Goal: Information Seeking & Learning: Learn about a topic

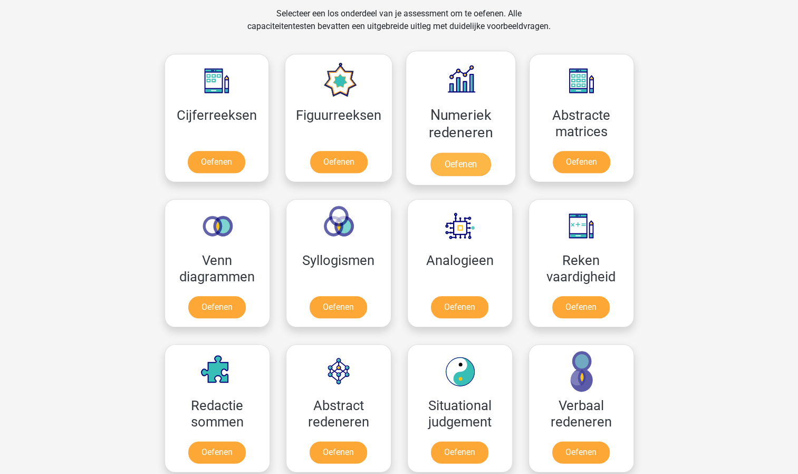
scroll to position [633, 0]
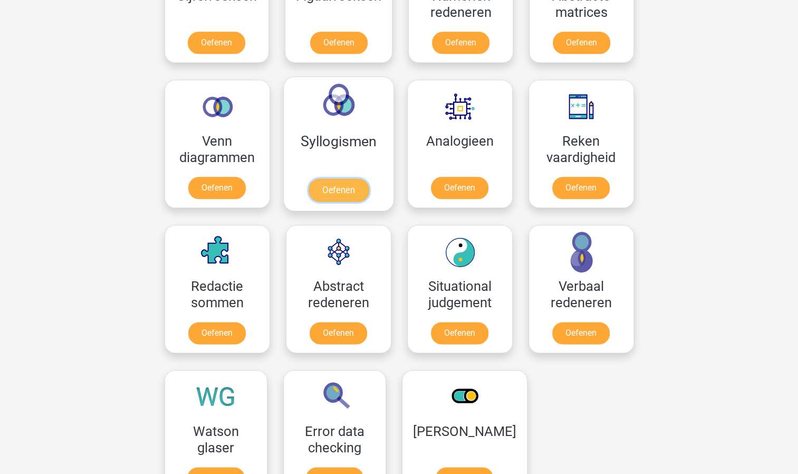
click at [338, 189] on link "Oefenen" at bounding box center [338, 189] width 60 height 23
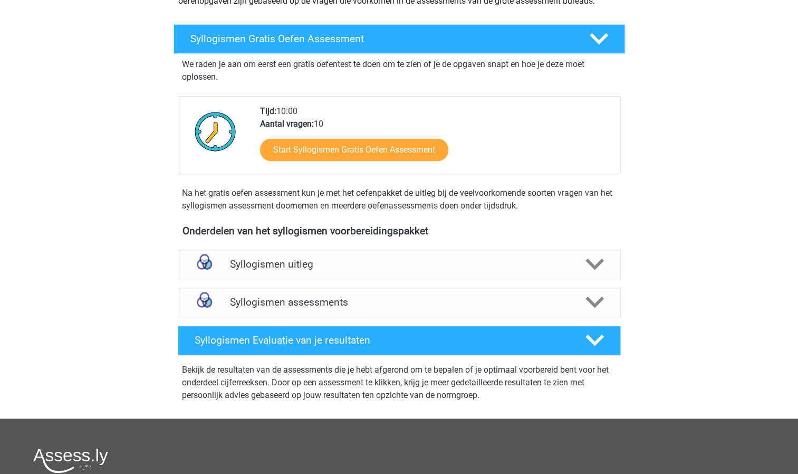
scroll to position [158, 0]
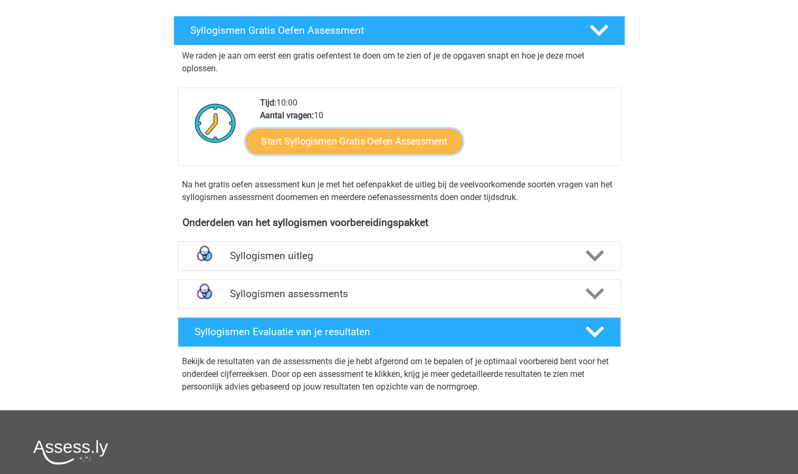
click at [360, 144] on link "Start Syllogismen Gratis Oefen Assessment" at bounding box center [354, 140] width 217 height 25
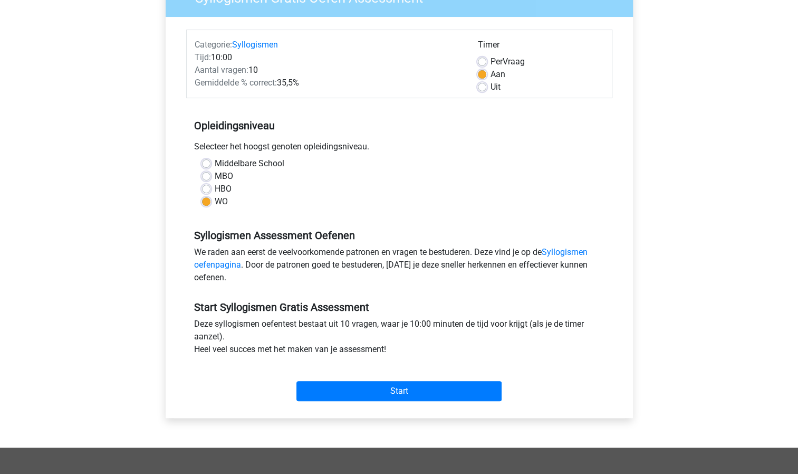
scroll to position [317, 0]
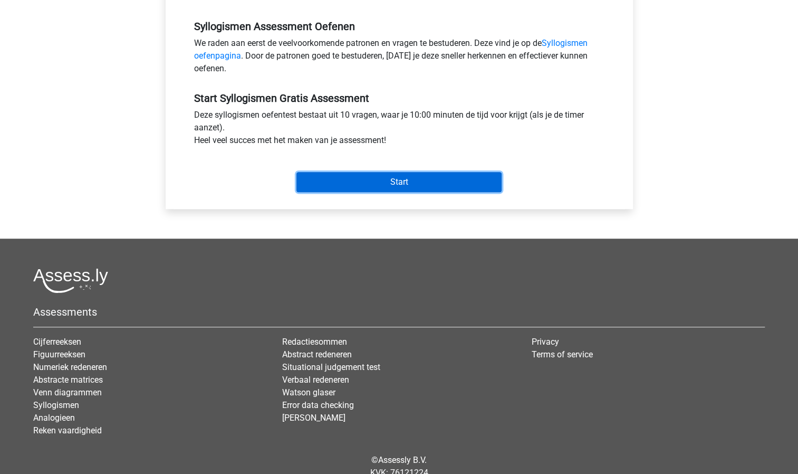
click at [382, 182] on input "Start" at bounding box center [399, 182] width 205 height 20
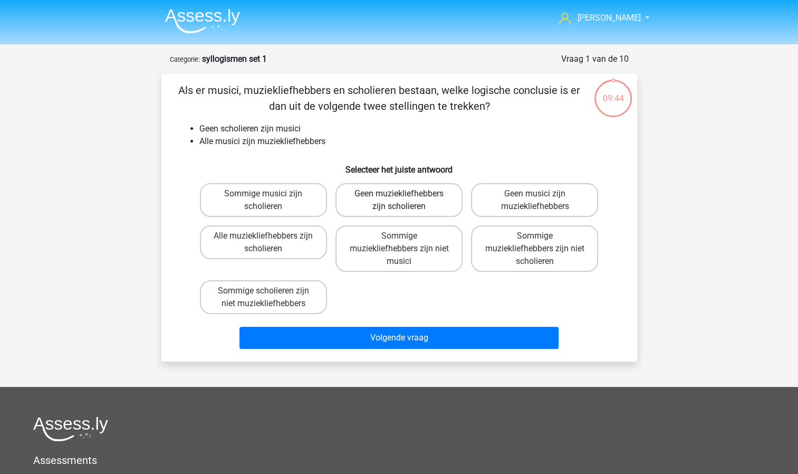
click at [393, 203] on label "Geen muziekliefhebbers zijn scholieren" at bounding box center [399, 200] width 127 height 34
click at [399, 201] on input "Geen muziekliefhebbers zijn scholieren" at bounding box center [402, 197] width 7 height 7
radio input "true"
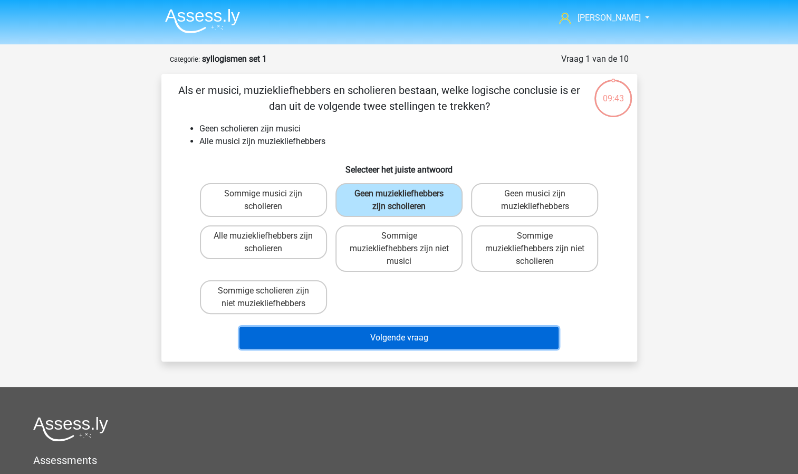
click at [374, 331] on button "Volgende vraag" at bounding box center [399, 338] width 319 height 22
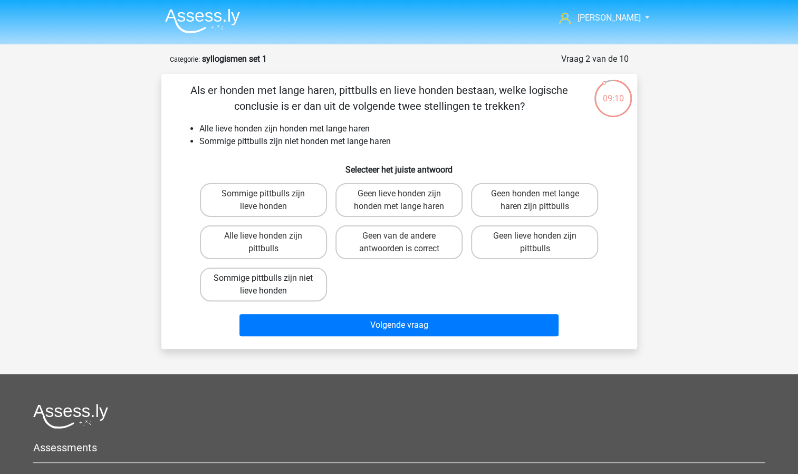
click at [298, 291] on label "Sommige pittbulls zijn niet lieve honden" at bounding box center [263, 285] width 127 height 34
click at [270, 285] on input "Sommige pittbulls zijn niet lieve honden" at bounding box center [266, 281] width 7 height 7
radio input "true"
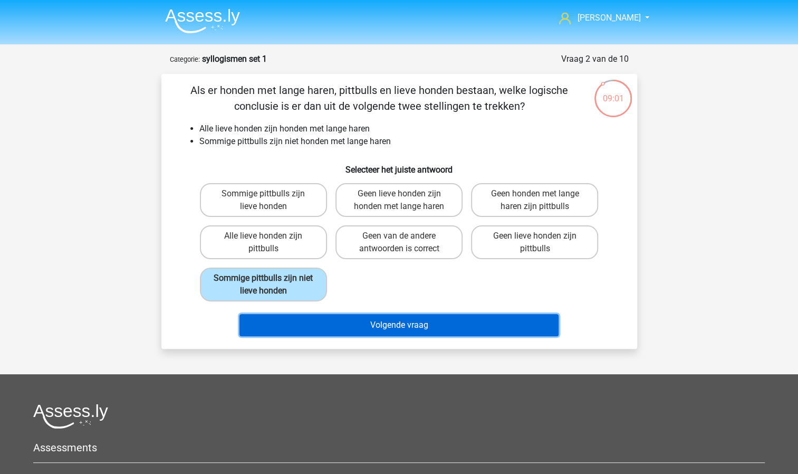
click at [402, 324] on button "Volgende vraag" at bounding box center [399, 325] width 319 height 22
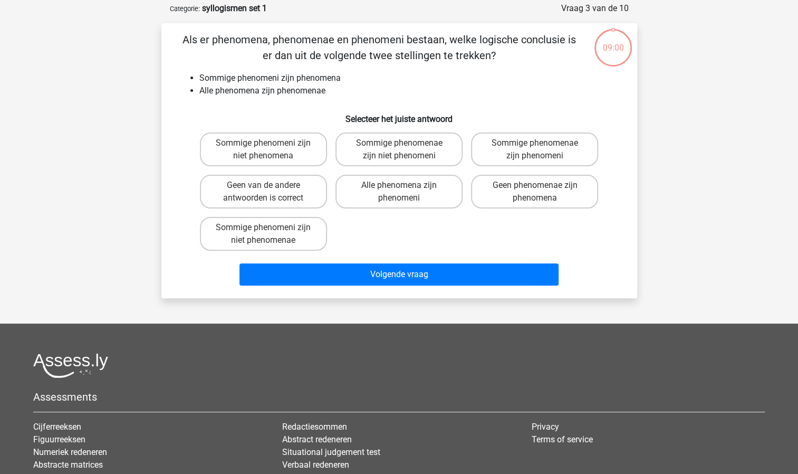
scroll to position [53, 0]
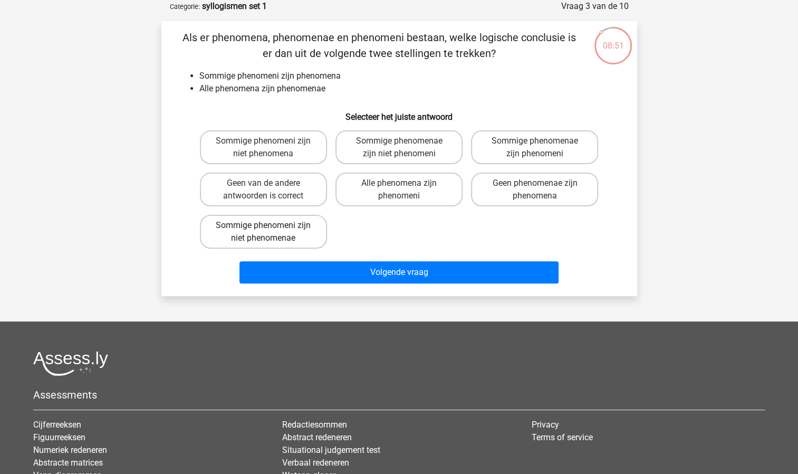
click at [290, 237] on label "Sommige phenomeni zijn niet phenomenae" at bounding box center [263, 232] width 127 height 34
click at [270, 232] on input "Sommige phenomeni zijn niet phenomenae" at bounding box center [266, 228] width 7 height 7
radio input "true"
click at [534, 151] on label "Sommige phenomenae zijn phenomeni" at bounding box center [534, 147] width 127 height 34
click at [535, 148] on input "Sommige phenomenae zijn phenomeni" at bounding box center [538, 144] width 7 height 7
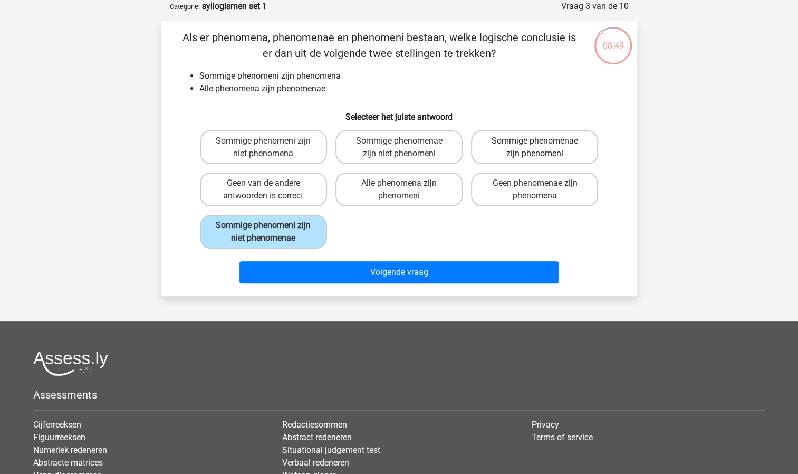
radio input "true"
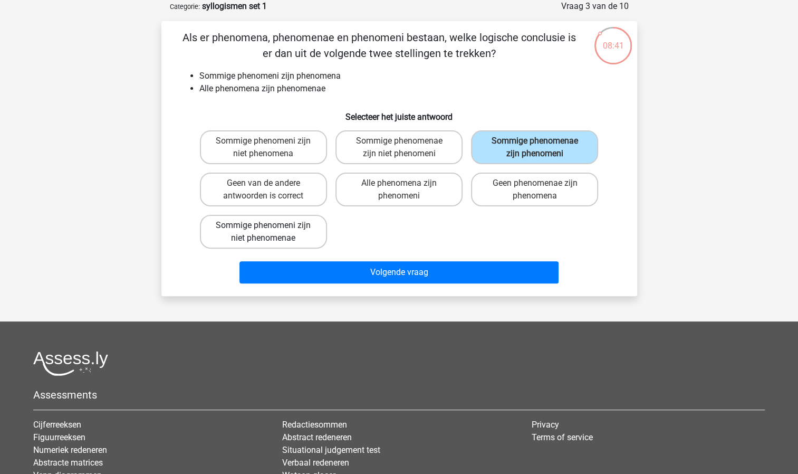
click at [267, 233] on label "Sommige phenomeni zijn niet phenomenae" at bounding box center [263, 232] width 127 height 34
click at [267, 232] on input "Sommige phenomeni zijn niet phenomenae" at bounding box center [266, 228] width 7 height 7
radio input "true"
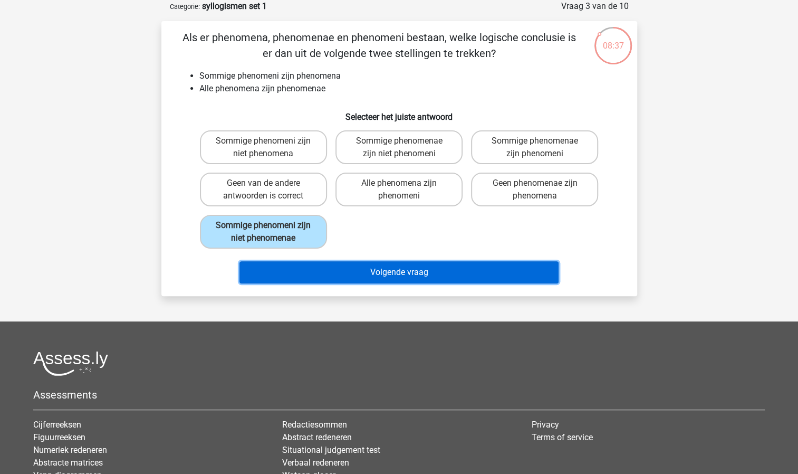
click at [355, 272] on button "Volgende vraag" at bounding box center [399, 272] width 319 height 22
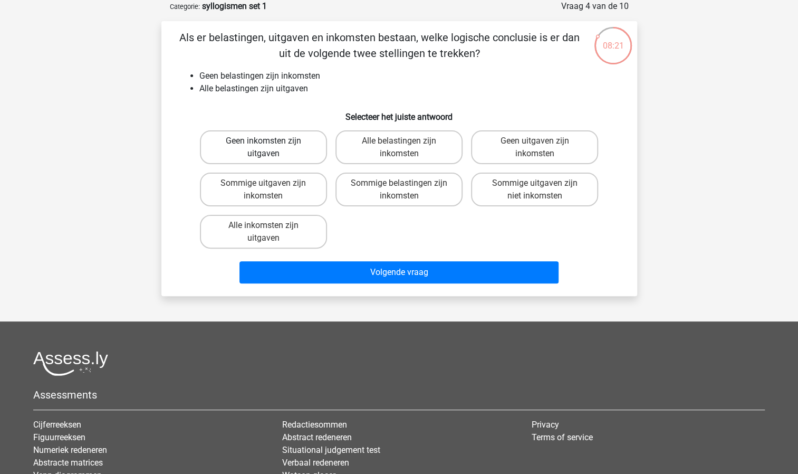
click at [249, 151] on label "Geen inkomsten zijn uitgaven" at bounding box center [263, 147] width 127 height 34
click at [263, 148] on input "Geen inkomsten zijn uitgaven" at bounding box center [266, 144] width 7 height 7
radio input "true"
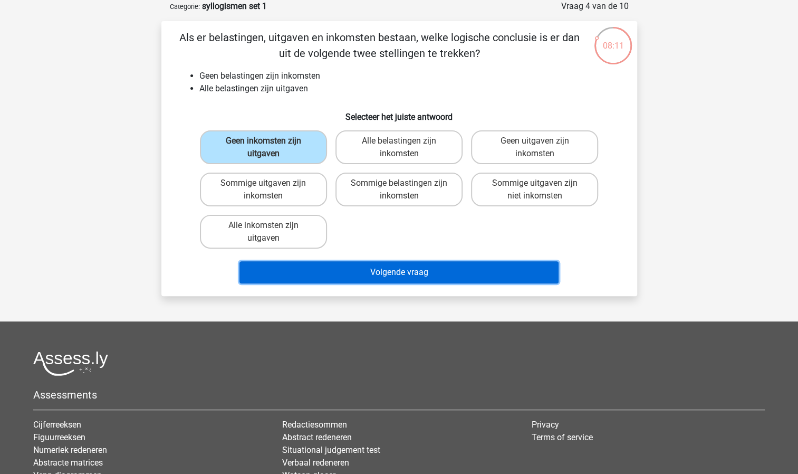
click at [373, 273] on button "Volgende vraag" at bounding box center [399, 272] width 319 height 22
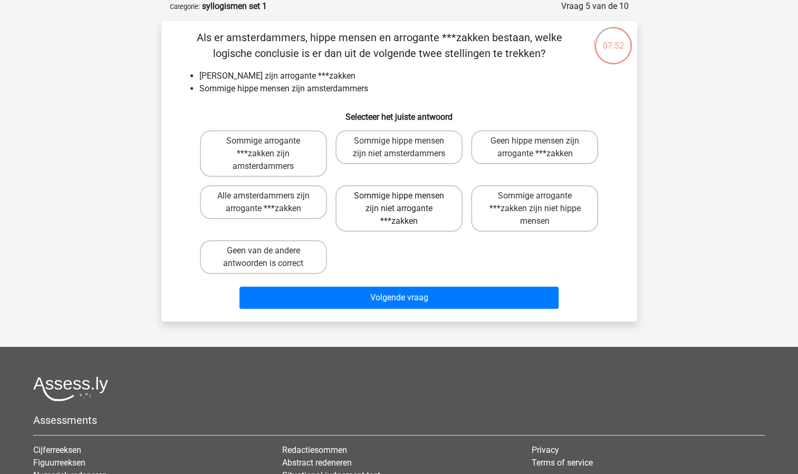
click at [394, 214] on label "Sommige hippe mensen zijn niet arrogante ***zakken" at bounding box center [399, 208] width 127 height 46
click at [399, 203] on input "Sommige hippe mensen zijn niet arrogante ***zakken" at bounding box center [402, 199] width 7 height 7
radio input "true"
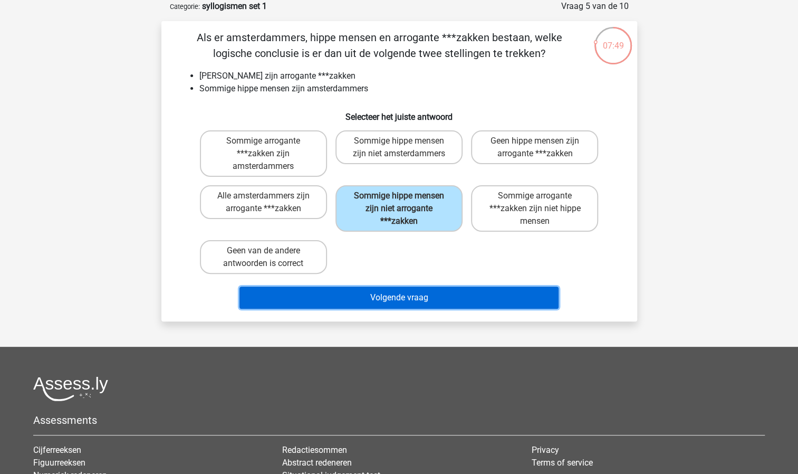
click at [374, 296] on button "Volgende vraag" at bounding box center [399, 298] width 319 height 22
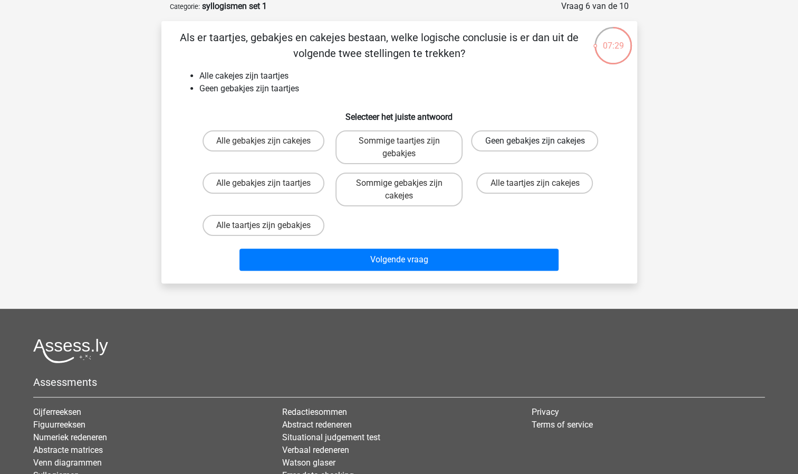
click at [559, 149] on label "Geen gebakjes zijn cakejes" at bounding box center [534, 140] width 127 height 21
click at [542, 148] on input "Geen gebakjes zijn cakejes" at bounding box center [538, 144] width 7 height 7
radio input "true"
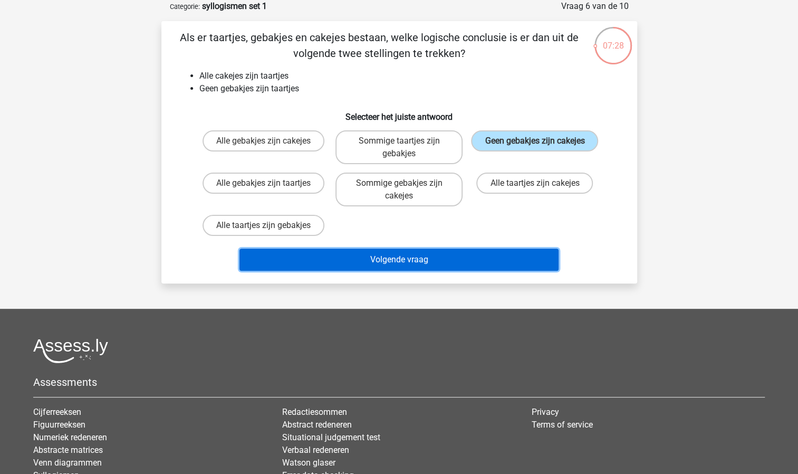
click at [449, 260] on button "Volgende vraag" at bounding box center [399, 260] width 319 height 22
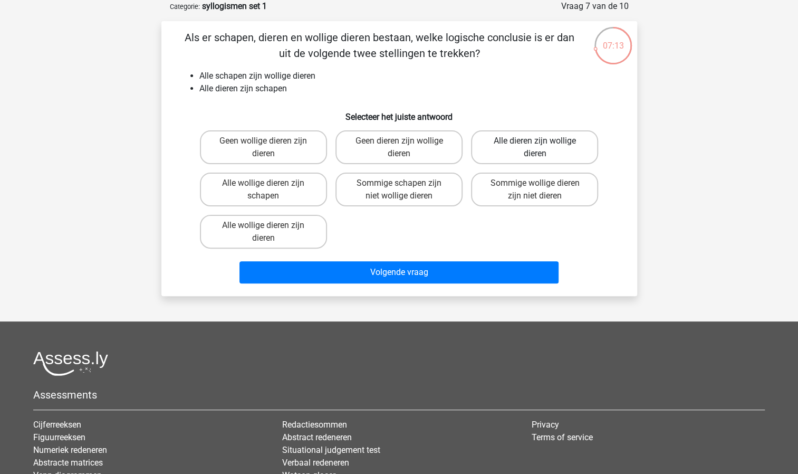
click at [539, 139] on label "Alle dieren zijn wollige dieren" at bounding box center [534, 147] width 127 height 34
click at [539, 141] on input "Alle dieren zijn wollige dieren" at bounding box center [538, 144] width 7 height 7
radio input "true"
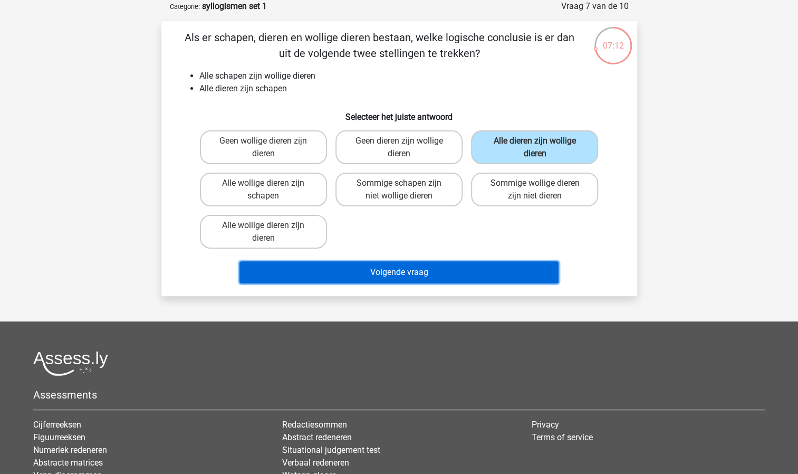
click at [454, 277] on button "Volgende vraag" at bounding box center [399, 272] width 319 height 22
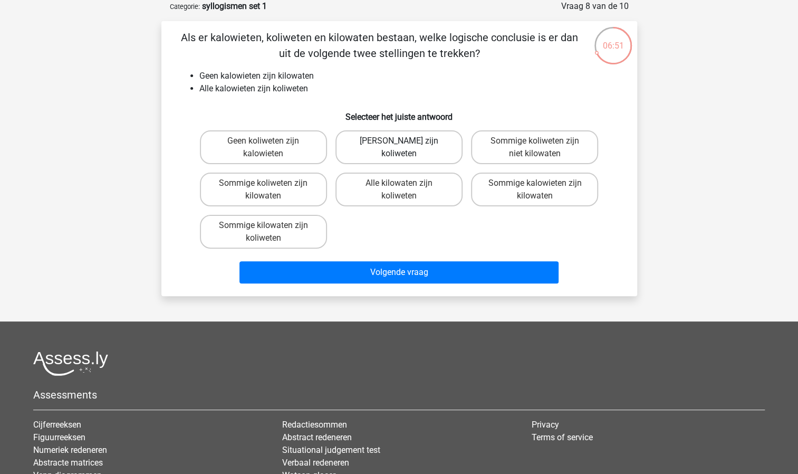
click at [402, 154] on label "Geen kilowaten zijn koliweten" at bounding box center [399, 147] width 127 height 34
click at [402, 148] on input "Geen kilowaten zijn koliweten" at bounding box center [402, 144] width 7 height 7
radio input "true"
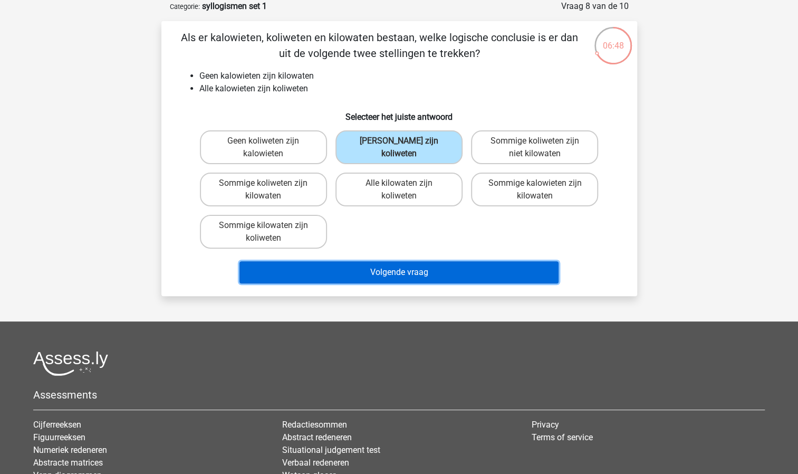
click at [382, 267] on button "Volgende vraag" at bounding box center [399, 272] width 319 height 22
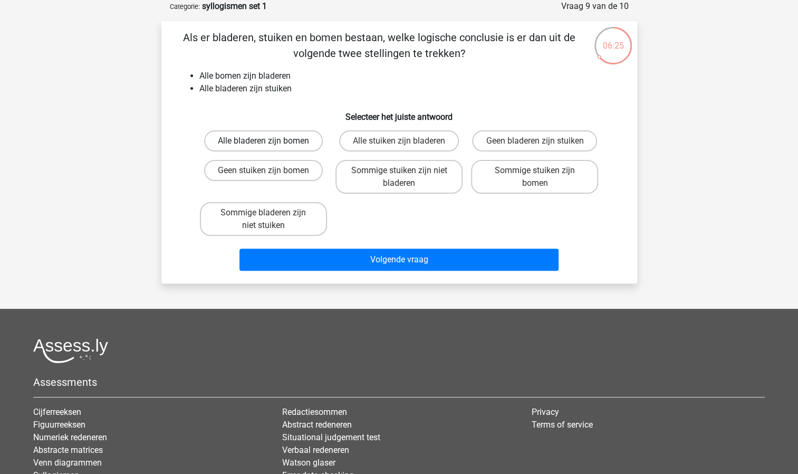
click at [312, 144] on label "Alle bladeren zijn bomen" at bounding box center [263, 140] width 119 height 21
click at [270, 144] on input "Alle bladeren zijn bomen" at bounding box center [266, 144] width 7 height 7
radio input "true"
click at [559, 178] on label "Sommige stuiken zijn bomen" at bounding box center [534, 177] width 127 height 34
click at [542, 177] on input "Sommige stuiken zijn bomen" at bounding box center [538, 173] width 7 height 7
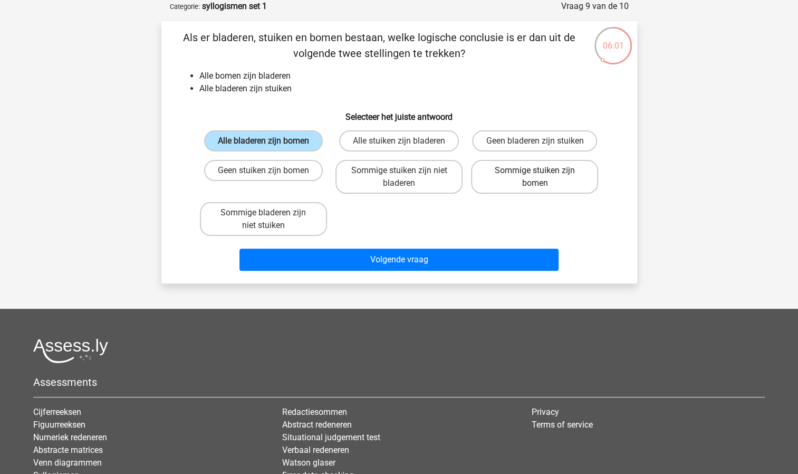
radio input "true"
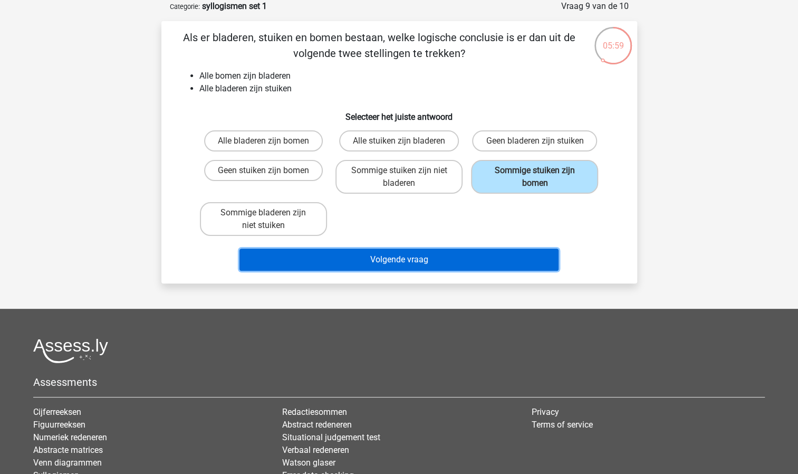
click at [459, 261] on button "Volgende vraag" at bounding box center [399, 260] width 319 height 22
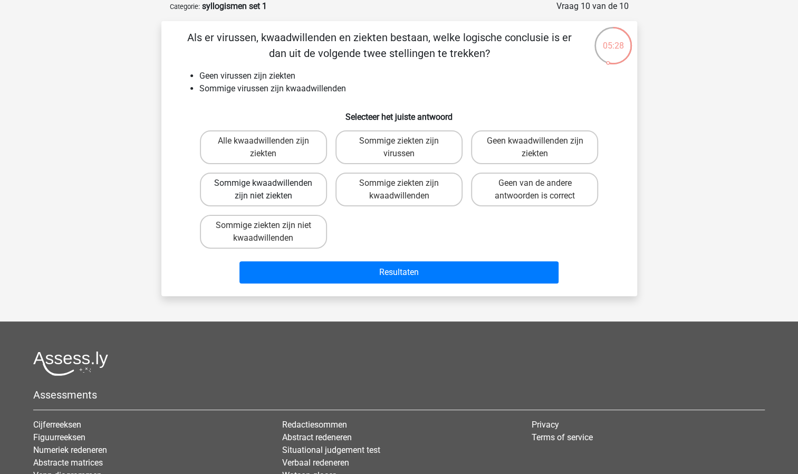
click at [283, 189] on label "Sommige kwaadwillenden zijn niet ziekten" at bounding box center [263, 190] width 127 height 34
click at [270, 189] on input "Sommige kwaadwillenden zijn niet ziekten" at bounding box center [266, 186] width 7 height 7
radio input "true"
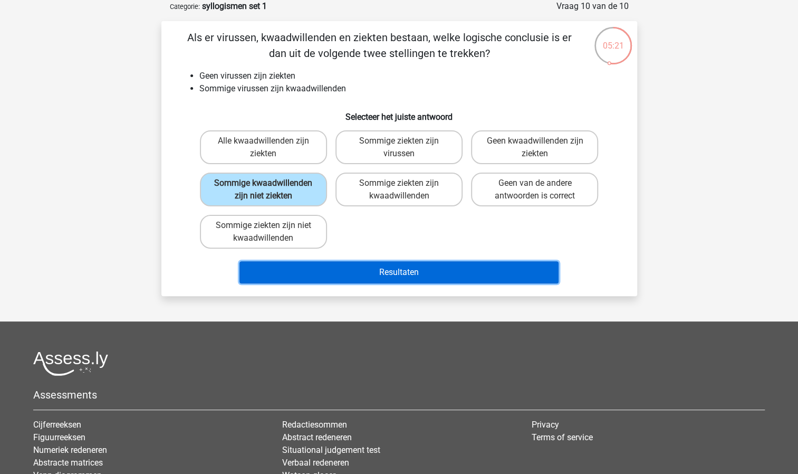
click at [367, 271] on button "Resultaten" at bounding box center [399, 272] width 319 height 22
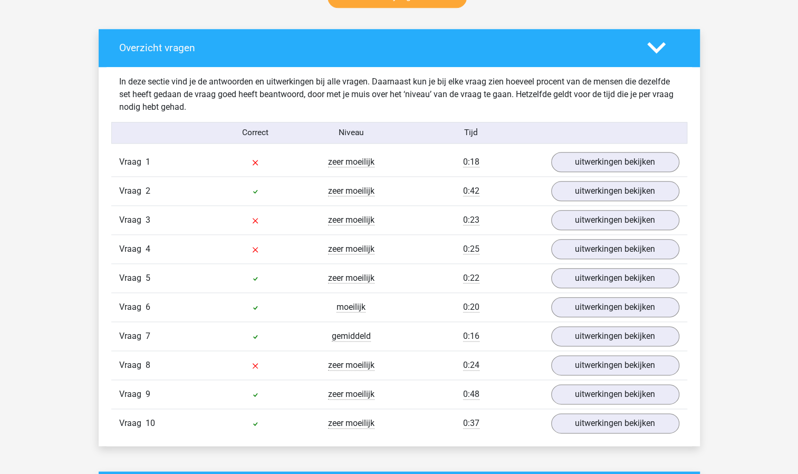
scroll to position [580, 0]
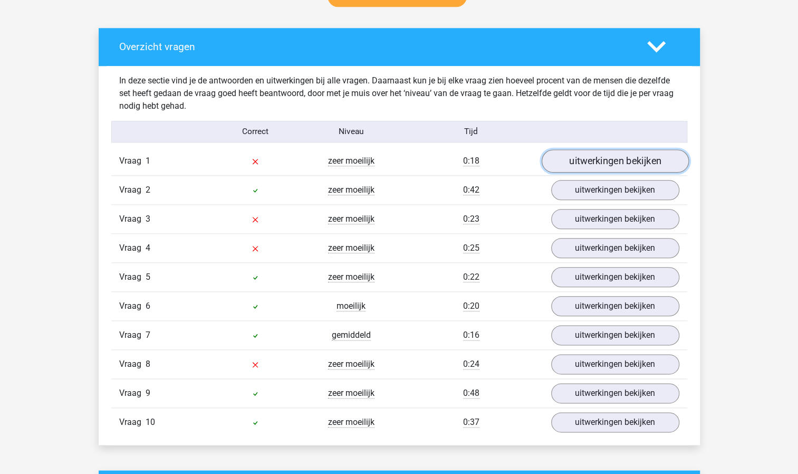
click at [566, 157] on link "uitwerkingen bekijken" at bounding box center [614, 160] width 147 height 23
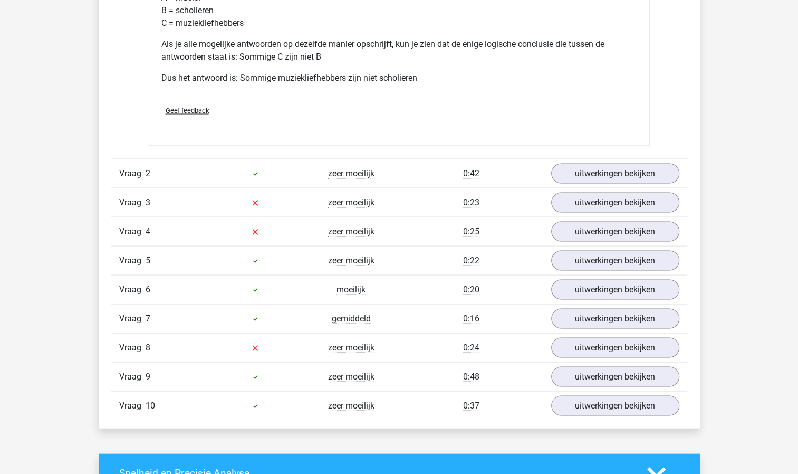
scroll to position [1055, 0]
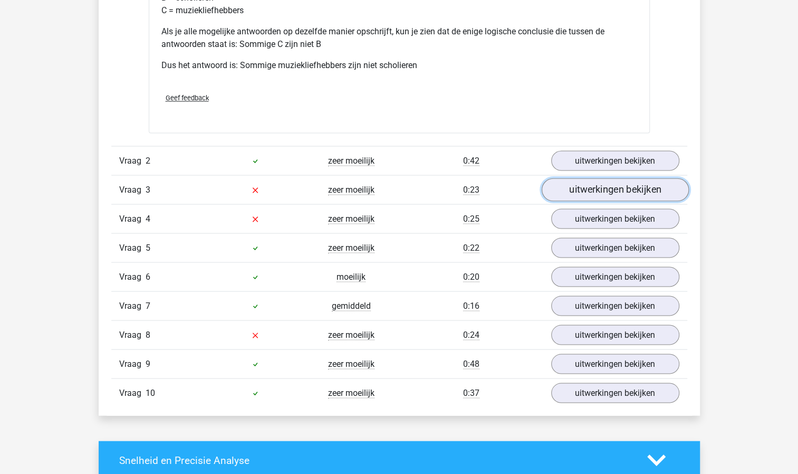
click at [588, 191] on link "uitwerkingen bekijken" at bounding box center [614, 189] width 147 height 23
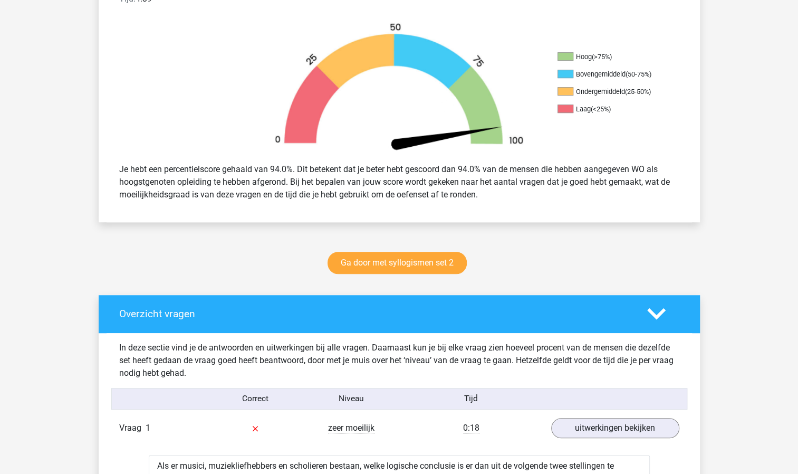
scroll to position [317, 0]
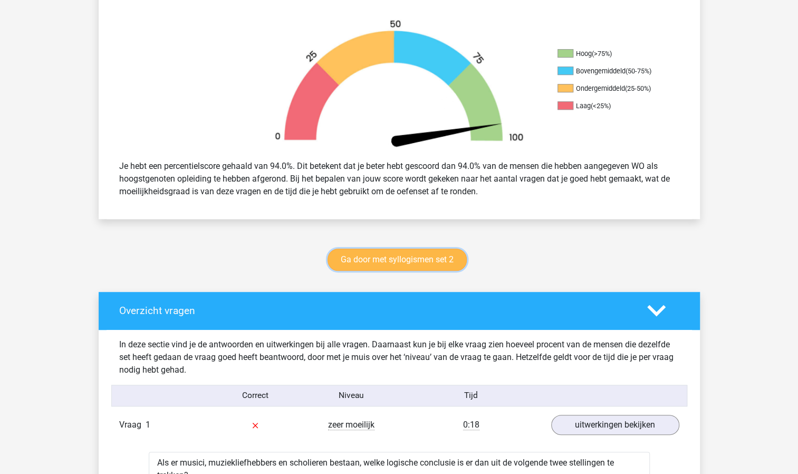
click at [399, 263] on link "Ga door met syllogismen set 2" at bounding box center [397, 260] width 139 height 22
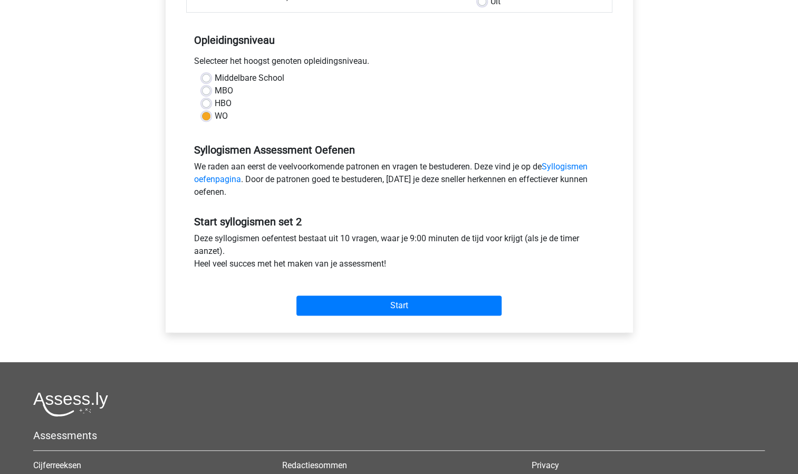
scroll to position [211, 0]
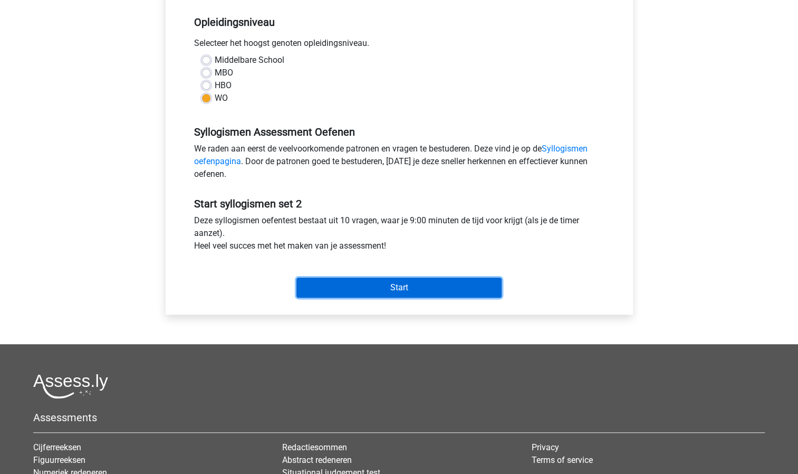
click at [386, 283] on input "Start" at bounding box center [399, 288] width 205 height 20
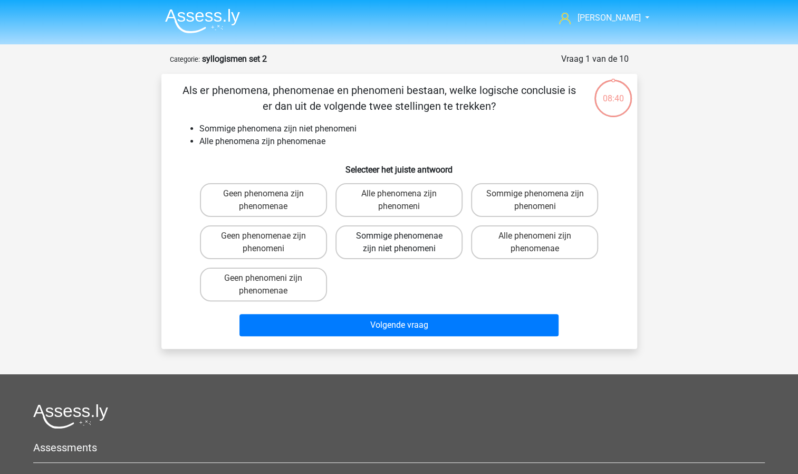
click at [382, 251] on label "Sommige phenomenae zijn niet phenomeni" at bounding box center [399, 242] width 127 height 34
click at [399, 243] on input "Sommige phenomenae zijn niet phenomeni" at bounding box center [402, 239] width 7 height 7
radio input "true"
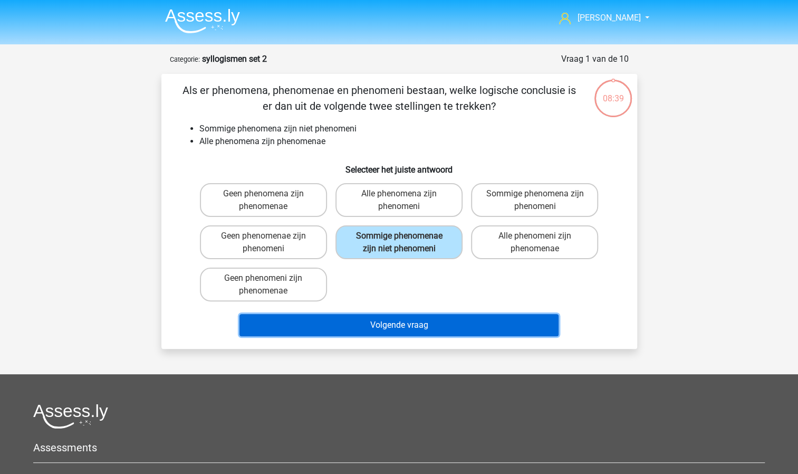
click at [383, 318] on button "Volgende vraag" at bounding box center [399, 325] width 319 height 22
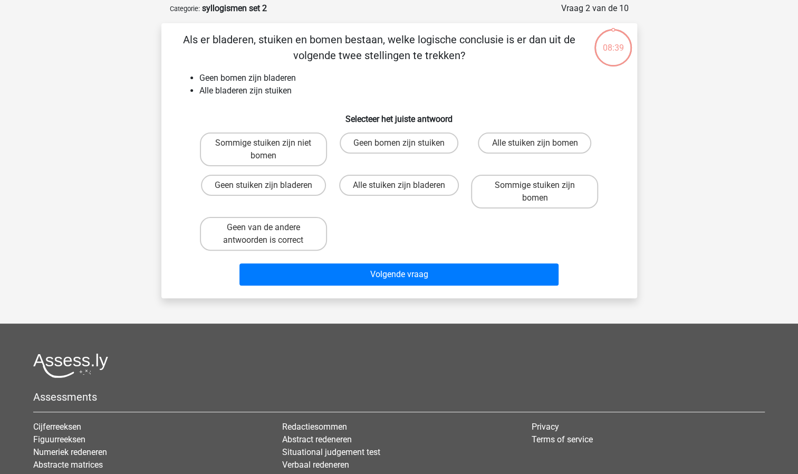
scroll to position [53, 0]
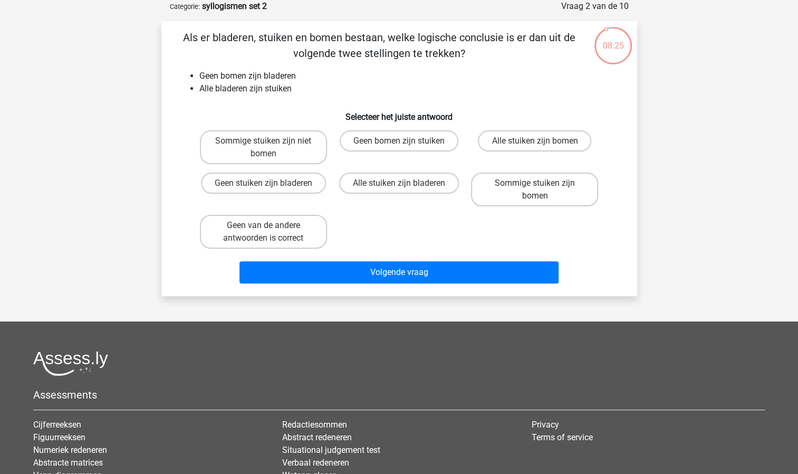
click at [399, 144] on input "Geen bomen zijn stuiken" at bounding box center [402, 144] width 7 height 7
radio input "true"
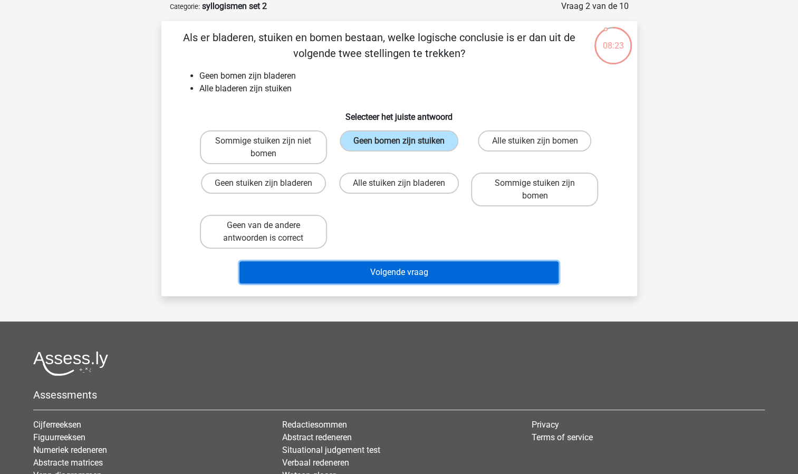
click at [351, 265] on button "Volgende vraag" at bounding box center [399, 272] width 319 height 22
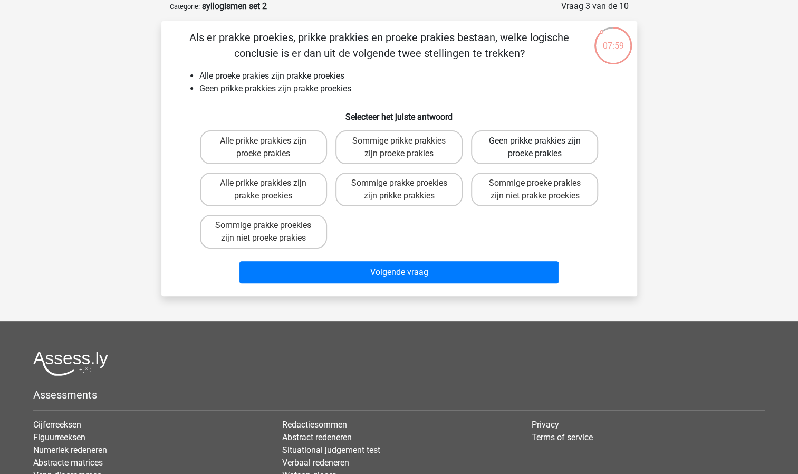
click at [525, 152] on label "Geen prikke prakkies zijn proeke prakies" at bounding box center [534, 147] width 127 height 34
click at [535, 148] on input "Geen prikke prakkies zijn proeke prakies" at bounding box center [538, 144] width 7 height 7
radio input "true"
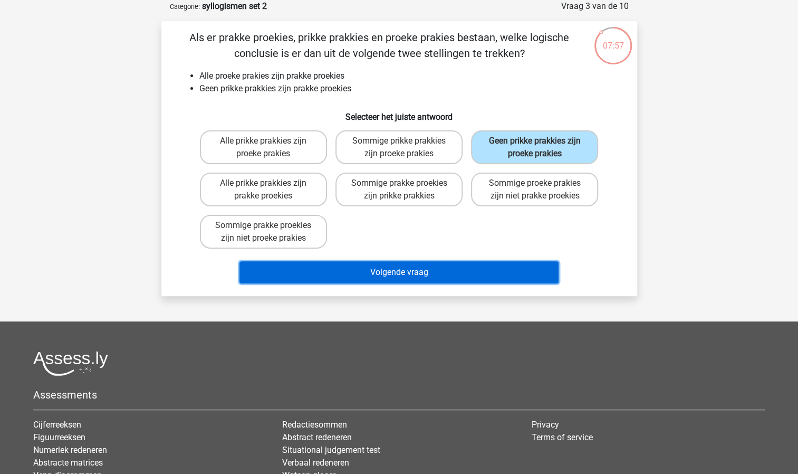
click at [433, 273] on button "Volgende vraag" at bounding box center [399, 272] width 319 height 22
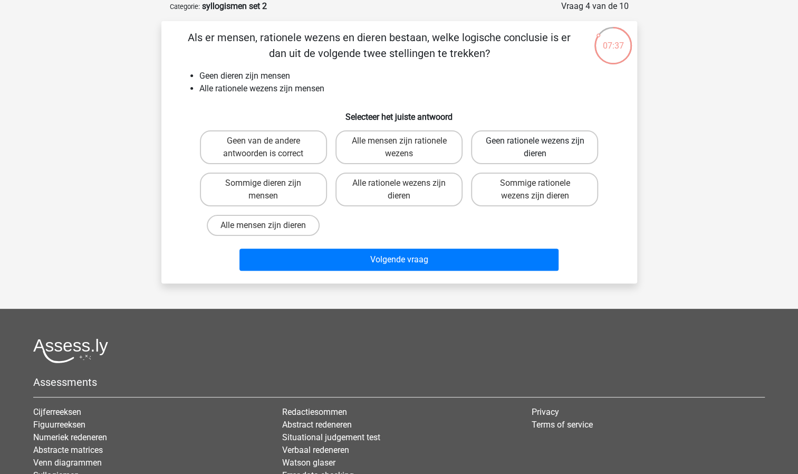
click at [561, 155] on label "Geen rationele wezens zijn dieren" at bounding box center [534, 147] width 127 height 34
click at [542, 148] on input "Geen rationele wezens zijn dieren" at bounding box center [538, 144] width 7 height 7
radio input "true"
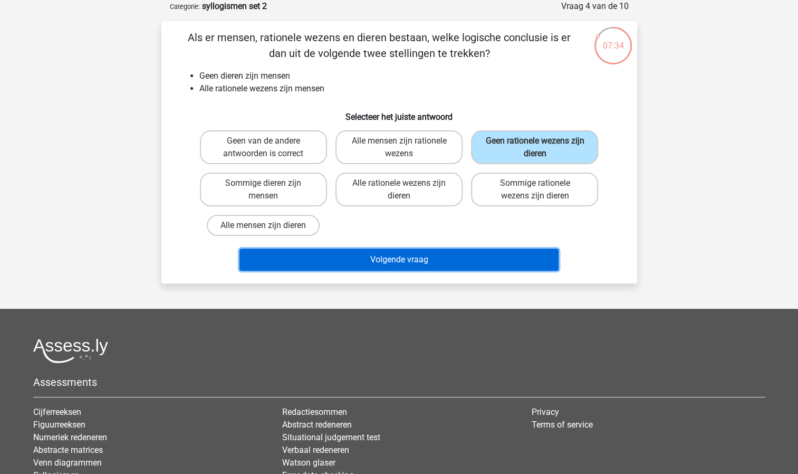
click at [467, 253] on button "Volgende vraag" at bounding box center [399, 260] width 319 height 22
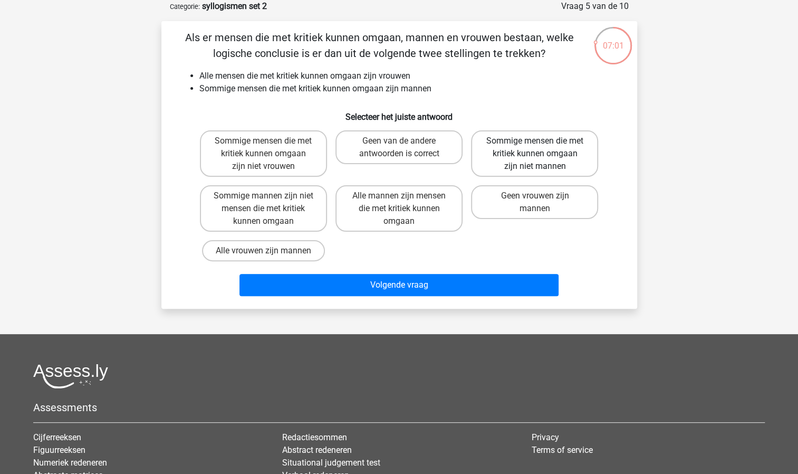
click at [538, 171] on label "Sommige mensen die met kritiek kunnen omgaan zijn niet mannen" at bounding box center [534, 153] width 127 height 46
click at [538, 148] on input "Sommige mensen die met kritiek kunnen omgaan zijn niet mannen" at bounding box center [538, 144] width 7 height 7
radio input "true"
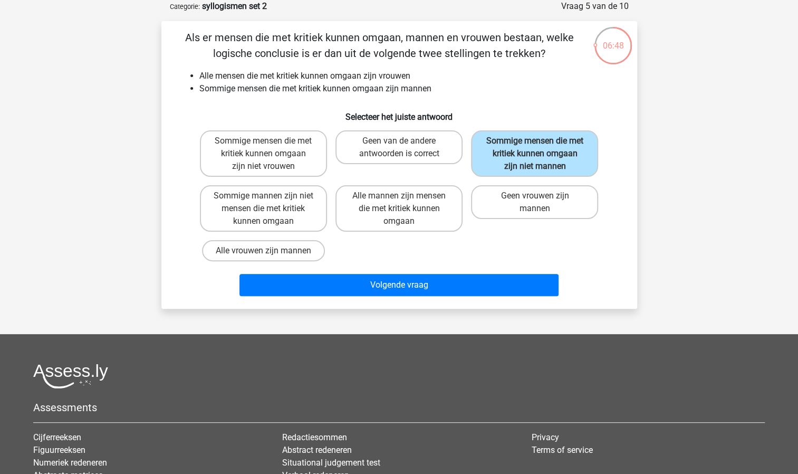
drag, startPoint x: 469, startPoint y: 284, endPoint x: 441, endPoint y: 251, distance: 43.4
click at [441, 251] on div "Sommige mensen die met kritiek kunnen omgaan zijn niet vrouwen Geen van de ande…" at bounding box center [399, 195] width 407 height 139
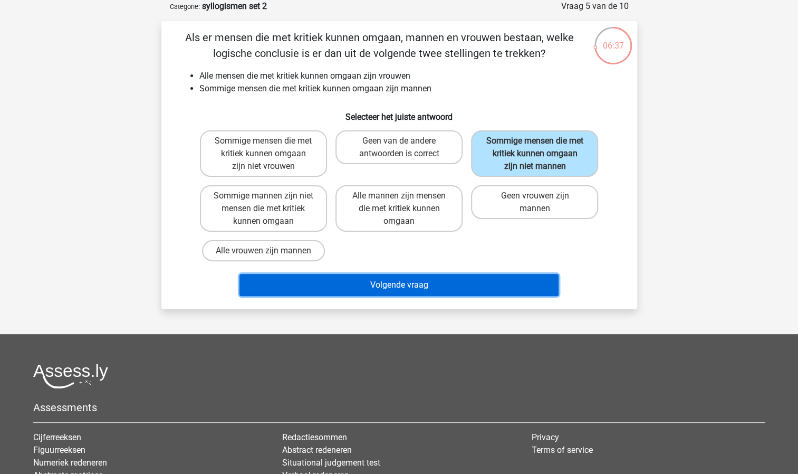
click at [433, 281] on button "Volgende vraag" at bounding box center [399, 285] width 319 height 22
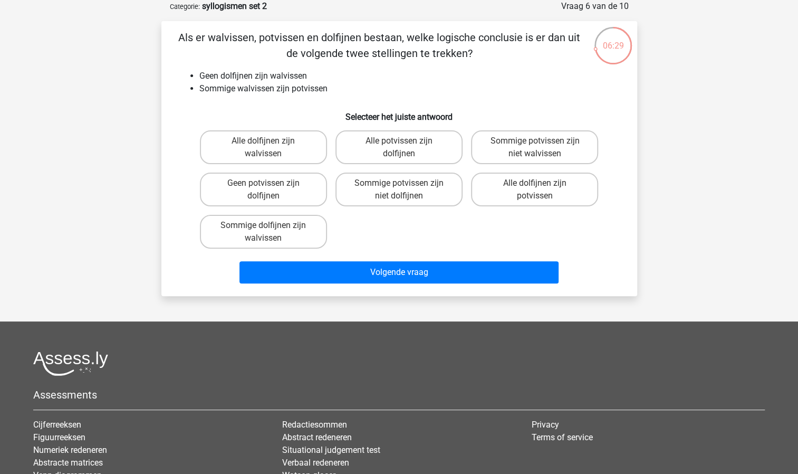
drag, startPoint x: 433, startPoint y: 281, endPoint x: 404, endPoint y: 244, distance: 46.6
click at [404, 244] on div "Alle dolfijnen zijn walvissen Alle potvissen zijn dolfijnen Sommige potvissen z…" at bounding box center [399, 189] width 407 height 127
click at [411, 177] on label "Sommige potvissen zijn niet dolfijnen" at bounding box center [399, 190] width 127 height 34
click at [406, 183] on input "Sommige potvissen zijn niet dolfijnen" at bounding box center [402, 186] width 7 height 7
radio input "true"
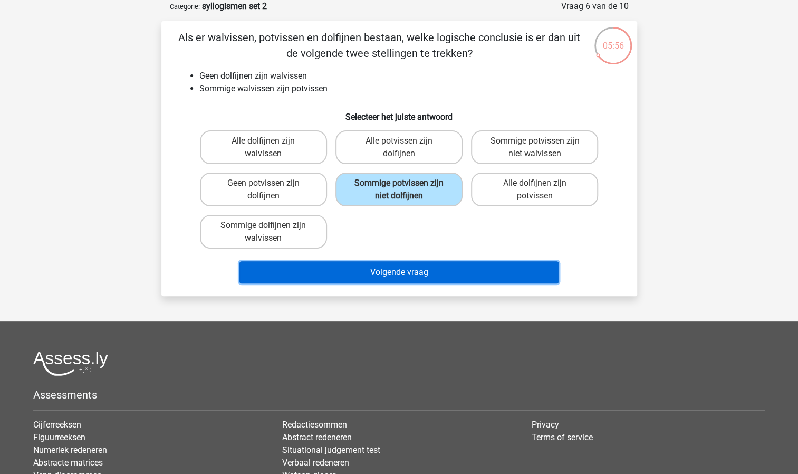
click at [383, 268] on button "Volgende vraag" at bounding box center [399, 272] width 319 height 22
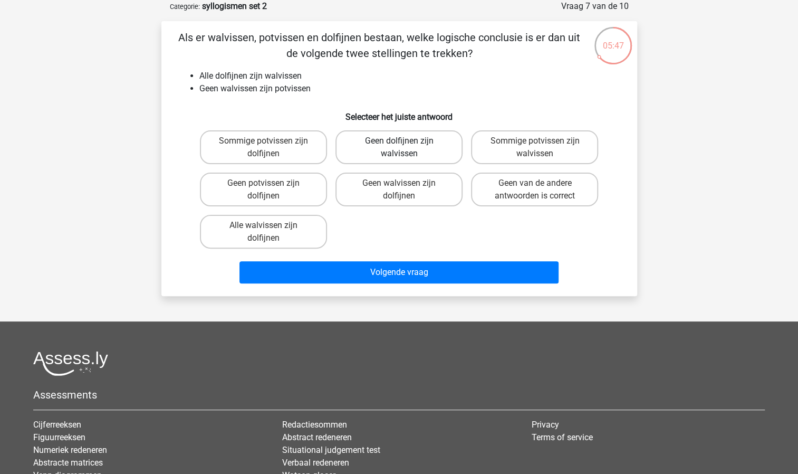
click at [418, 155] on label "Geen dolfijnen zijn walvissen" at bounding box center [399, 147] width 127 height 34
click at [406, 148] on input "Geen dolfijnen zijn walvissen" at bounding box center [402, 144] width 7 height 7
radio input "true"
click at [276, 193] on label "Geen potvissen zijn dolfijnen" at bounding box center [263, 190] width 127 height 34
click at [270, 190] on input "Geen potvissen zijn dolfijnen" at bounding box center [266, 186] width 7 height 7
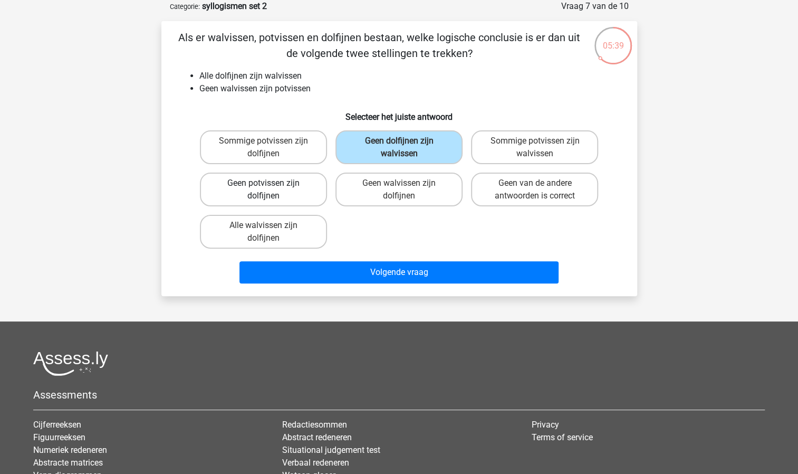
radio input "true"
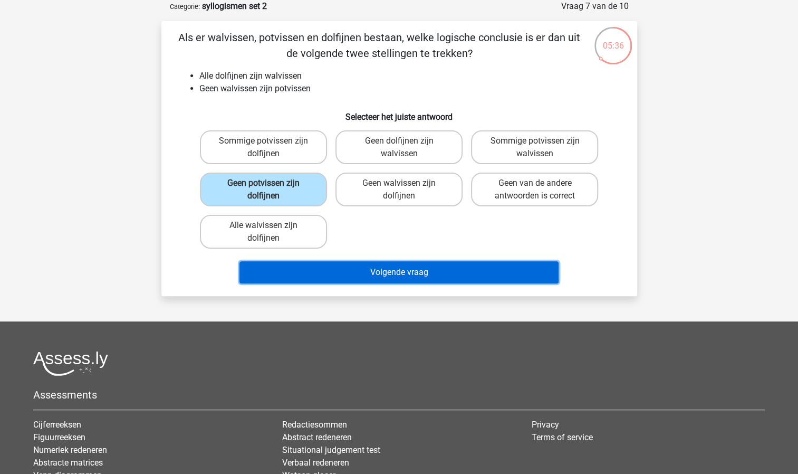
click at [351, 281] on button "Volgende vraag" at bounding box center [399, 272] width 319 height 22
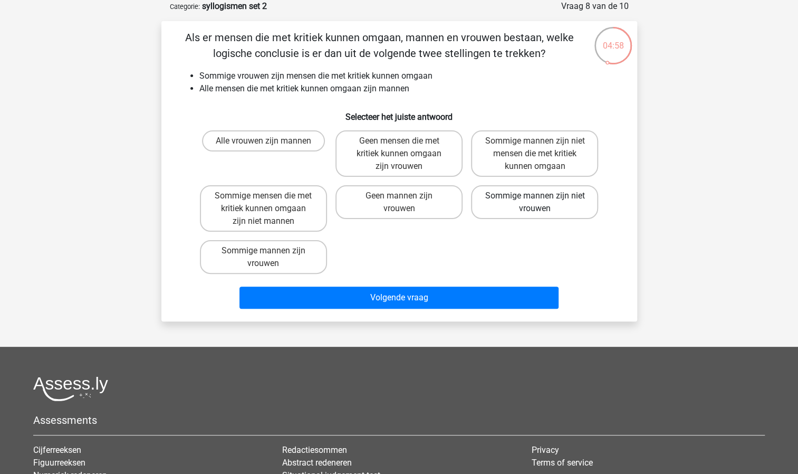
click at [527, 206] on label "Sommige mannen zijn niet vrouwen" at bounding box center [534, 202] width 127 height 34
click at [535, 203] on input "Sommige mannen zijn niet vrouwen" at bounding box center [538, 199] width 7 height 7
radio input "true"
drag, startPoint x: 479, startPoint y: 261, endPoint x: 461, endPoint y: 258, distance: 18.8
click at [461, 258] on div "Alle vrouwen zijn mannen Geen mensen die met kritiek kunnen omgaan zijn vrouwen…" at bounding box center [399, 202] width 407 height 152
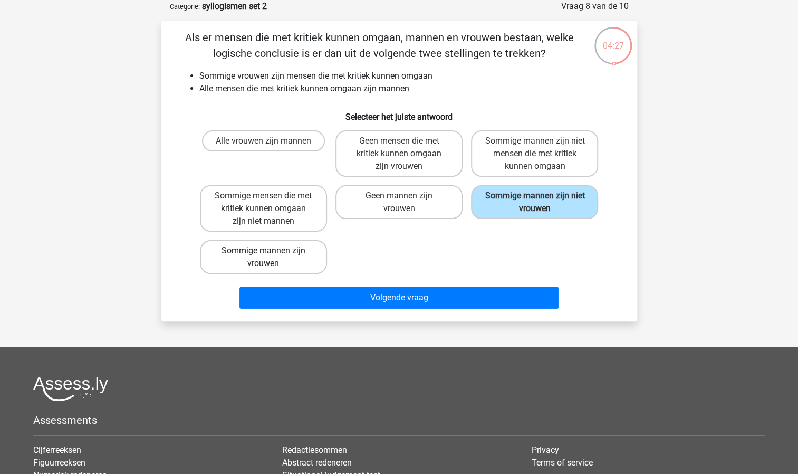
click at [322, 256] on label "Sommige mannen zijn vrouwen" at bounding box center [263, 257] width 127 height 34
click at [270, 256] on input "Sommige mannen zijn vrouwen" at bounding box center [266, 254] width 7 height 7
radio input "true"
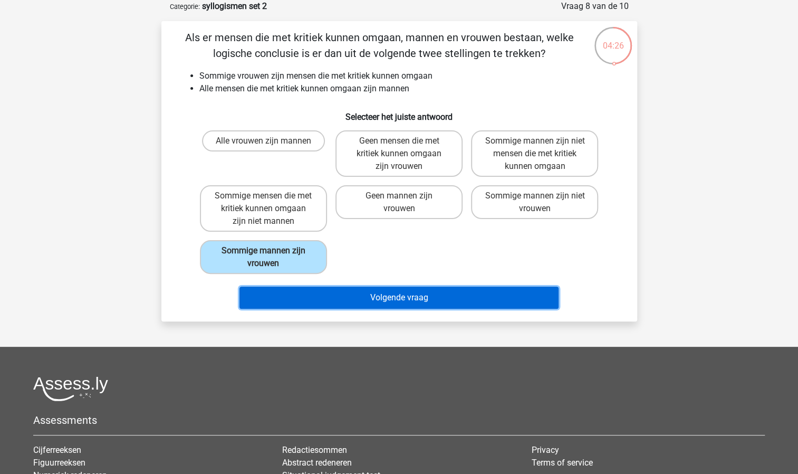
click at [352, 294] on button "Volgende vraag" at bounding box center [399, 298] width 319 height 22
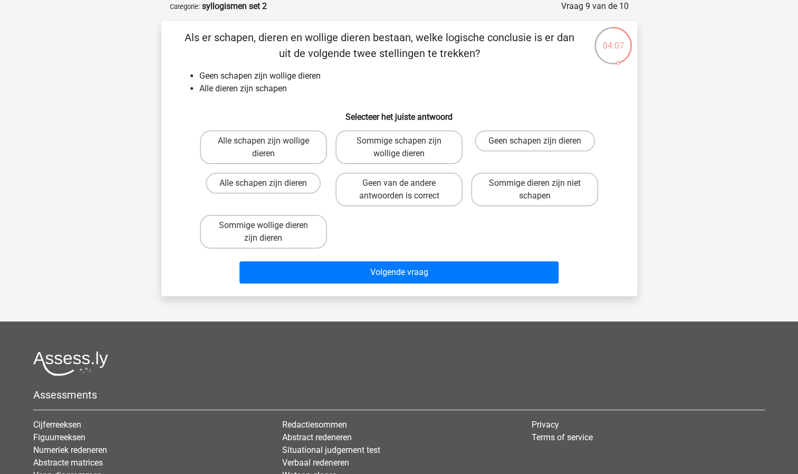
drag, startPoint x: 278, startPoint y: 96, endPoint x: 249, endPoint y: 101, distance: 29.5
click at [249, 101] on div "Als er schapen, dieren en wollige dieren bestaan, welke logische conclusie is e…" at bounding box center [400, 159] width 468 height 258
drag, startPoint x: 528, startPoint y: 148, endPoint x: 504, endPoint y: 160, distance: 26.7
click at [504, 160] on div "Geen schapen zijn dieren" at bounding box center [534, 147] width 127 height 34
click at [252, 233] on label "Sommige wollige dieren zijn dieren" at bounding box center [263, 232] width 127 height 34
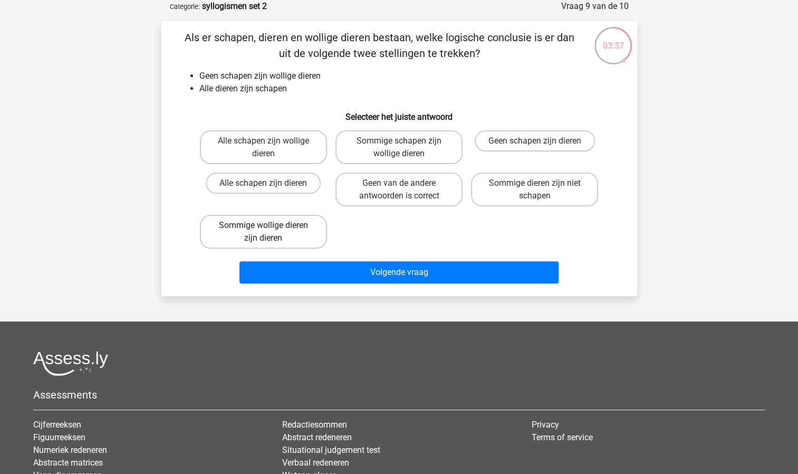
click at [263, 232] on input "Sommige wollige dieren zijn dieren" at bounding box center [266, 228] width 7 height 7
radio input "true"
click at [276, 258] on div "Volgende vraag" at bounding box center [399, 270] width 442 height 35
click at [276, 260] on div "Volgende vraag" at bounding box center [399, 270] width 442 height 35
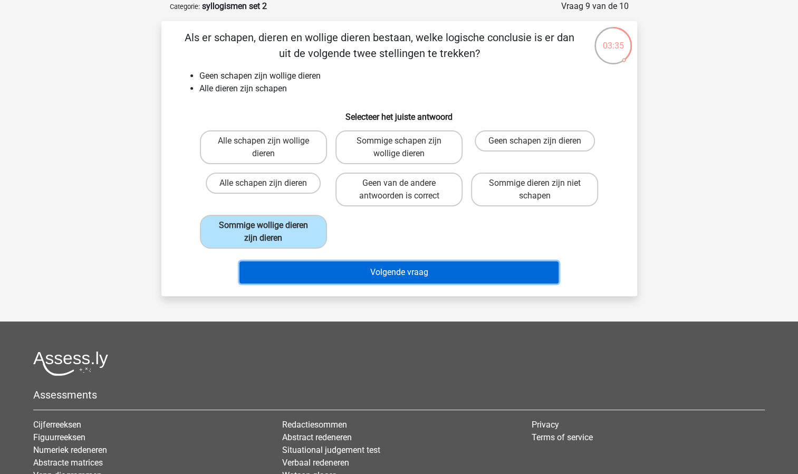
click at [277, 265] on button "Volgende vraag" at bounding box center [399, 272] width 319 height 22
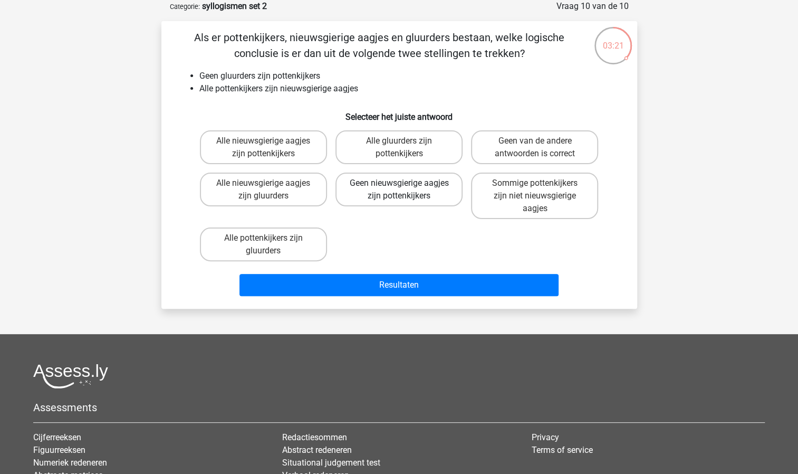
click at [370, 193] on label "Geen nieuwsgierige aagjes zijn pottenkijkers" at bounding box center [399, 190] width 127 height 34
click at [399, 190] on input "Geen nieuwsgierige aagjes zijn pottenkijkers" at bounding box center [402, 186] width 7 height 7
radio input "true"
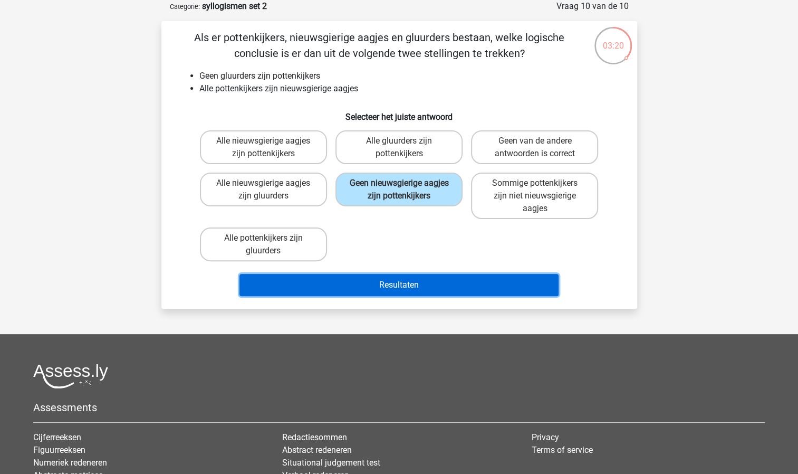
click at [374, 287] on button "Resultaten" at bounding box center [399, 285] width 319 height 22
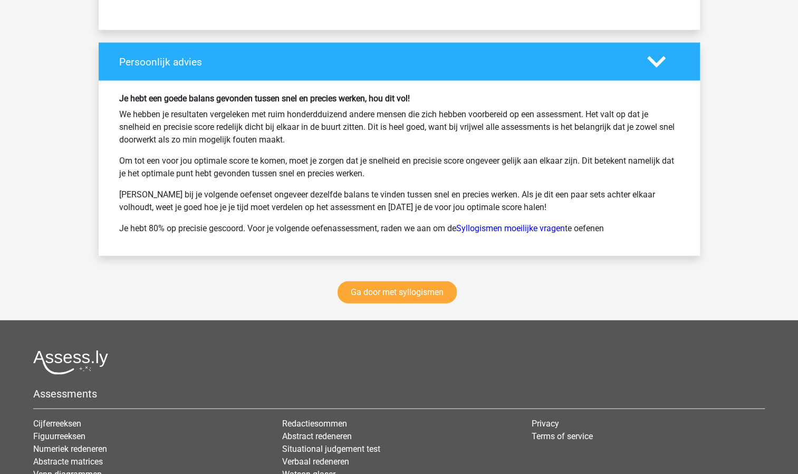
scroll to position [1372, 0]
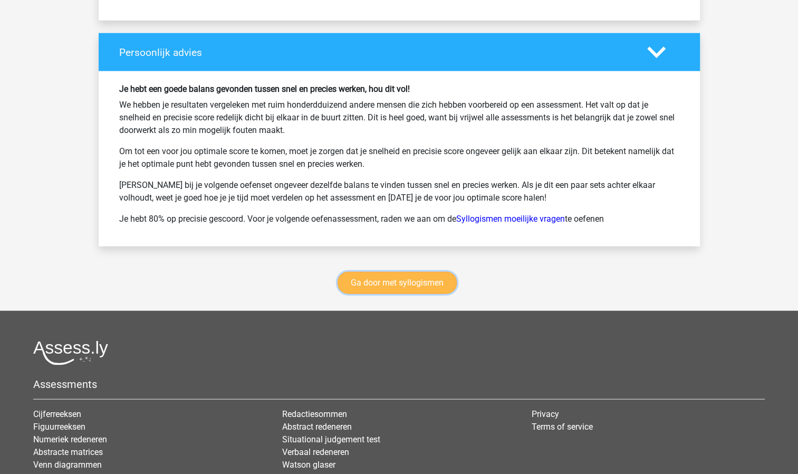
click at [375, 274] on link "Ga door met syllogismen" at bounding box center [397, 283] width 119 height 22
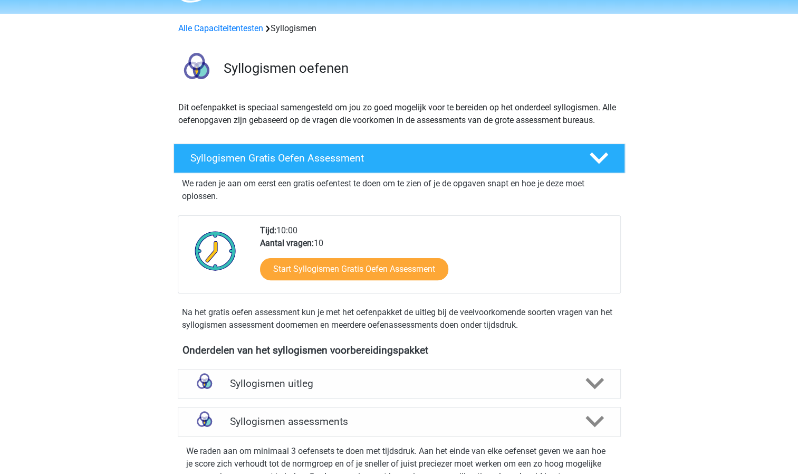
scroll to position [158, 0]
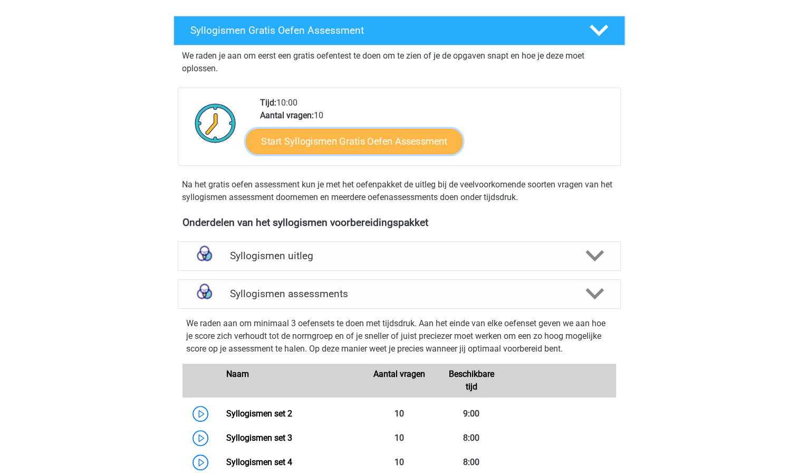
click at [377, 150] on link "Start Syllogismen Gratis Oefen Assessment" at bounding box center [354, 140] width 217 height 25
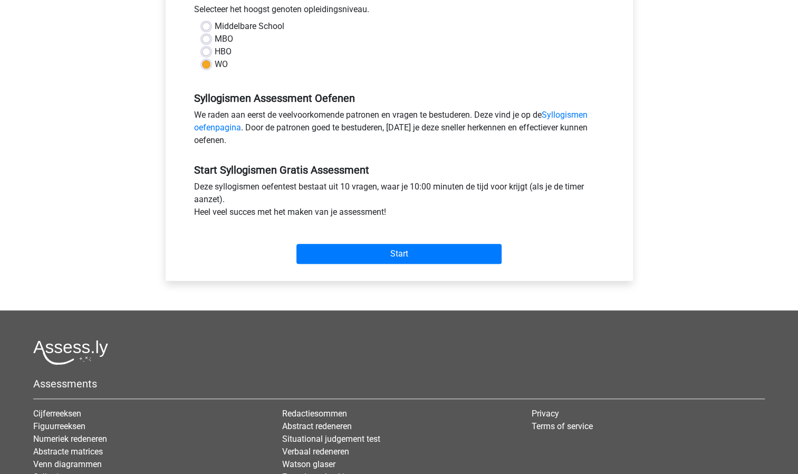
scroll to position [264, 0]
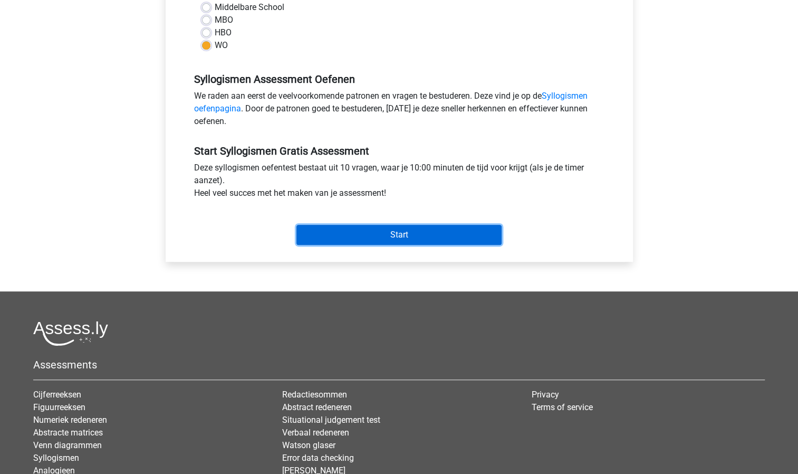
click at [358, 231] on input "Start" at bounding box center [399, 235] width 205 height 20
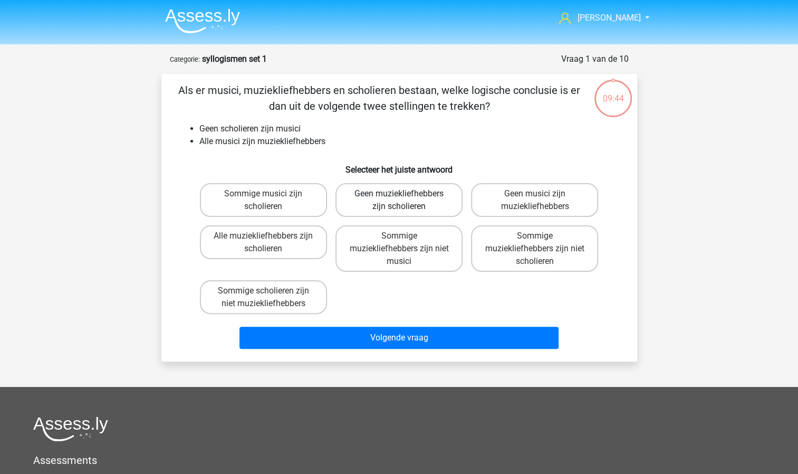
click at [372, 207] on label "Geen muziekliefhebbers zijn scholieren" at bounding box center [399, 200] width 127 height 34
click at [399, 201] on input "Geen muziekliefhebbers zijn scholieren" at bounding box center [402, 197] width 7 height 7
radio input "true"
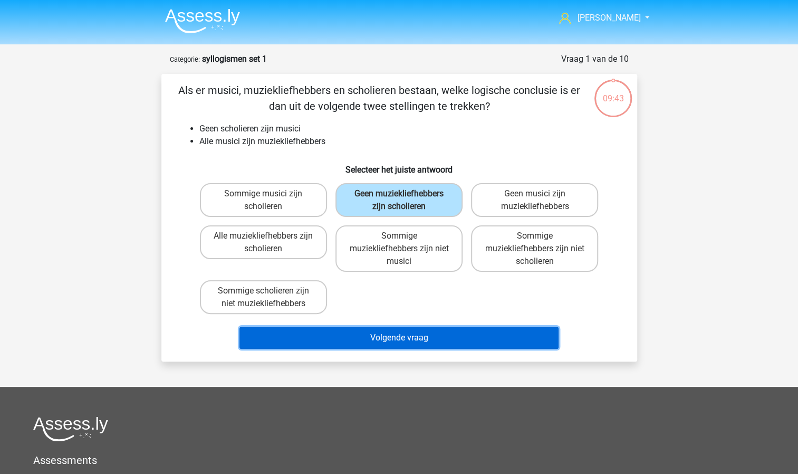
click at [370, 332] on button "Volgende vraag" at bounding box center [399, 338] width 319 height 22
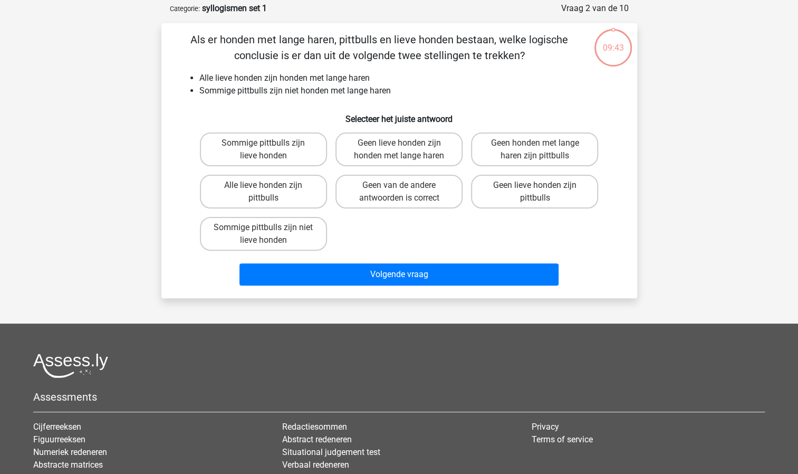
scroll to position [53, 0]
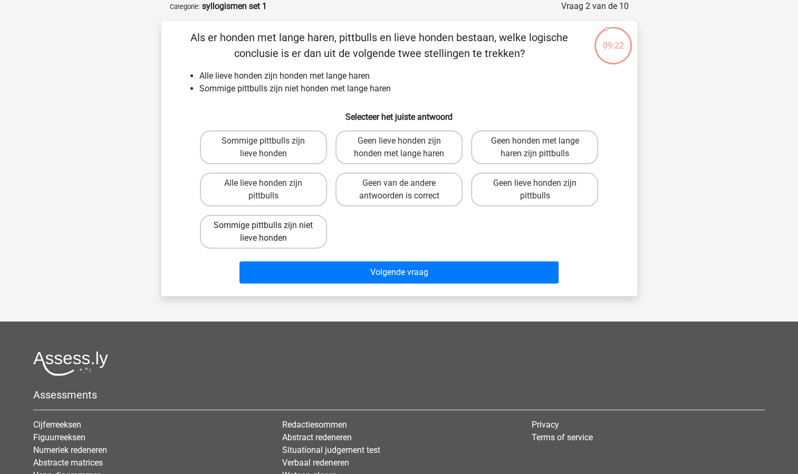
click at [289, 233] on label "Sommige pittbulls zijn niet lieve honden" at bounding box center [263, 232] width 127 height 34
click at [270, 232] on input "Sommige pittbulls zijn niet lieve honden" at bounding box center [266, 228] width 7 height 7
radio input "true"
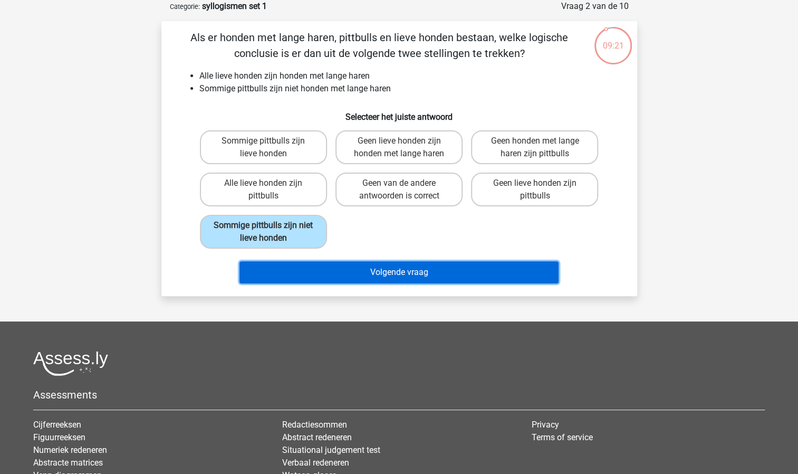
click at [336, 277] on button "Volgende vraag" at bounding box center [399, 272] width 319 height 22
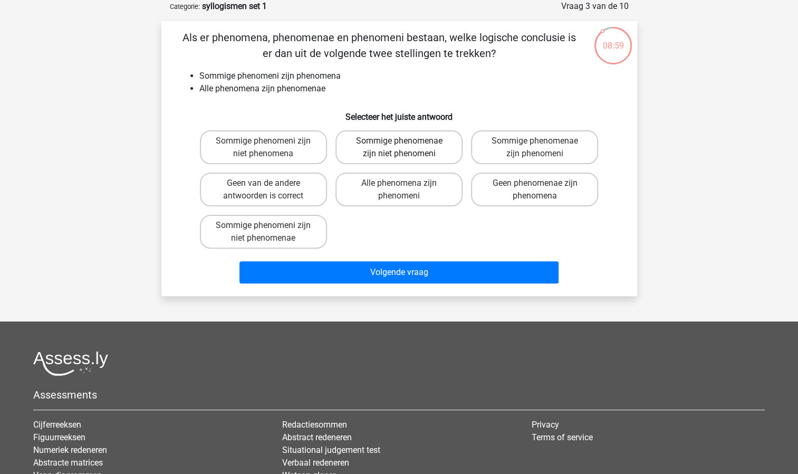
click at [419, 156] on label "Sommige phenomenae zijn niet phenomeni" at bounding box center [399, 147] width 127 height 34
click at [406, 148] on input "Sommige phenomenae zijn niet phenomeni" at bounding box center [402, 144] width 7 height 7
radio input "true"
click at [312, 232] on label "Sommige phenomeni zijn niet phenomenae" at bounding box center [263, 232] width 127 height 34
click at [270, 232] on input "Sommige phenomeni zijn niet phenomenae" at bounding box center [266, 228] width 7 height 7
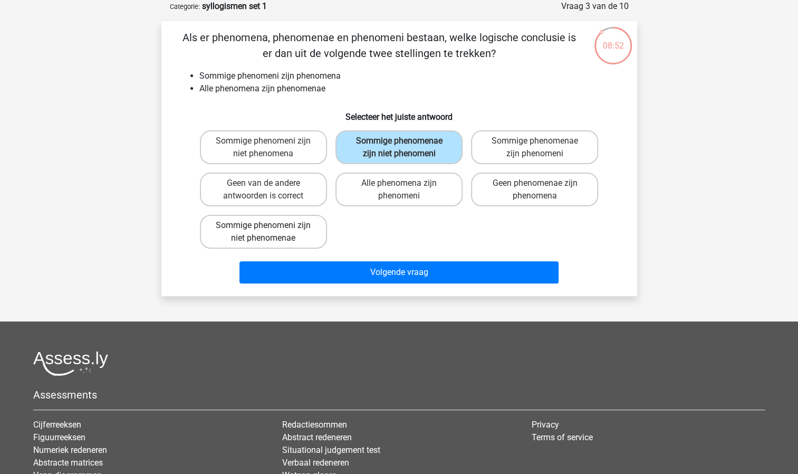
radio input "true"
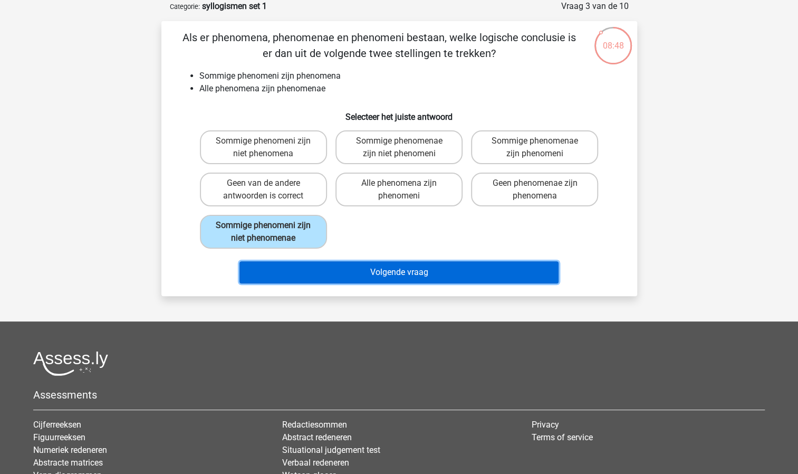
click at [396, 278] on button "Volgende vraag" at bounding box center [399, 272] width 319 height 22
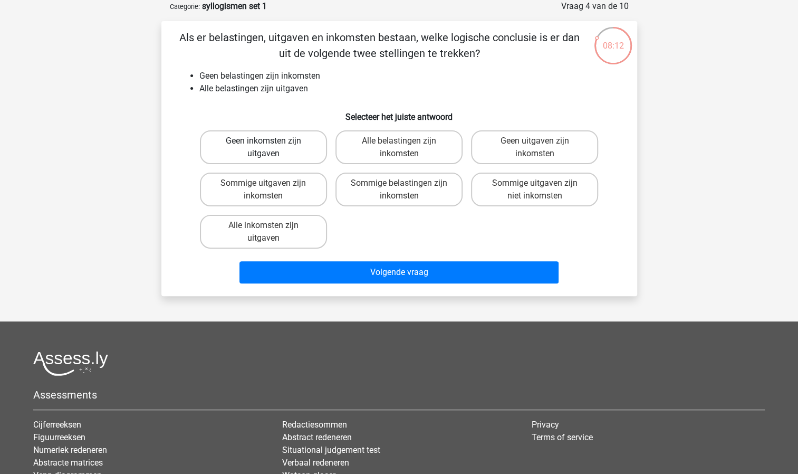
click at [254, 157] on label "Geen inkomsten zijn uitgaven" at bounding box center [263, 147] width 127 height 34
click at [263, 148] on input "Geen inkomsten zijn uitgaven" at bounding box center [266, 144] width 7 height 7
radio input "true"
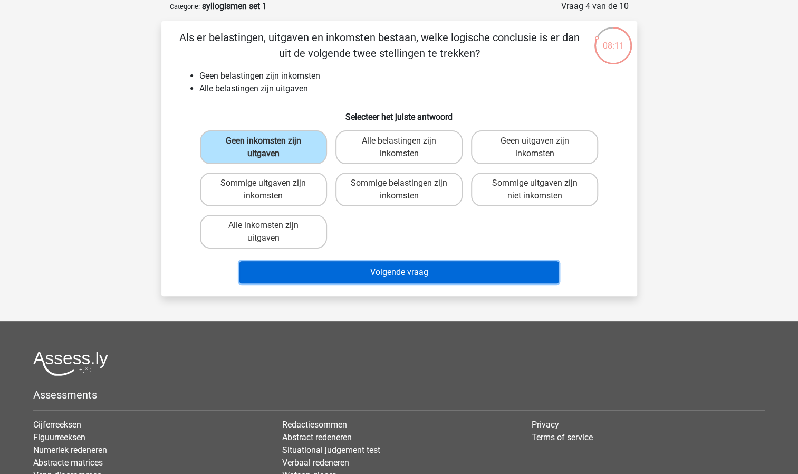
click at [350, 274] on button "Volgende vraag" at bounding box center [399, 272] width 319 height 22
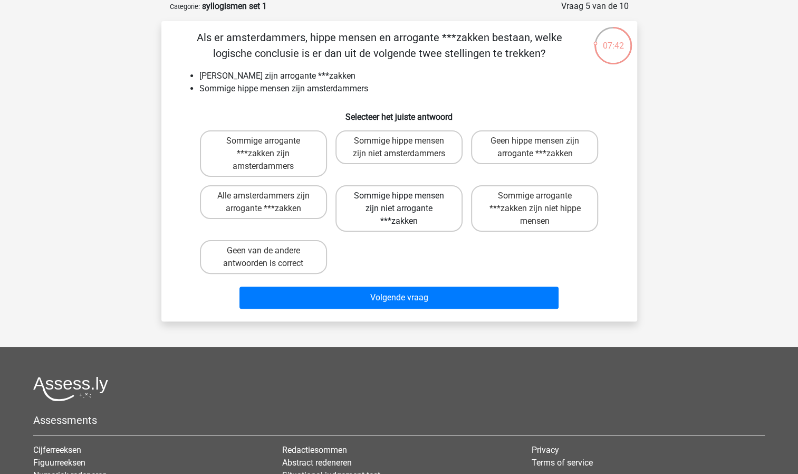
drag, startPoint x: 412, startPoint y: 218, endPoint x: 381, endPoint y: 217, distance: 30.6
click at [381, 217] on label "Sommige hippe mensen zijn niet arrogante ***zakken" at bounding box center [399, 208] width 127 height 46
click at [399, 203] on input "Sommige hippe mensen zijn niet arrogante ***zakken" at bounding box center [402, 199] width 7 height 7
radio input "true"
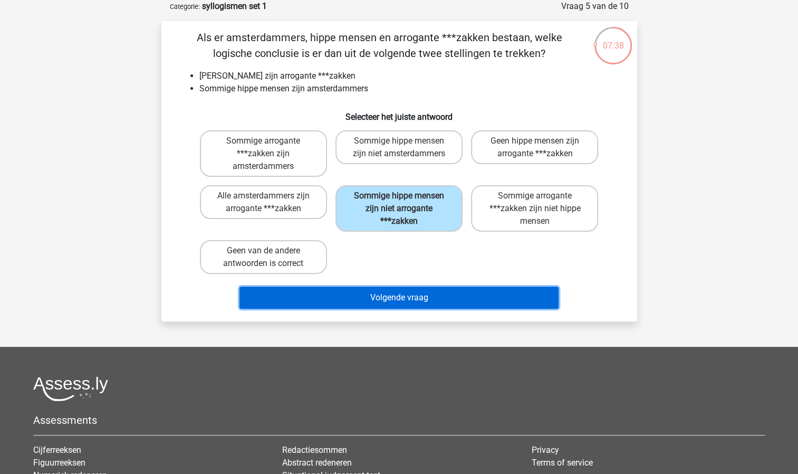
click at [384, 300] on button "Volgende vraag" at bounding box center [399, 298] width 319 height 22
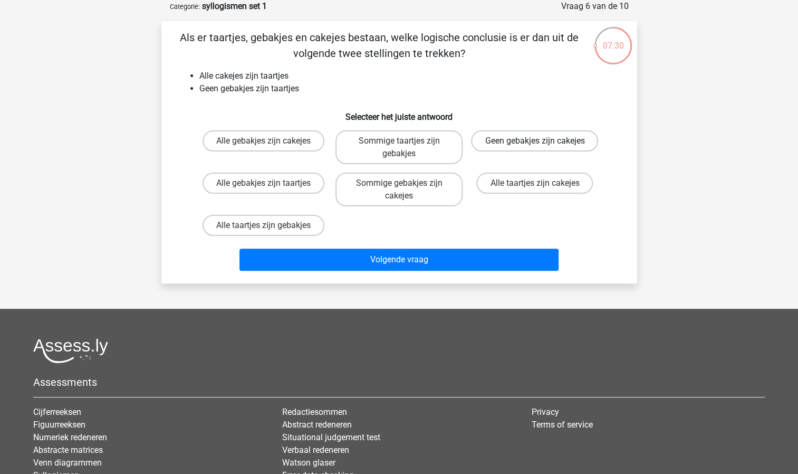
click at [529, 151] on label "Geen gebakjes zijn cakejes" at bounding box center [534, 140] width 127 height 21
click at [535, 148] on input "Geen gebakjes zijn cakejes" at bounding box center [538, 144] width 7 height 7
radio input "true"
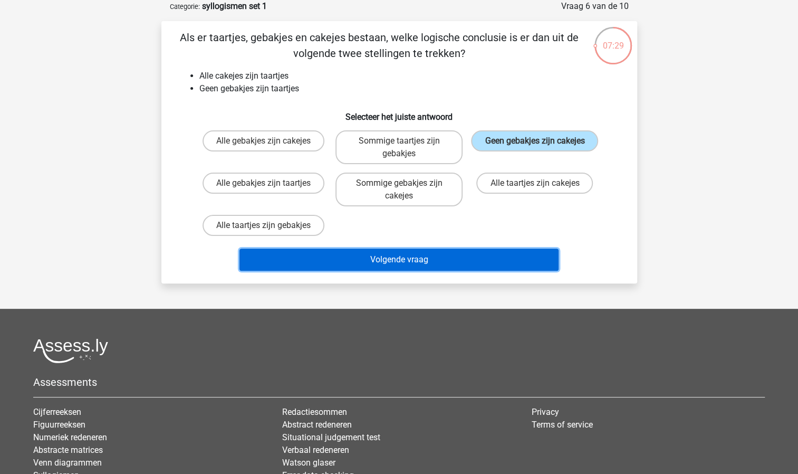
click at [438, 258] on button "Volgende vraag" at bounding box center [399, 260] width 319 height 22
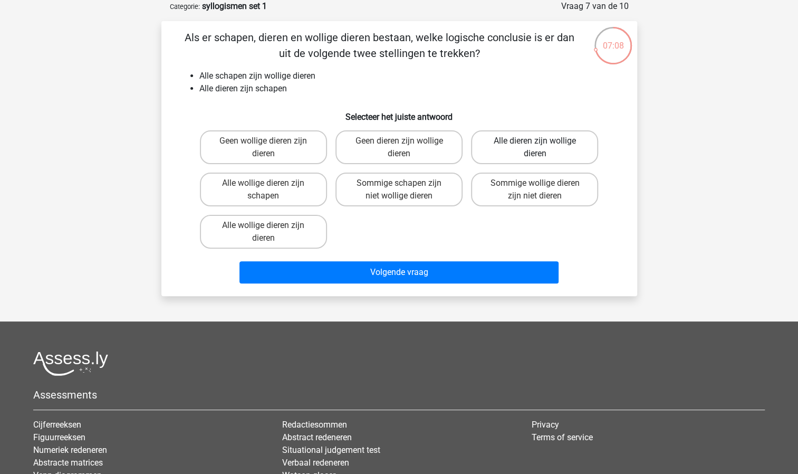
click at [503, 157] on label "Alle dieren zijn wollige dieren" at bounding box center [534, 147] width 127 height 34
click at [535, 148] on input "Alle dieren zijn wollige dieren" at bounding box center [538, 144] width 7 height 7
radio input "true"
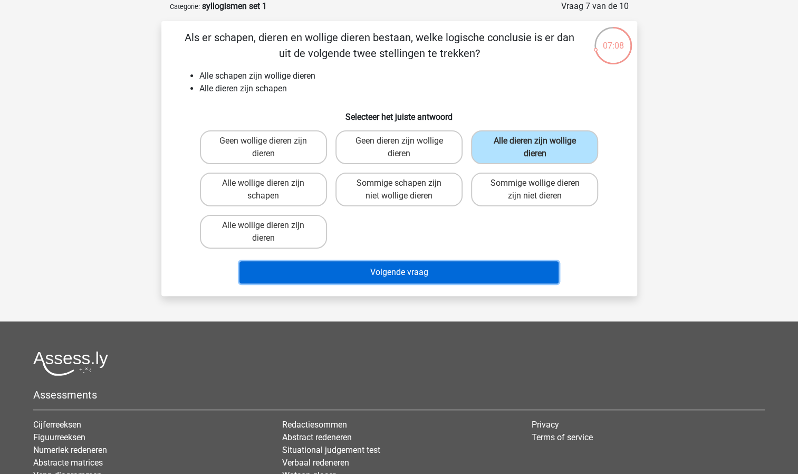
click at [433, 272] on button "Volgende vraag" at bounding box center [399, 272] width 319 height 22
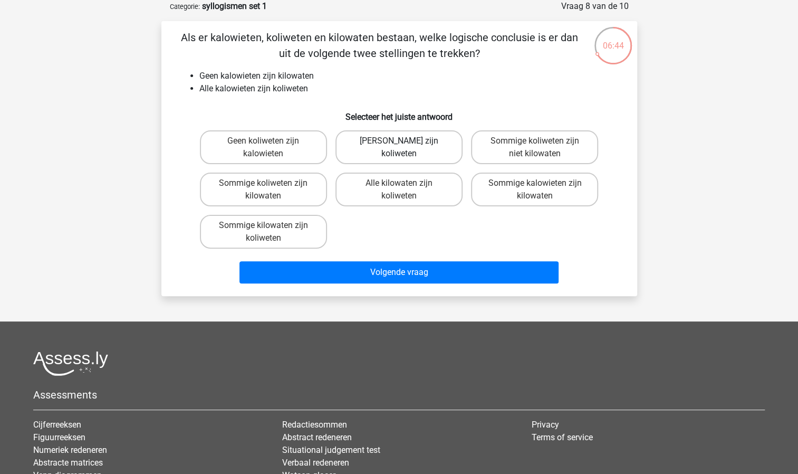
click at [363, 154] on label "Geen kilowaten zijn koliweten" at bounding box center [399, 147] width 127 height 34
click at [399, 148] on input "Geen kilowaten zijn koliweten" at bounding box center [402, 144] width 7 height 7
radio input "true"
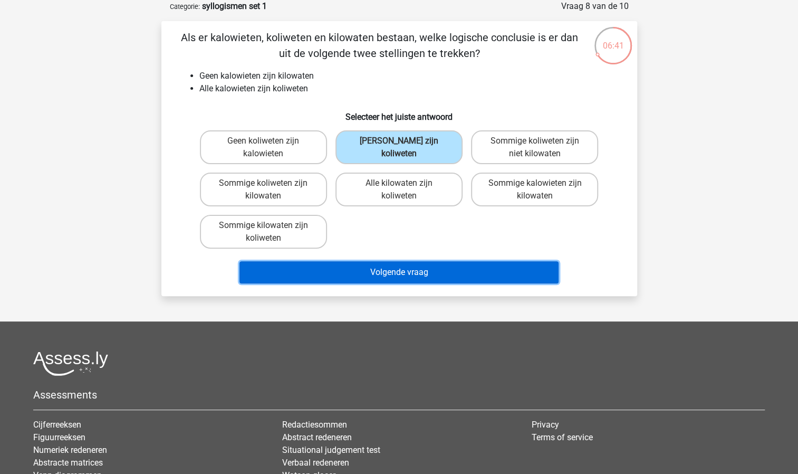
click at [347, 264] on button "Volgende vraag" at bounding box center [399, 272] width 319 height 22
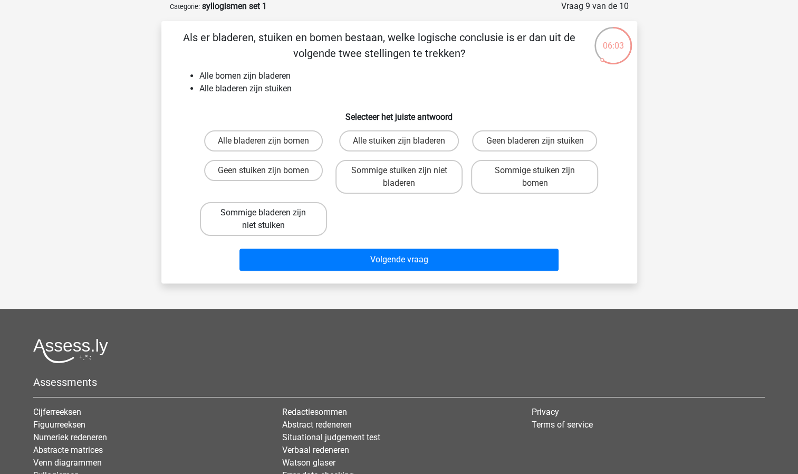
click at [283, 220] on label "Sommige bladeren zijn niet stuiken" at bounding box center [263, 219] width 127 height 34
click at [270, 220] on input "Sommige bladeren zijn niet stuiken" at bounding box center [266, 216] width 7 height 7
radio input "true"
click at [374, 144] on label "Alle stuiken zijn bladeren" at bounding box center [399, 140] width 120 height 21
click at [399, 144] on input "Alle stuiken zijn bladeren" at bounding box center [402, 144] width 7 height 7
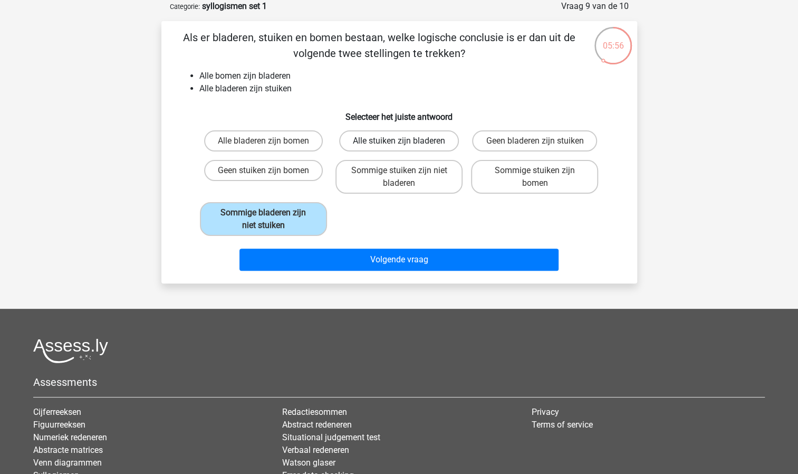
radio input "true"
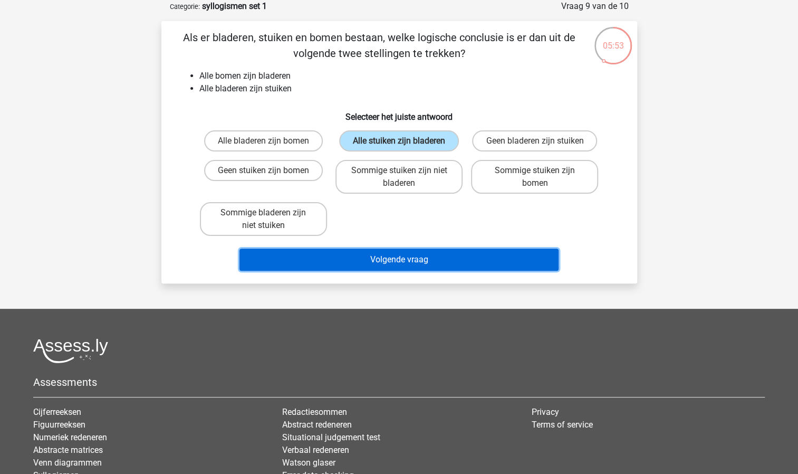
click at [343, 253] on button "Volgende vraag" at bounding box center [399, 260] width 319 height 22
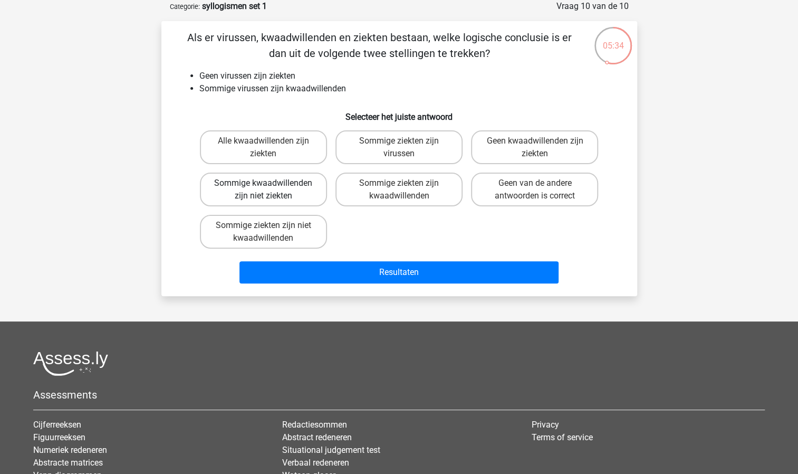
click at [302, 188] on label "Sommige kwaadwillenden zijn niet ziekten" at bounding box center [263, 190] width 127 height 34
click at [270, 188] on input "Sommige kwaadwillenden zijn niet ziekten" at bounding box center [266, 186] width 7 height 7
radio input "true"
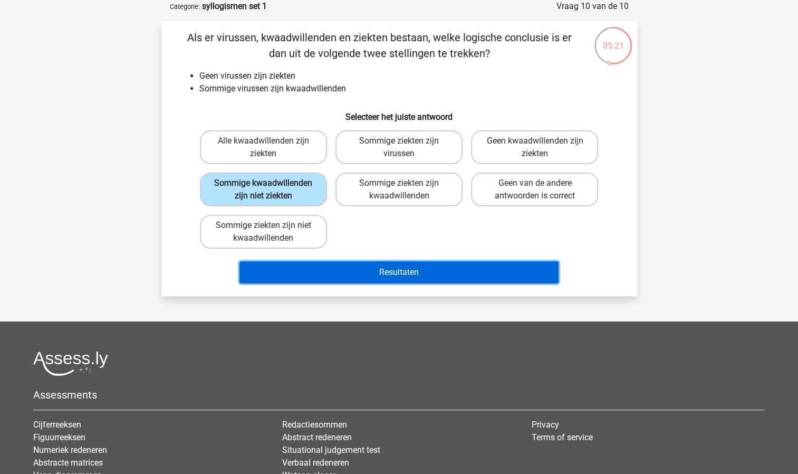
click at [319, 266] on button "Resultaten" at bounding box center [399, 272] width 319 height 22
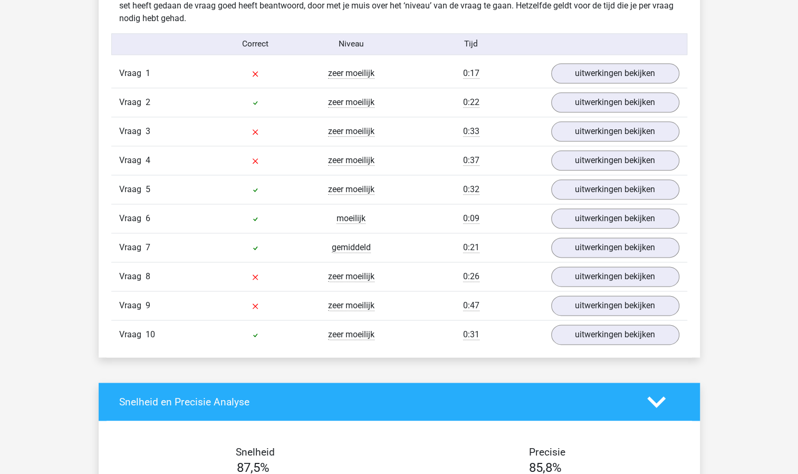
scroll to position [686, 0]
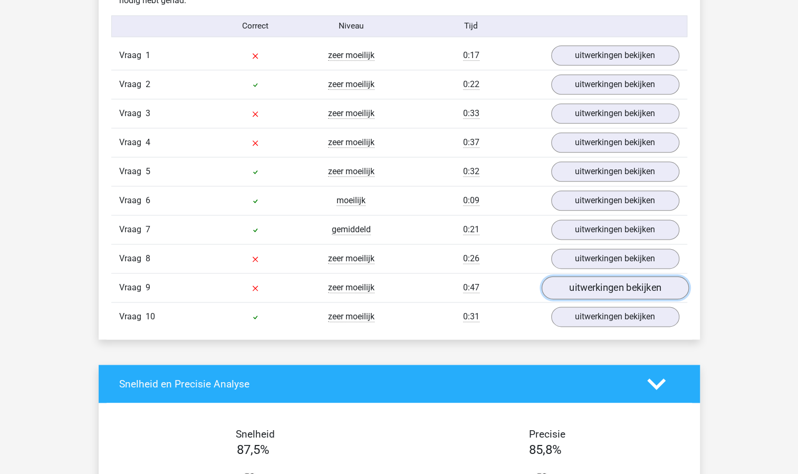
click at [574, 277] on link "uitwerkingen bekijken" at bounding box center [614, 287] width 147 height 23
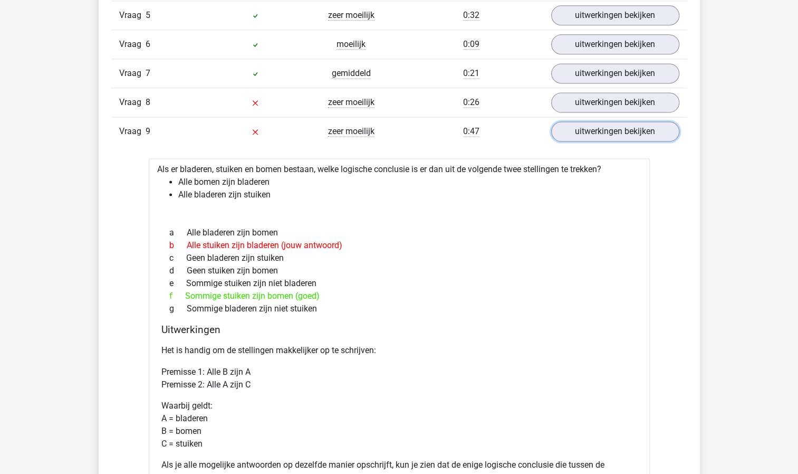
scroll to position [844, 0]
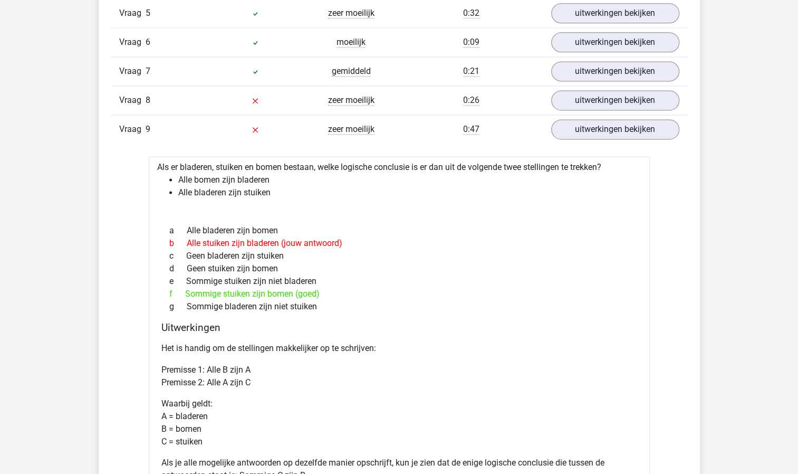
drag, startPoint x: 302, startPoint y: 351, endPoint x: 278, endPoint y: 357, distance: 25.0
click at [278, 357] on div "Het is handig om de stellingen makkelijker op te schrijven: Premisse 1: Alle B …" at bounding box center [399, 426] width 476 height 177
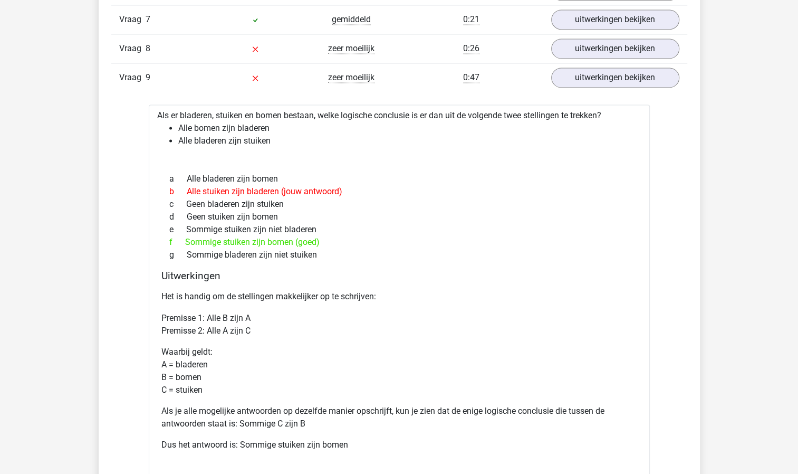
scroll to position [897, 0]
drag, startPoint x: 280, startPoint y: 353, endPoint x: 258, endPoint y: 351, distance: 22.2
click at [258, 351] on p "Waarbij geldt: A = bladeren B = bomen C = stuiken" at bounding box center [399, 369] width 476 height 51
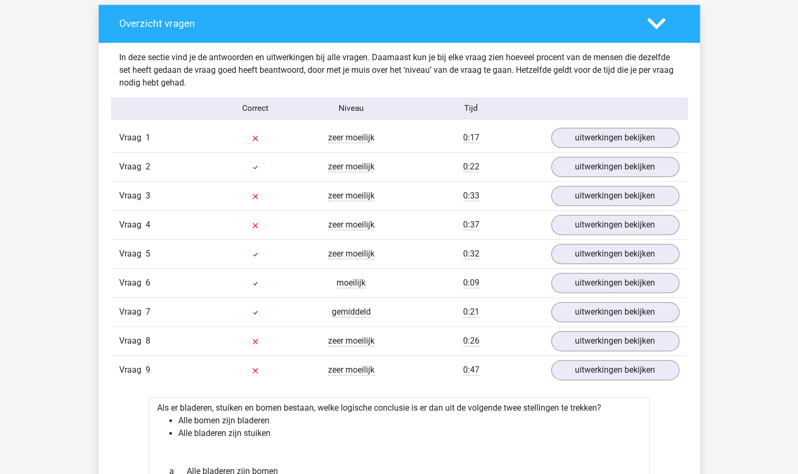
scroll to position [739, 0]
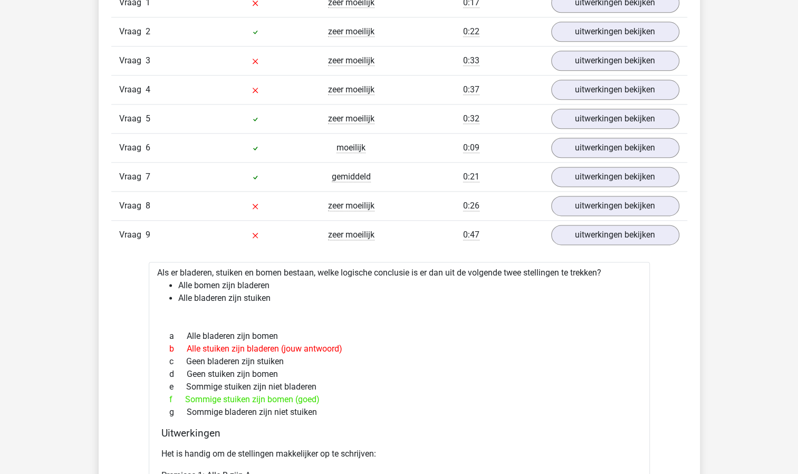
drag, startPoint x: 306, startPoint y: 221, endPoint x: 266, endPoint y: 300, distance: 88.7
click at [266, 300] on div "Als er bladeren, stuiken en bomen bestaan, welke logische conclusie is er dan u…" at bounding box center [399, 465] width 501 height 407
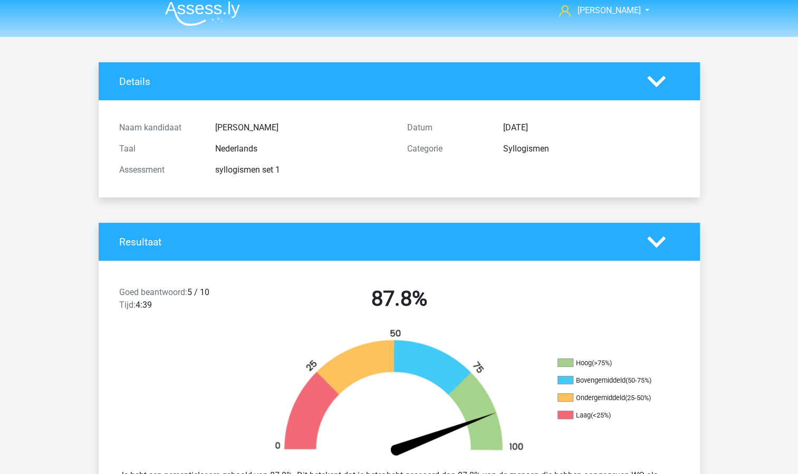
scroll to position [0, 0]
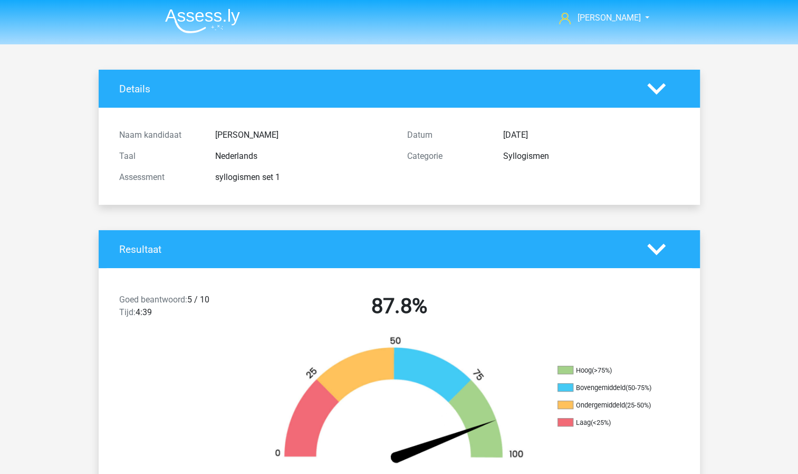
click at [192, 20] on img at bounding box center [202, 20] width 75 height 25
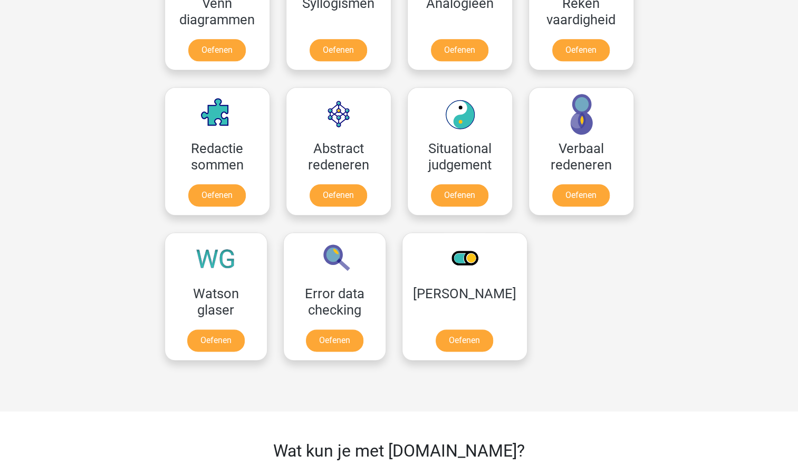
scroll to position [739, 0]
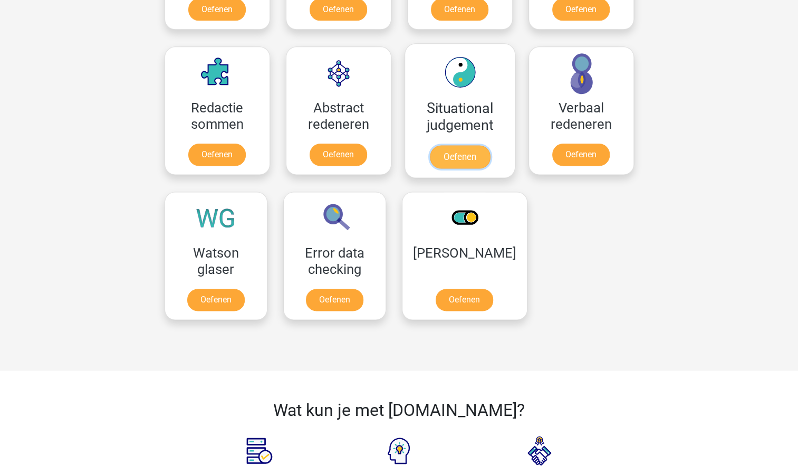
click at [464, 156] on link "Oefenen" at bounding box center [460, 156] width 60 height 23
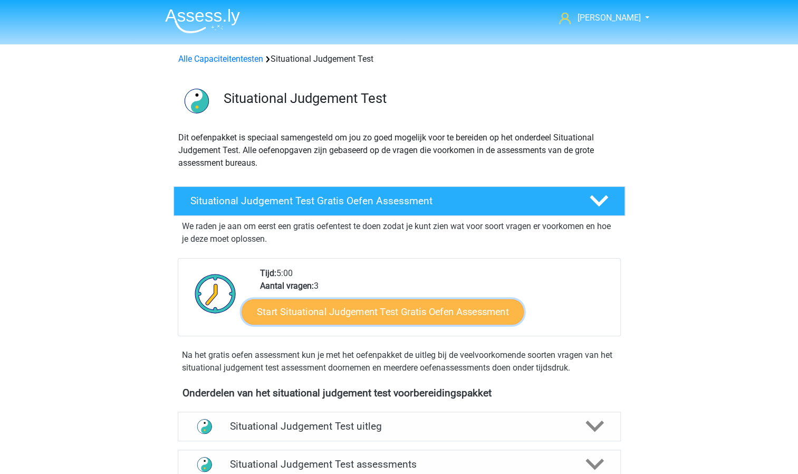
click at [361, 311] on link "Start Situational Judgement Test Gratis Oefen Assessment" at bounding box center [383, 311] width 282 height 25
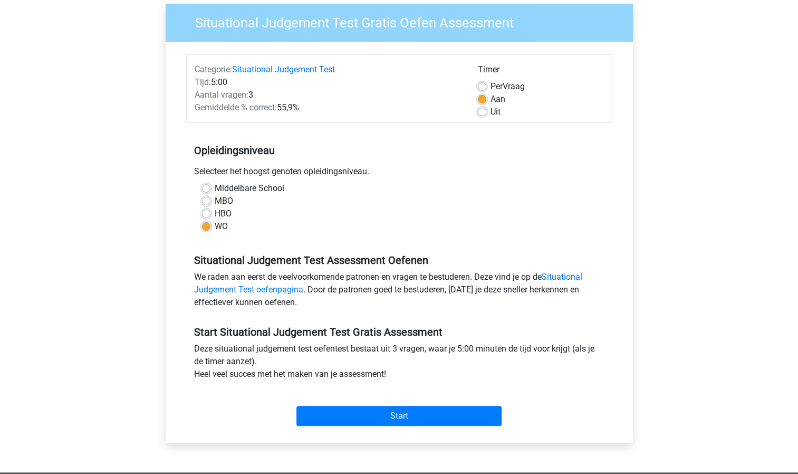
scroll to position [211, 0]
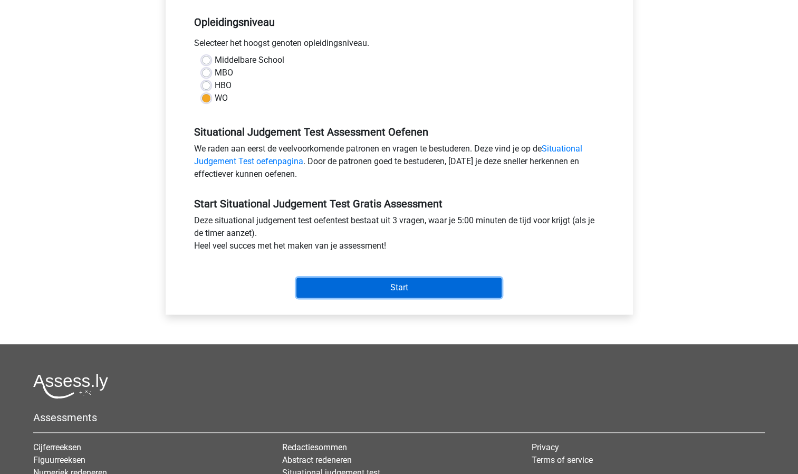
click at [394, 278] on input "Start" at bounding box center [399, 288] width 205 height 20
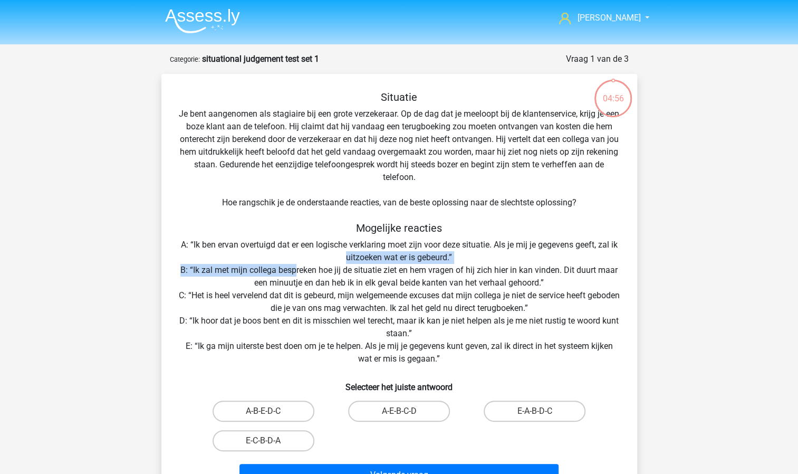
drag, startPoint x: 0, startPoint y: 0, endPoint x: 296, endPoint y: 264, distance: 396.5
click at [296, 264] on div "Situatie Je bent aangenomen als stagiaire bij een grote verzekeraar. Op de dag …" at bounding box center [400, 290] width 468 height 399
drag, startPoint x: 296, startPoint y: 264, endPoint x: 224, endPoint y: 207, distance: 92.0
click at [224, 207] on div "Situatie Je bent aangenomen als stagiaire bij een grote verzekeraar. Op de dag …" at bounding box center [400, 290] width 468 height 399
click at [517, 413] on label "E-A-B-D-C" at bounding box center [535, 411] width 102 height 21
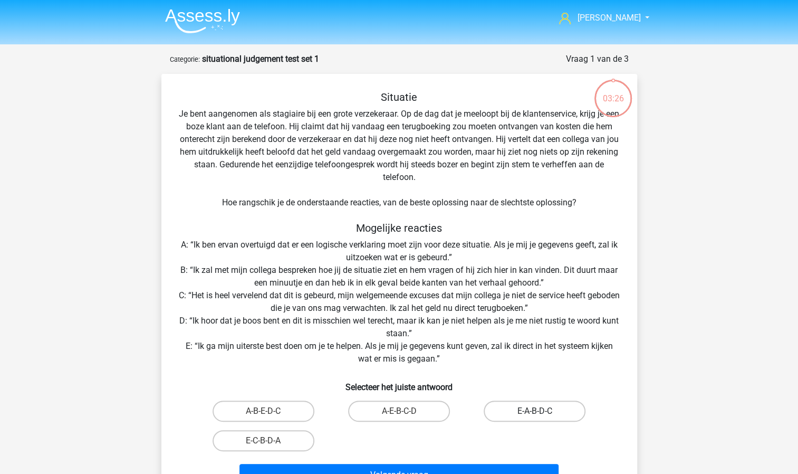
click at [535, 413] on input "E-A-B-D-C" at bounding box center [538, 414] width 7 height 7
radio input "true"
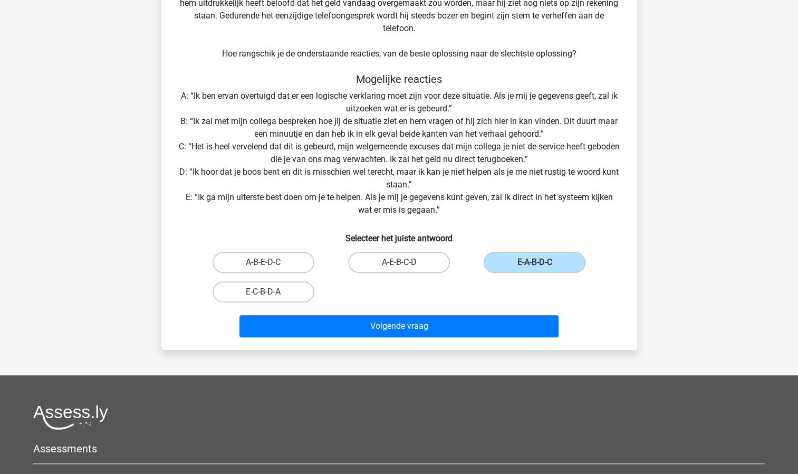
scroll to position [158, 0]
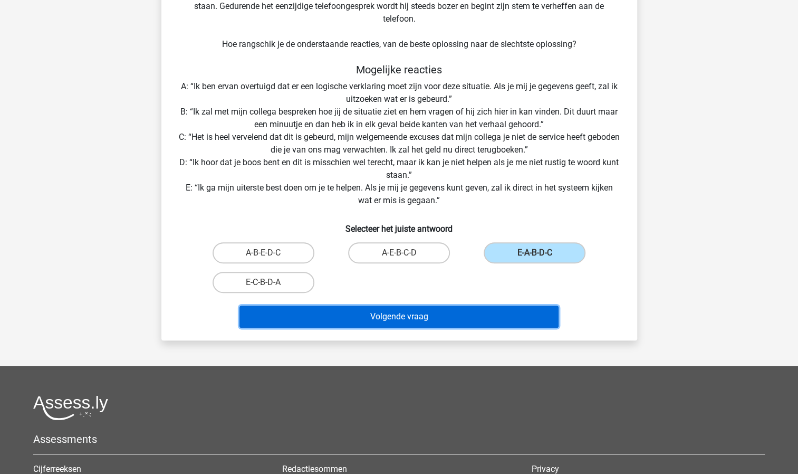
click at [451, 312] on button "Volgende vraag" at bounding box center [399, 317] width 319 height 22
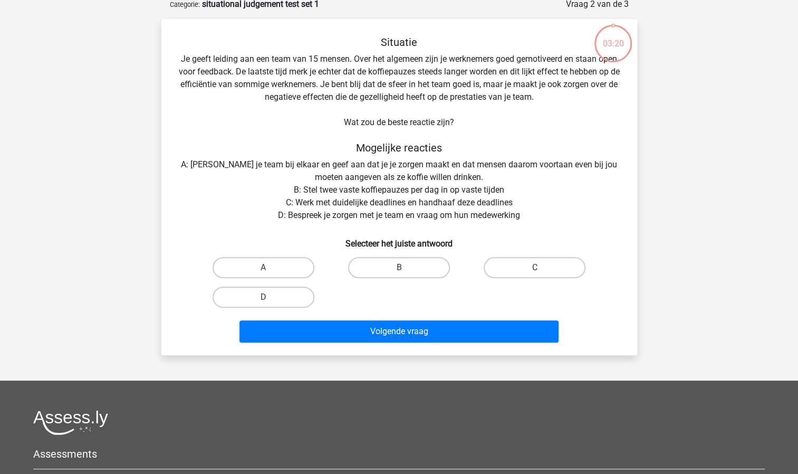
scroll to position [53, 0]
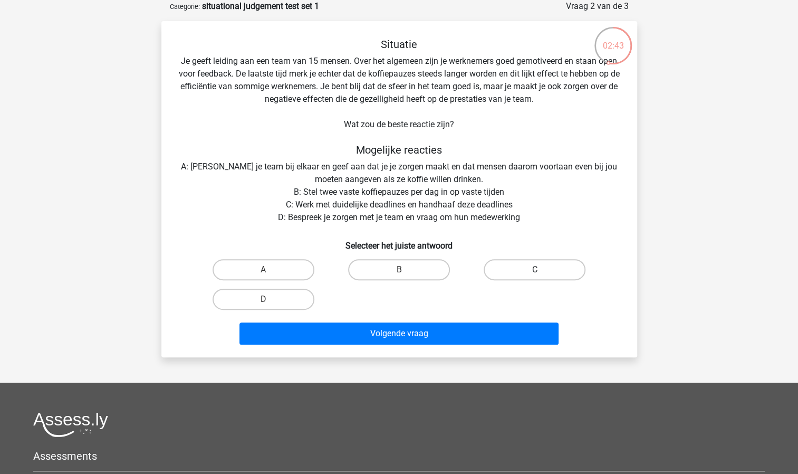
click at [521, 270] on label "C" at bounding box center [535, 269] width 102 height 21
click at [535, 270] on input "C" at bounding box center [538, 273] width 7 height 7
radio input "true"
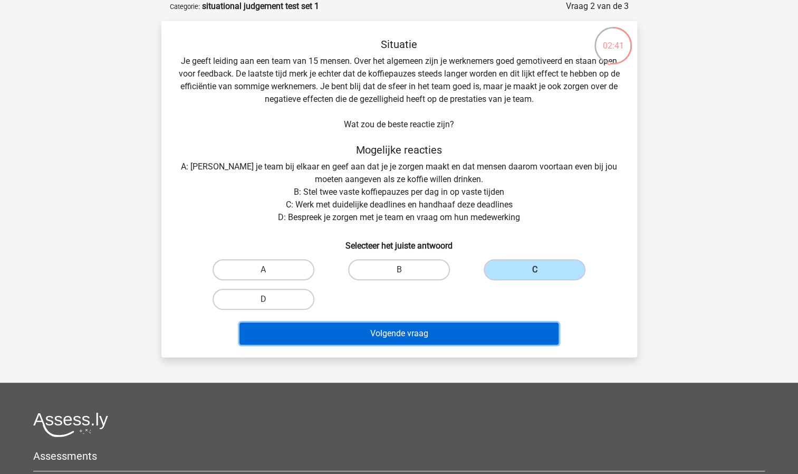
click at [472, 337] on button "Volgende vraag" at bounding box center [399, 333] width 319 height 22
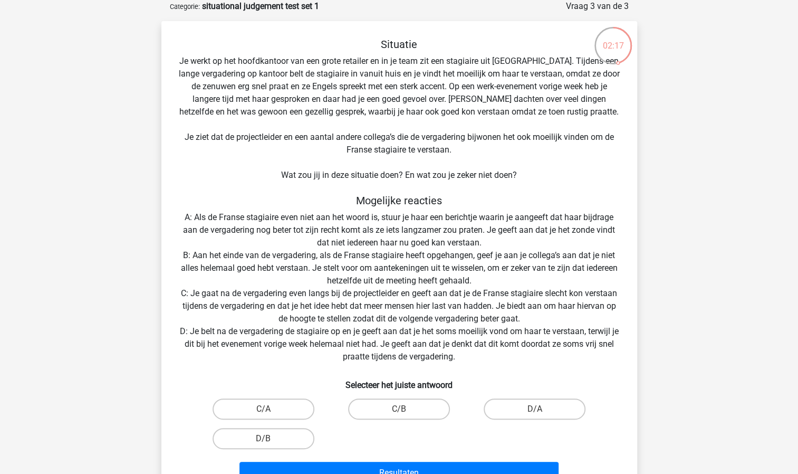
drag, startPoint x: 458, startPoint y: 302, endPoint x: 364, endPoint y: 234, distance: 115.6
click at [364, 234] on div "Situatie Je werkt op het hoofdkantoor van een grote retailer en in je team zit …" at bounding box center [400, 263] width 468 height 450
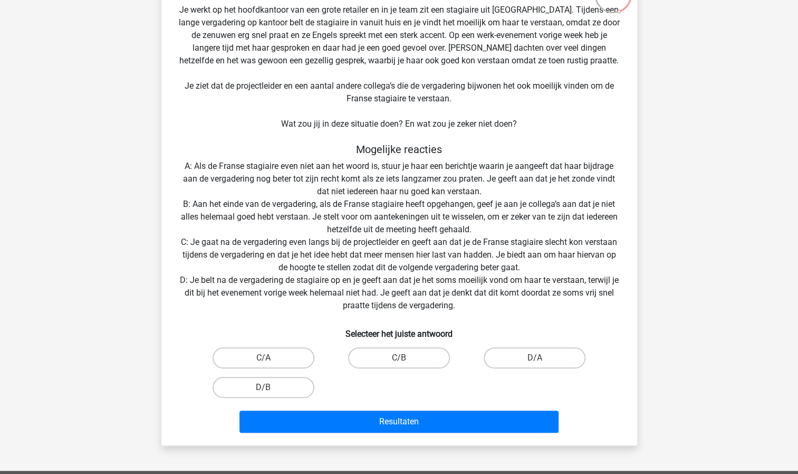
scroll to position [106, 0]
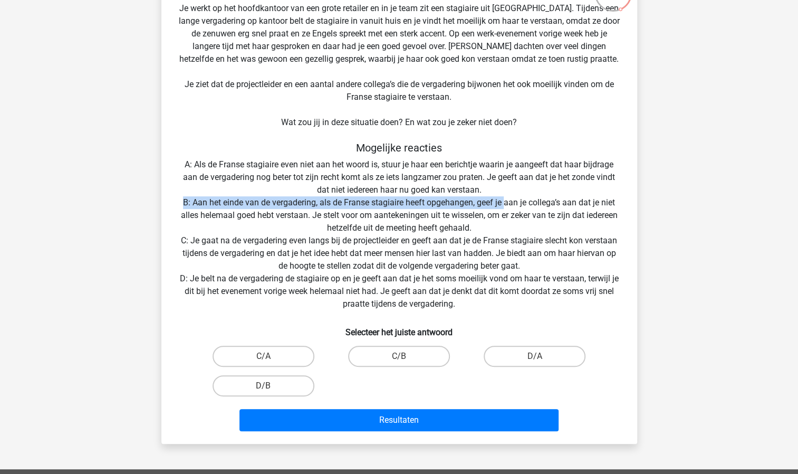
drag, startPoint x: 504, startPoint y: 196, endPoint x: 169, endPoint y: 201, distance: 335.1
click at [169, 201] on div "Situatie Je werkt op het hoofdkantoor van een grote retailer en in je team zit …" at bounding box center [400, 210] width 468 height 450
drag, startPoint x: 169, startPoint y: 201, endPoint x: 186, endPoint y: 207, distance: 17.9
click at [186, 207] on div "Situatie Je werkt op het hoofdkantoor van een grote retailer en in je team zit …" at bounding box center [400, 210] width 468 height 450
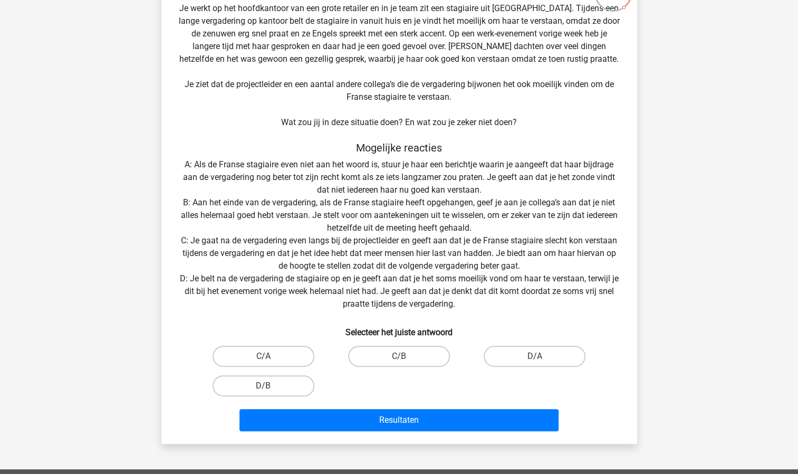
click at [388, 293] on div "Situatie Je werkt op het hoofdkantoor van een grote retailer en in je team zit …" at bounding box center [400, 210] width 468 height 450
drag, startPoint x: 484, startPoint y: 225, endPoint x: 438, endPoint y: 236, distance: 47.7
click at [438, 236] on div "Situatie Je werkt op het hoofdkantoor van een grote retailer en in je team zit …" at bounding box center [400, 210] width 468 height 450
click at [275, 382] on label "D/B" at bounding box center [264, 385] width 102 height 21
click at [270, 386] on input "D/B" at bounding box center [266, 389] width 7 height 7
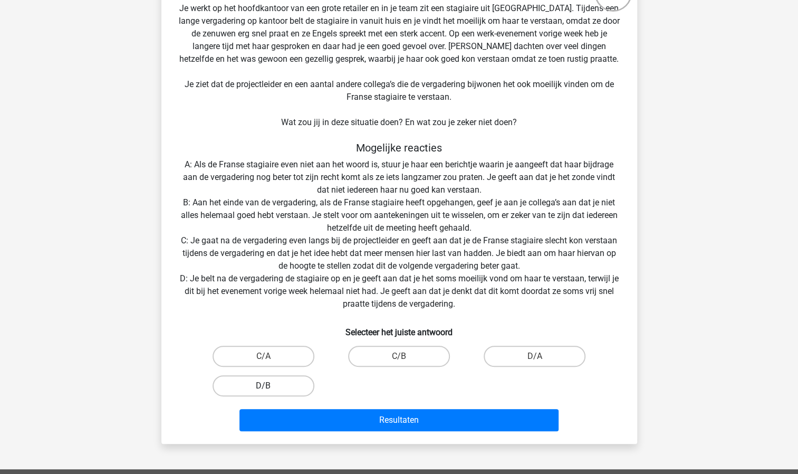
radio input "true"
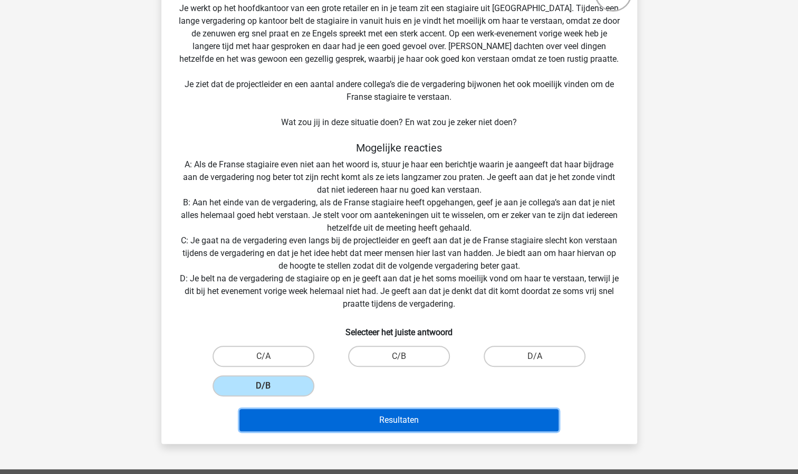
click at [331, 413] on button "Resultaten" at bounding box center [399, 420] width 319 height 22
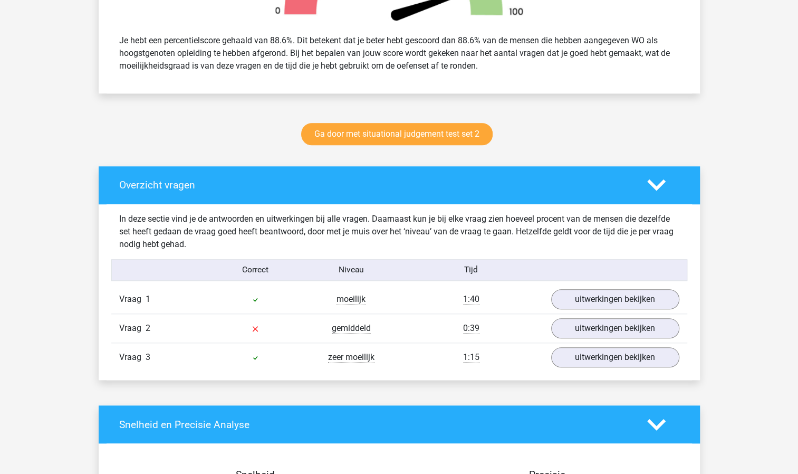
scroll to position [475, 0]
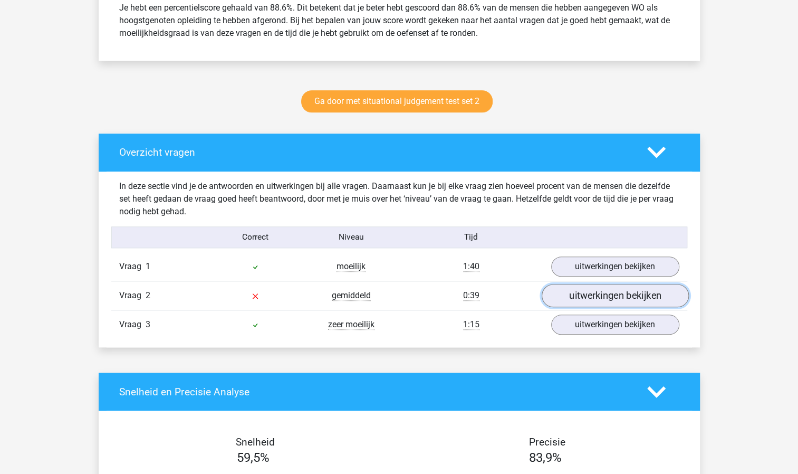
click at [576, 297] on link "uitwerkingen bekijken" at bounding box center [614, 295] width 147 height 23
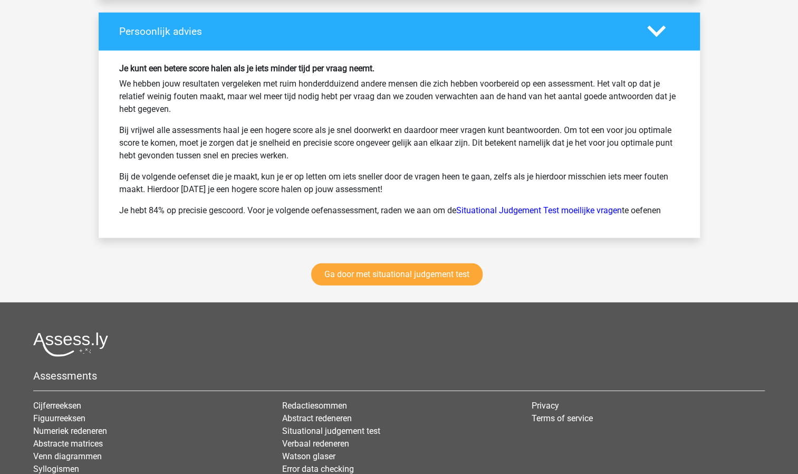
scroll to position [1739, 0]
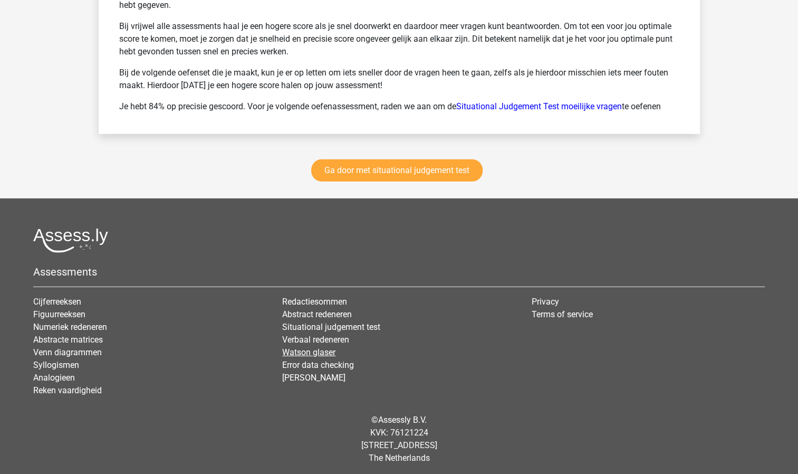
click at [309, 348] on link "Watson glaser" at bounding box center [308, 352] width 53 height 10
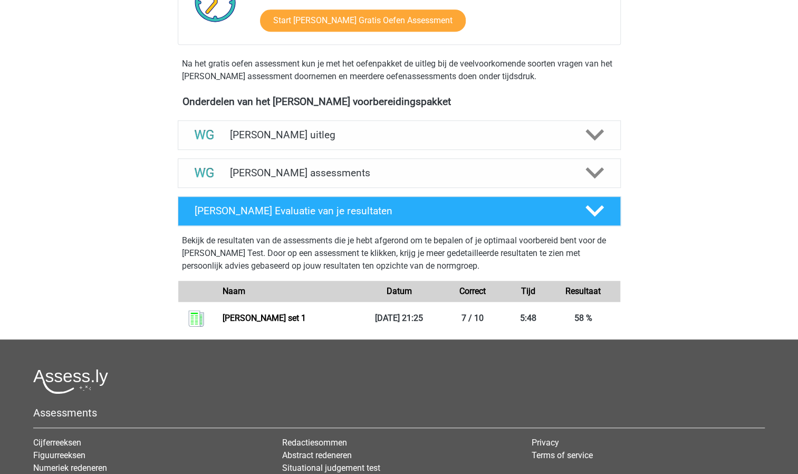
scroll to position [317, 0]
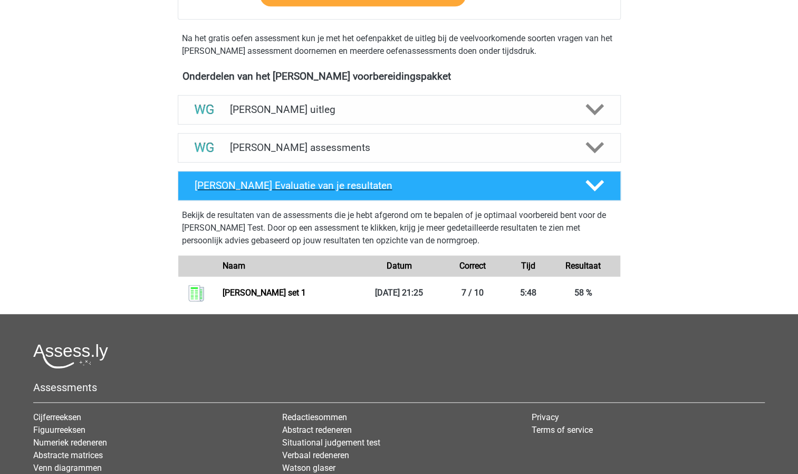
click at [596, 184] on icon at bounding box center [595, 185] width 18 height 18
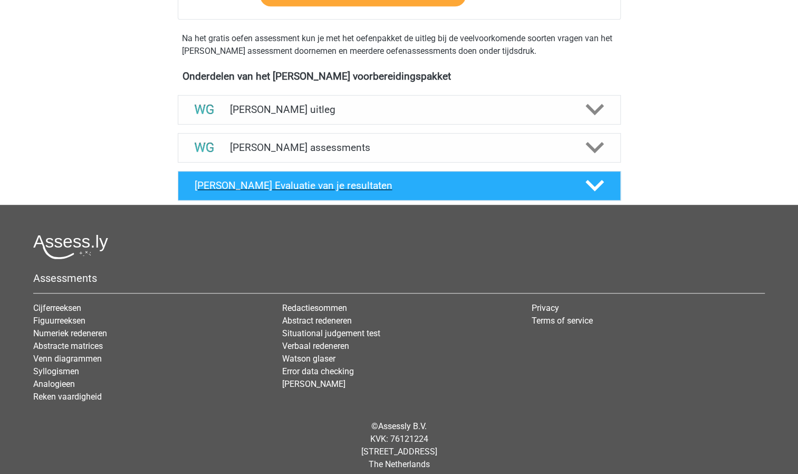
click at [591, 186] on polygon at bounding box center [595, 186] width 18 height 12
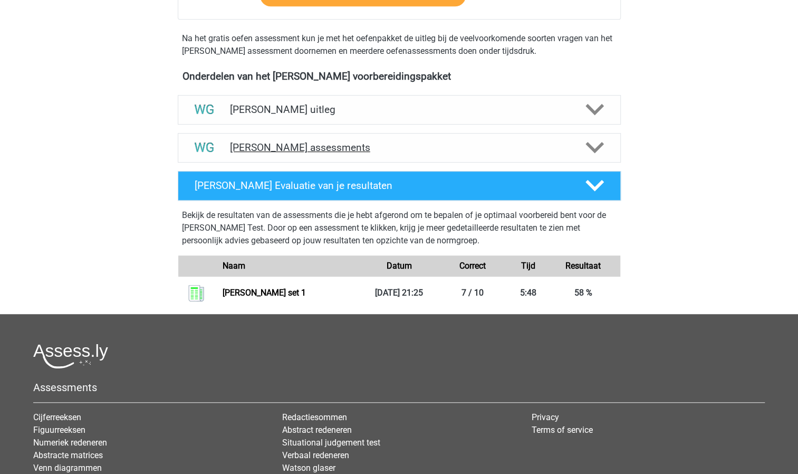
click at [595, 146] on icon at bounding box center [595, 147] width 18 height 18
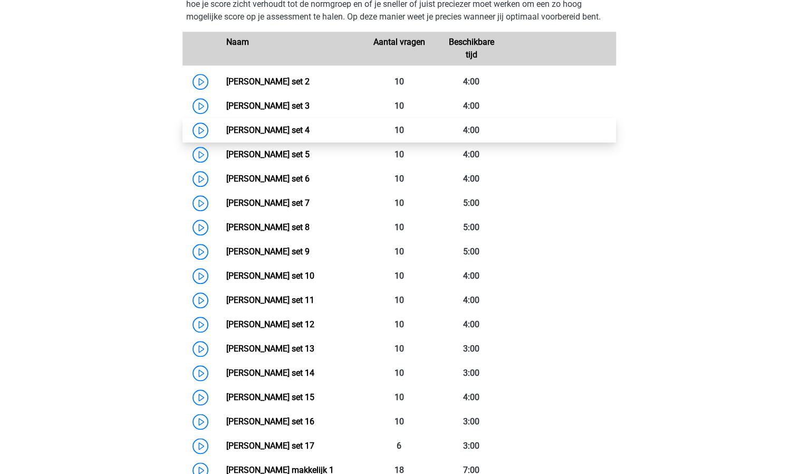
scroll to position [369, 0]
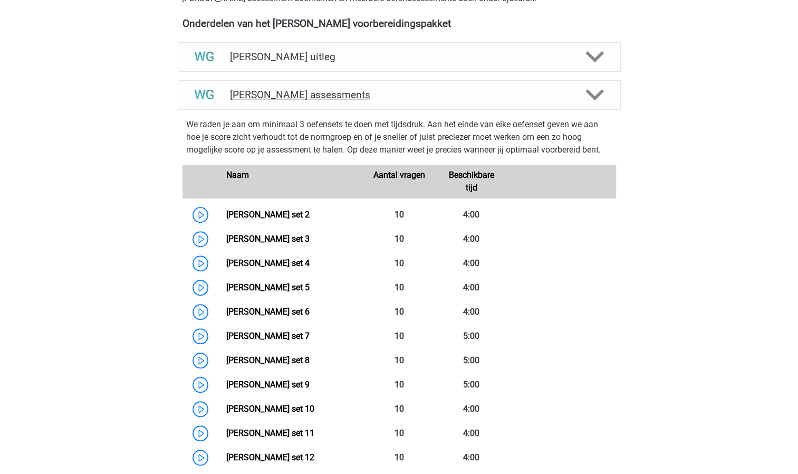
click at [599, 92] on polygon at bounding box center [595, 95] width 18 height 12
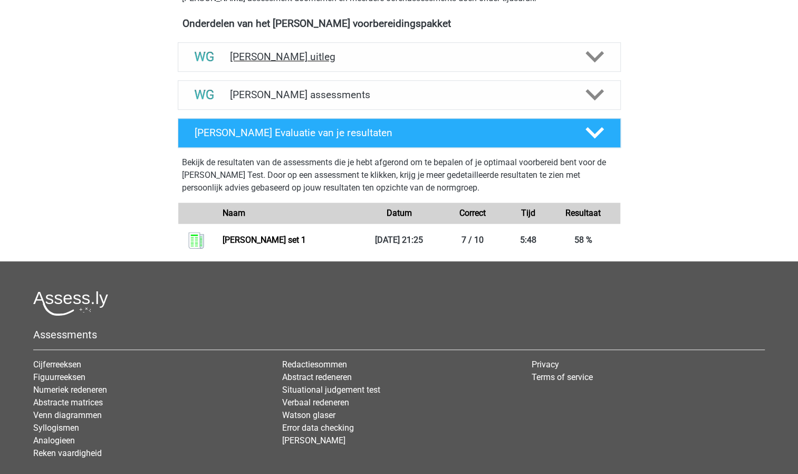
click at [595, 56] on icon at bounding box center [595, 56] width 18 height 18
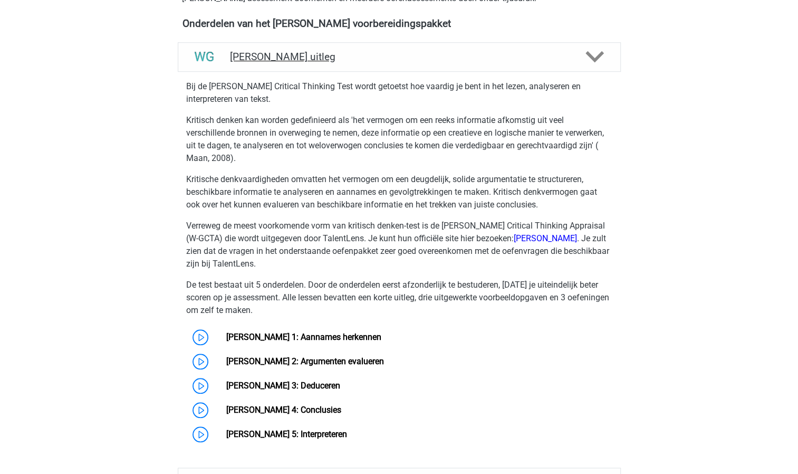
click at [595, 56] on icon at bounding box center [595, 56] width 18 height 18
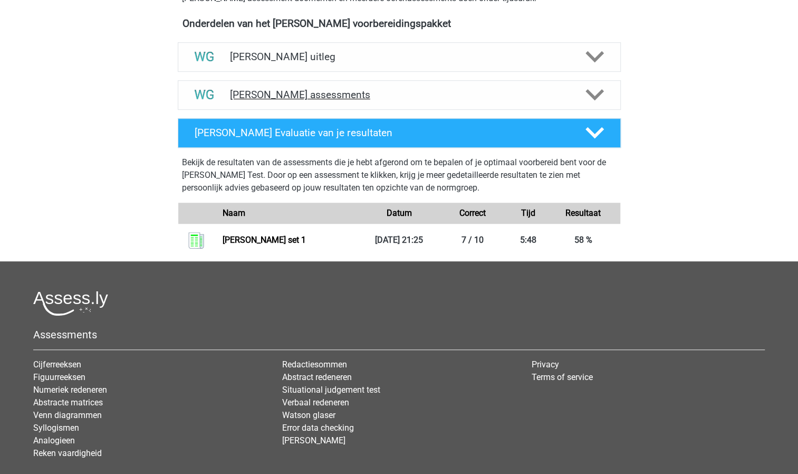
click at [595, 98] on polygon at bounding box center [595, 95] width 18 height 12
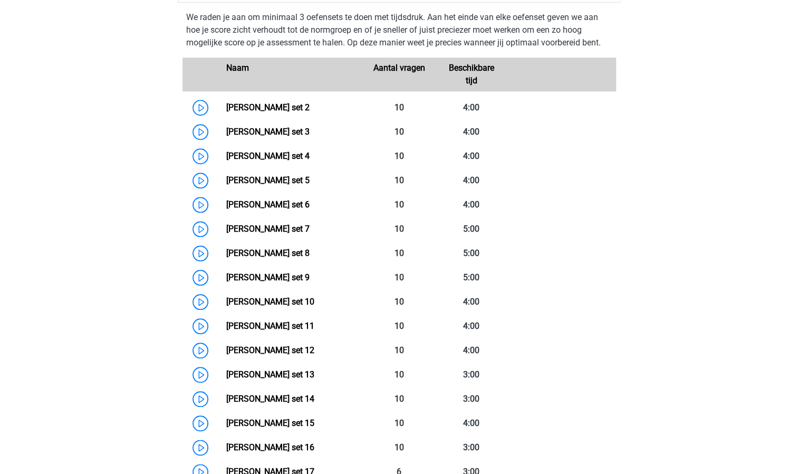
scroll to position [475, 0]
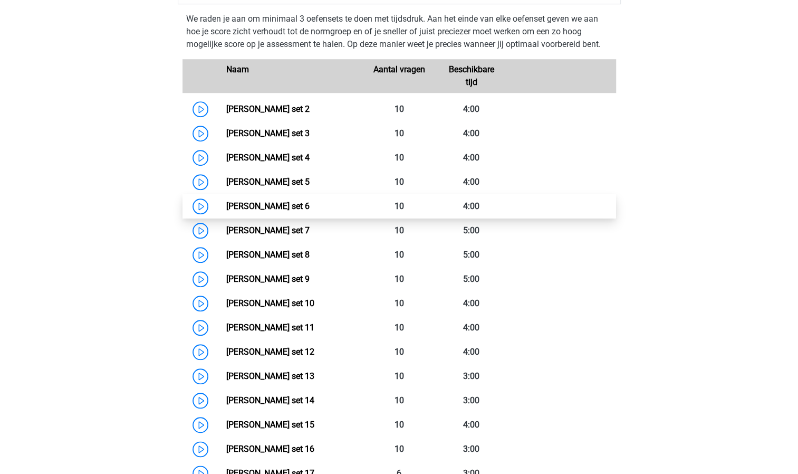
click at [273, 208] on link "[PERSON_NAME] set 6" at bounding box center [267, 206] width 83 height 10
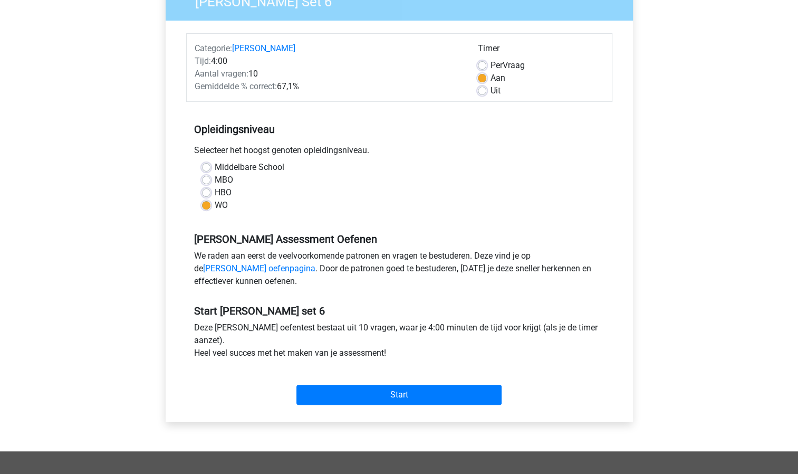
scroll to position [106, 0]
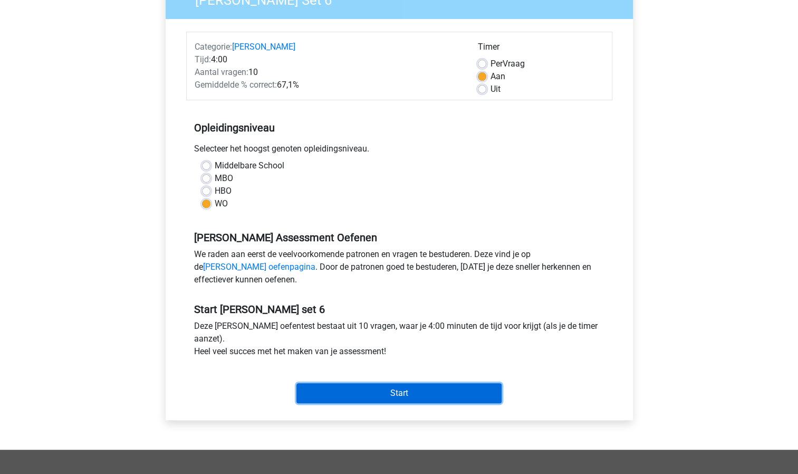
click at [341, 392] on input "Start" at bounding box center [399, 393] width 205 height 20
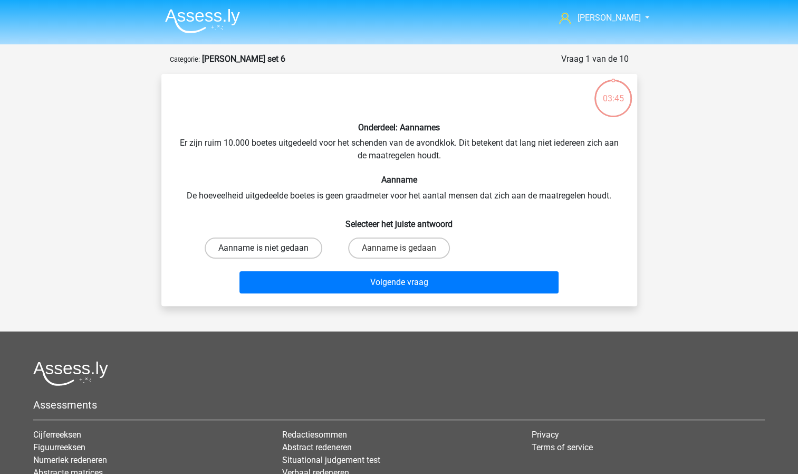
click at [296, 250] on label "Aanname is niet gedaan" at bounding box center [264, 247] width 118 height 21
click at [270, 250] on input "Aanname is niet gedaan" at bounding box center [266, 251] width 7 height 7
radio input "true"
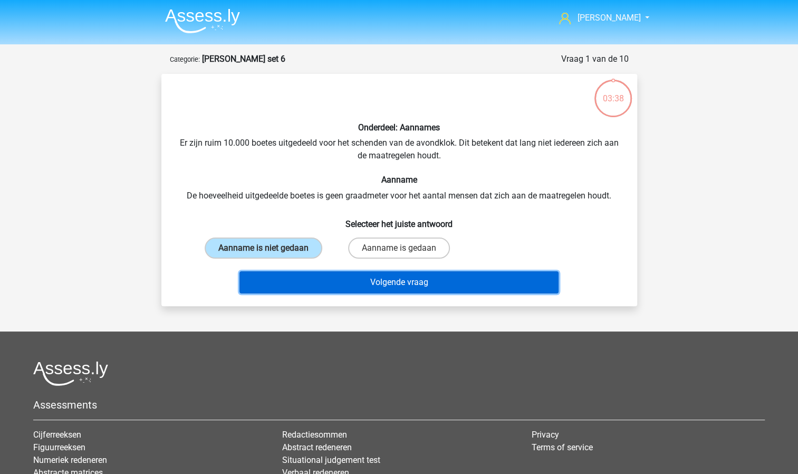
click at [344, 279] on button "Volgende vraag" at bounding box center [399, 282] width 319 height 22
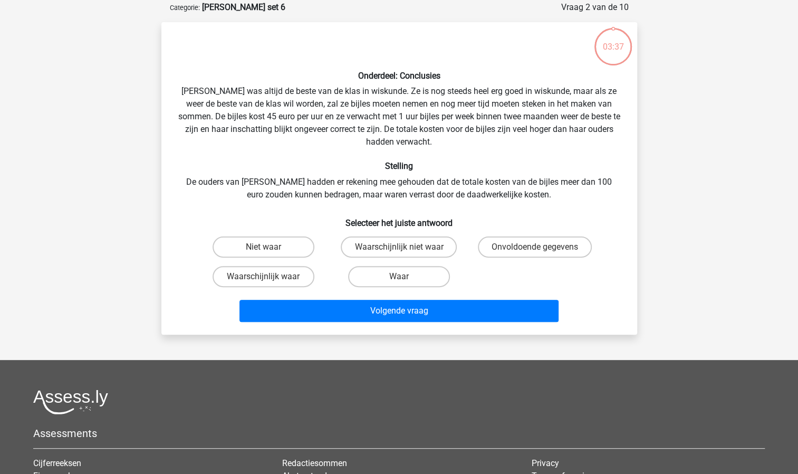
scroll to position [53, 0]
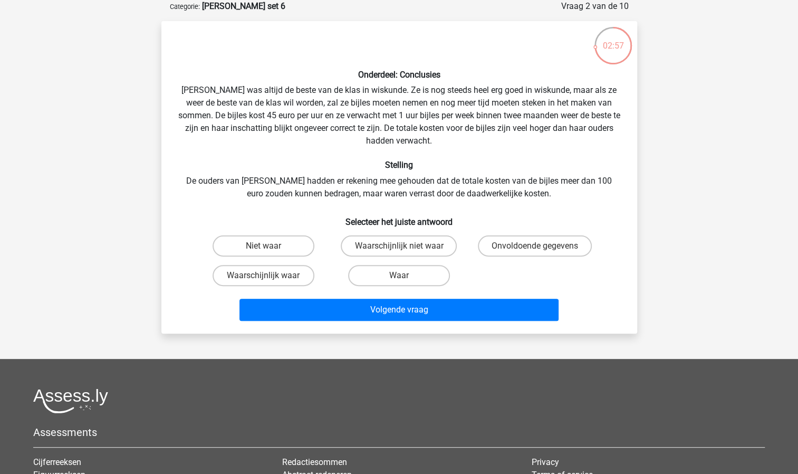
click at [400, 281] on input "Waar" at bounding box center [402, 278] width 7 height 7
radio input "true"
click at [279, 275] on label "Waarschijnlijk waar" at bounding box center [264, 275] width 102 height 21
click at [270, 275] on input "Waarschijnlijk waar" at bounding box center [266, 278] width 7 height 7
radio input "true"
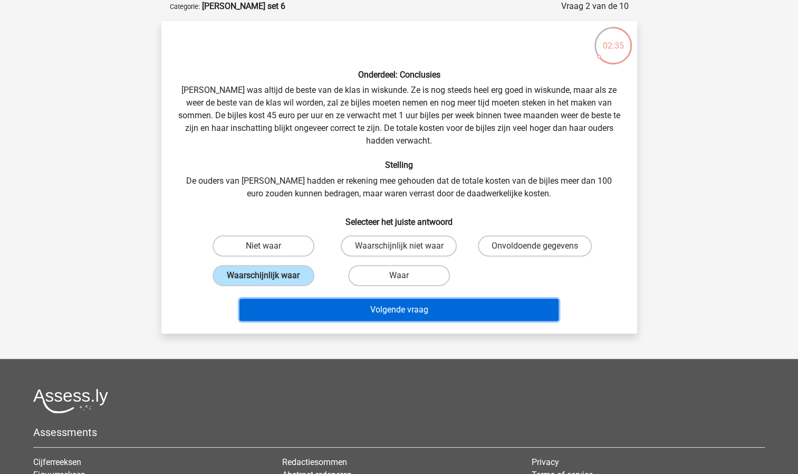
click at [384, 306] on button "Volgende vraag" at bounding box center [399, 310] width 319 height 22
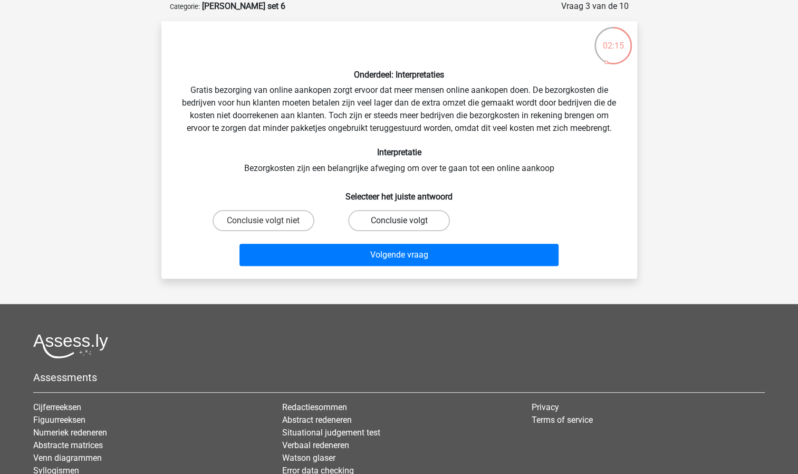
click at [390, 224] on label "Conclusie volgt" at bounding box center [399, 220] width 102 height 21
click at [399, 224] on input "Conclusie volgt" at bounding box center [402, 224] width 7 height 7
radio input "true"
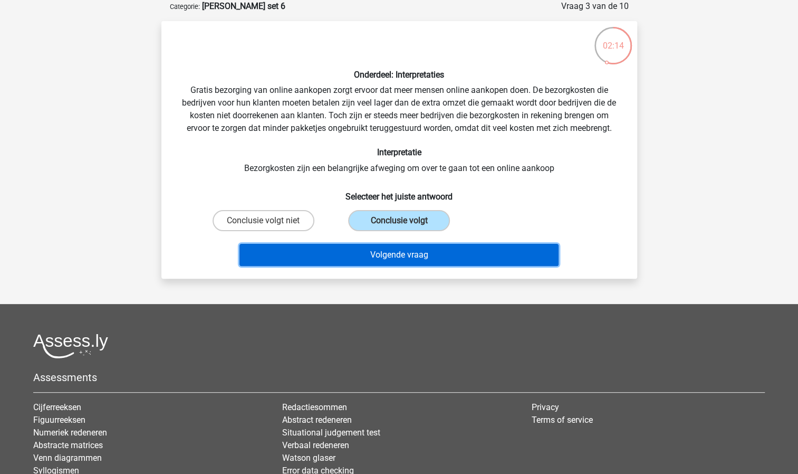
click at [382, 247] on button "Volgende vraag" at bounding box center [399, 255] width 319 height 22
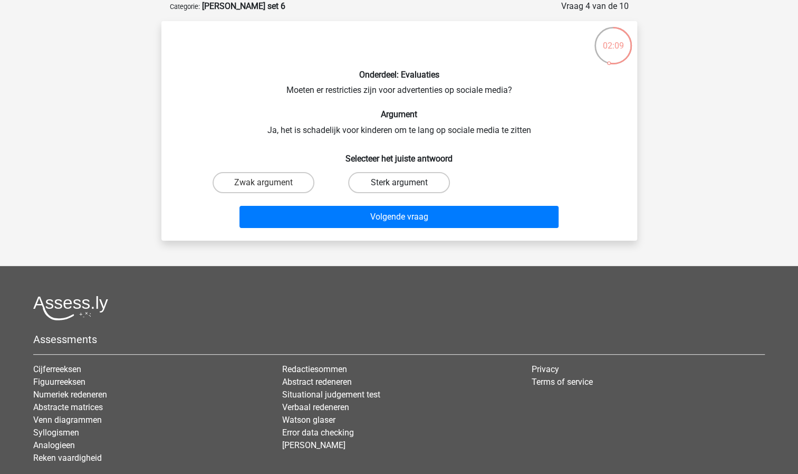
click at [370, 184] on label "Sterk argument" at bounding box center [399, 182] width 102 height 21
click at [399, 184] on input "Sterk argument" at bounding box center [402, 186] width 7 height 7
radio input "true"
click at [283, 176] on label "Zwak argument" at bounding box center [264, 182] width 102 height 21
click at [270, 183] on input "Zwak argument" at bounding box center [266, 186] width 7 height 7
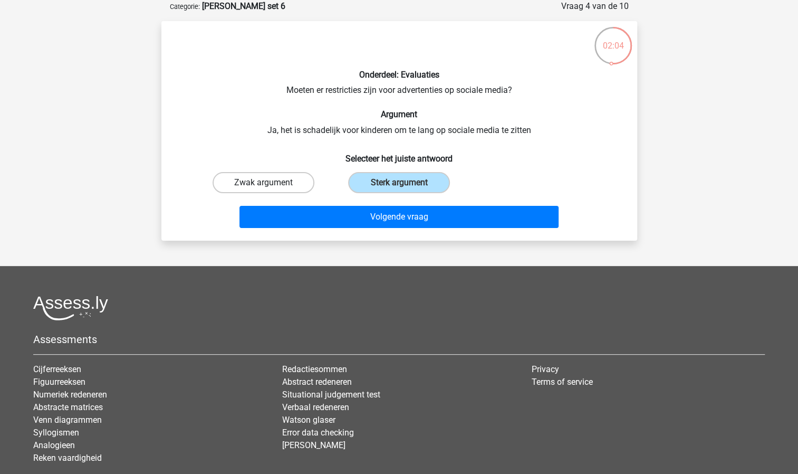
radio input "true"
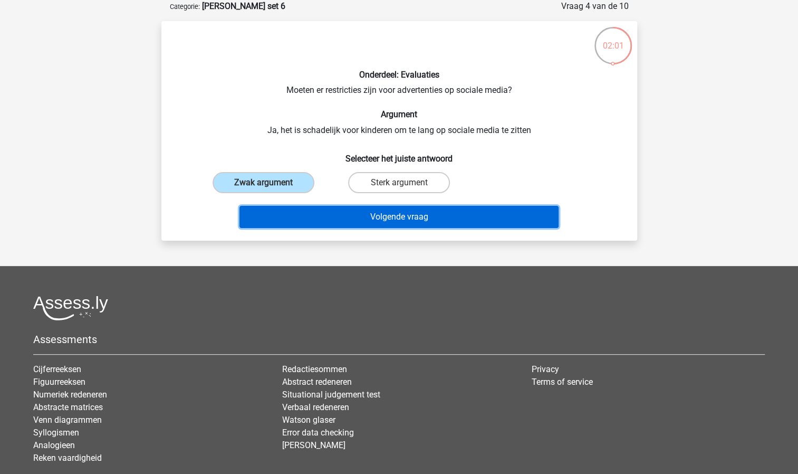
click at [398, 213] on button "Volgende vraag" at bounding box center [399, 217] width 319 height 22
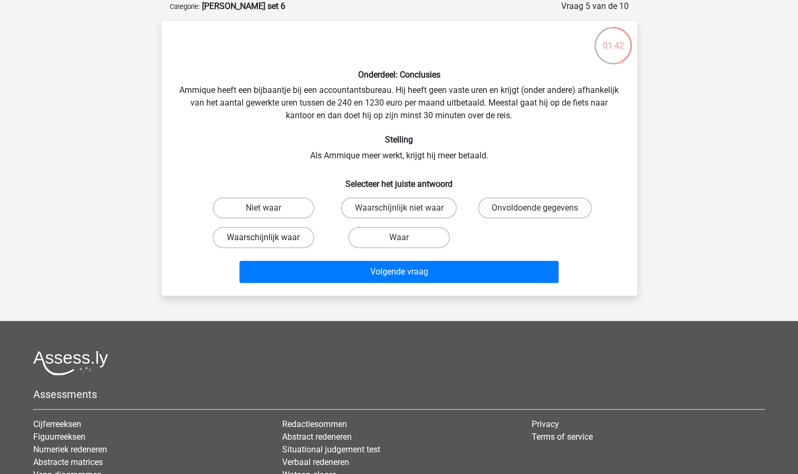
click at [287, 241] on label "Waarschijnlijk waar" at bounding box center [264, 237] width 102 height 21
click at [270, 241] on input "Waarschijnlijk waar" at bounding box center [266, 240] width 7 height 7
radio input "true"
click at [393, 234] on label "Waar" at bounding box center [399, 237] width 102 height 21
click at [399, 237] on input "Waar" at bounding box center [402, 240] width 7 height 7
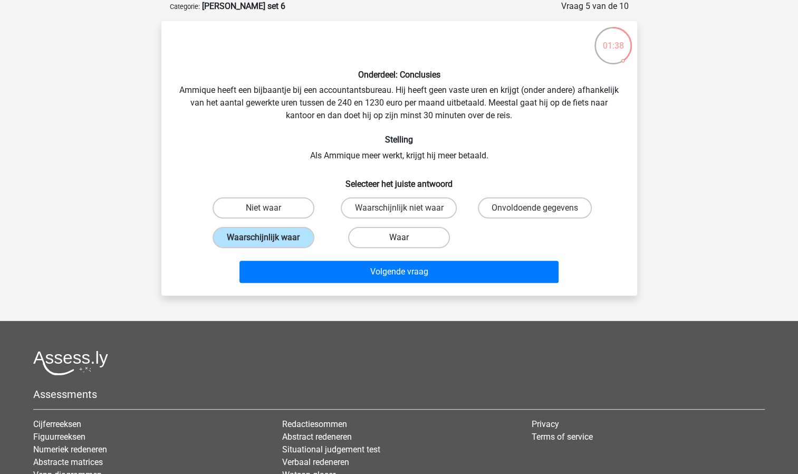
radio input "true"
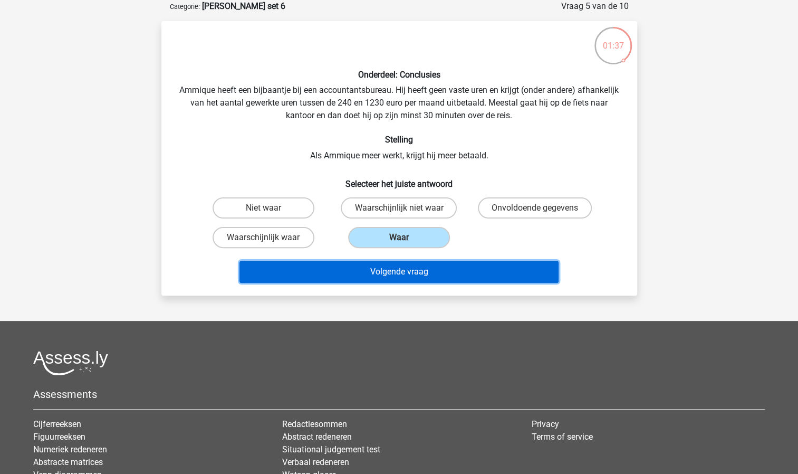
click at [389, 273] on button "Volgende vraag" at bounding box center [399, 272] width 319 height 22
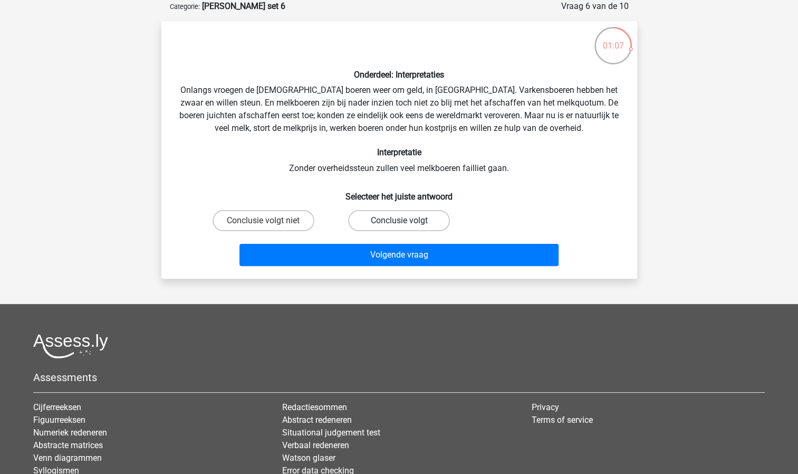
click at [378, 219] on label "Conclusie volgt" at bounding box center [399, 220] width 102 height 21
click at [399, 221] on input "Conclusie volgt" at bounding box center [402, 224] width 7 height 7
radio input "true"
click at [377, 221] on label "Conclusie volgt" at bounding box center [399, 220] width 102 height 21
click at [399, 221] on input "Conclusie volgt" at bounding box center [402, 224] width 7 height 7
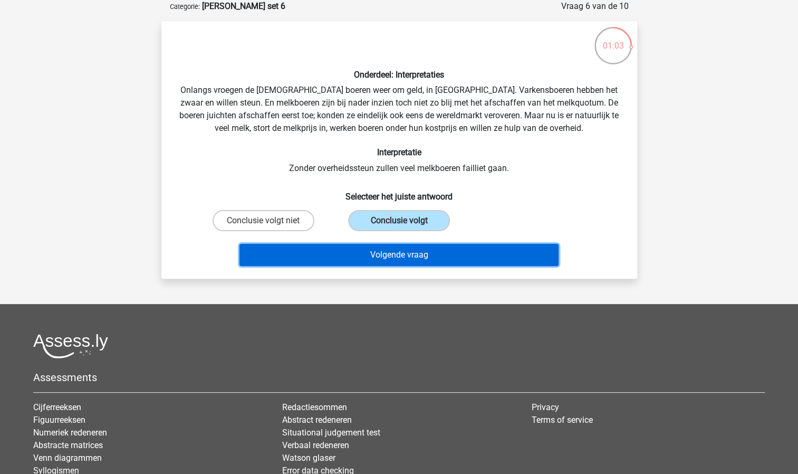
drag, startPoint x: 350, startPoint y: 252, endPoint x: 331, endPoint y: 252, distance: 19.0
click at [331, 252] on button "Volgende vraag" at bounding box center [399, 255] width 319 height 22
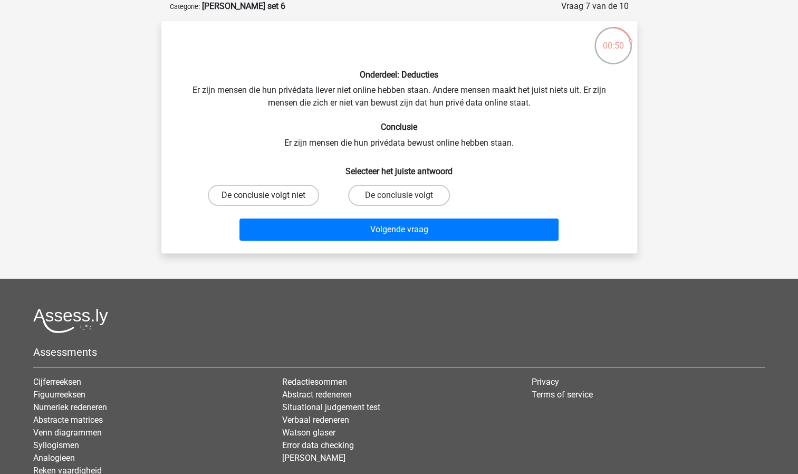
click at [297, 193] on label "De conclusie volgt niet" at bounding box center [263, 195] width 111 height 21
click at [270, 195] on input "De conclusie volgt niet" at bounding box center [266, 198] width 7 height 7
radio input "true"
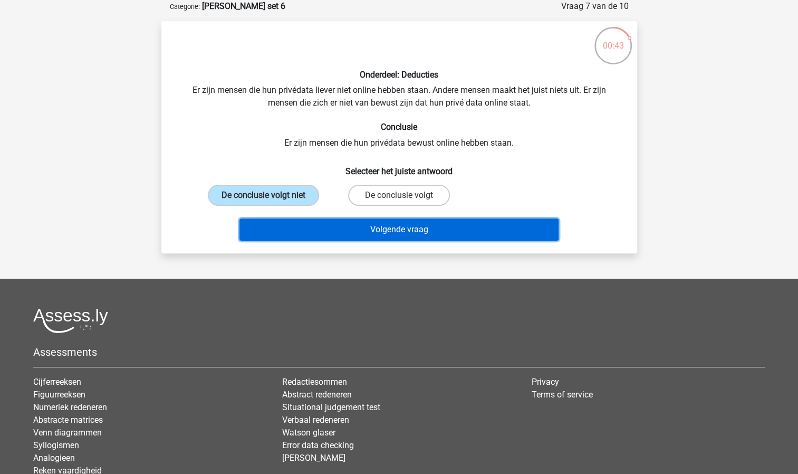
click at [407, 233] on button "Volgende vraag" at bounding box center [399, 229] width 319 height 22
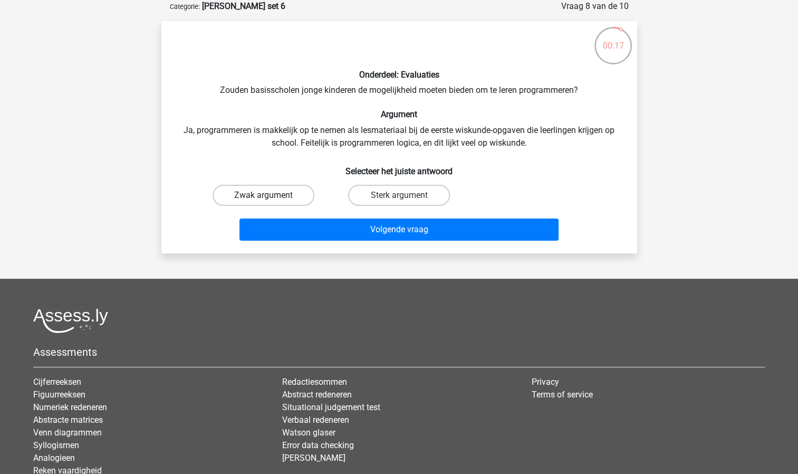
click at [298, 192] on label "Zwak argument" at bounding box center [264, 195] width 102 height 21
click at [270, 195] on input "Zwak argument" at bounding box center [266, 198] width 7 height 7
radio input "true"
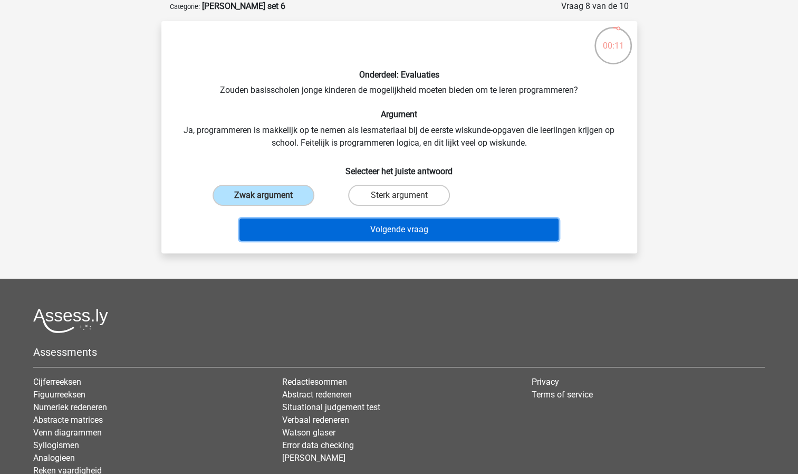
click at [334, 221] on button "Volgende vraag" at bounding box center [399, 229] width 319 height 22
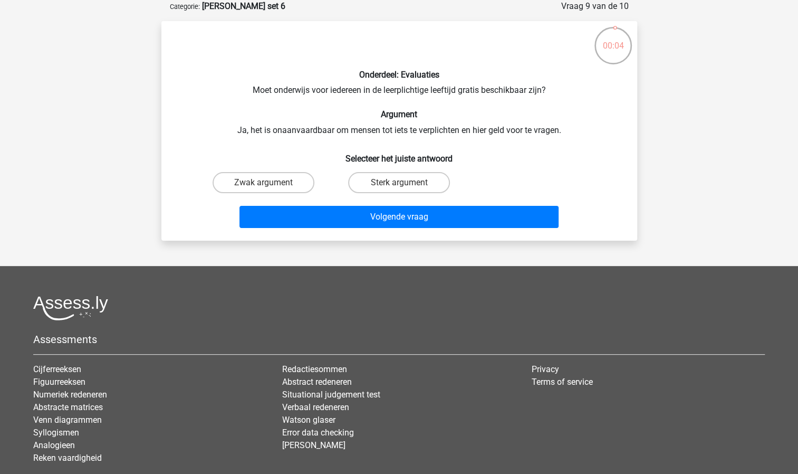
click at [400, 186] on input "Sterk argument" at bounding box center [402, 186] width 7 height 7
radio input "true"
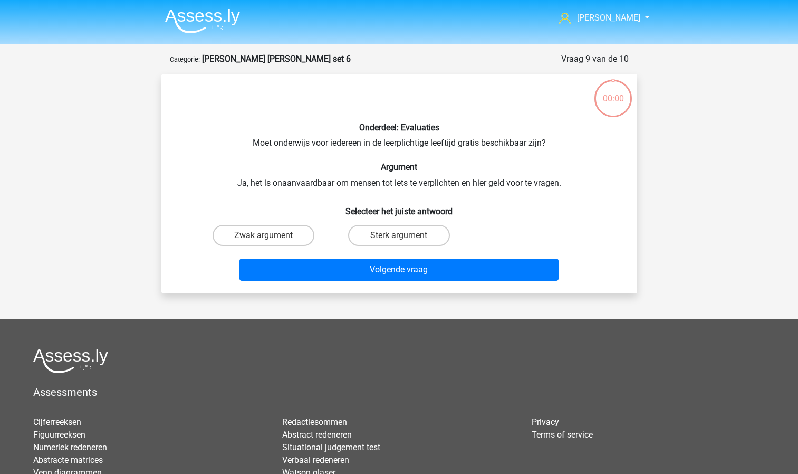
scroll to position [53, 0]
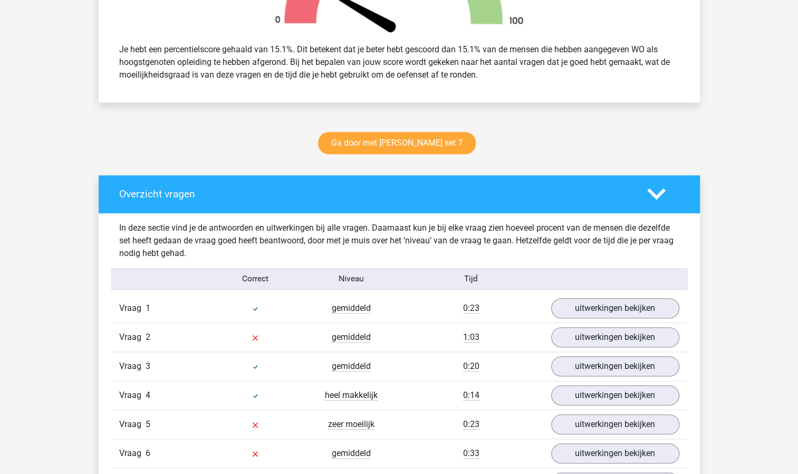
scroll to position [528, 0]
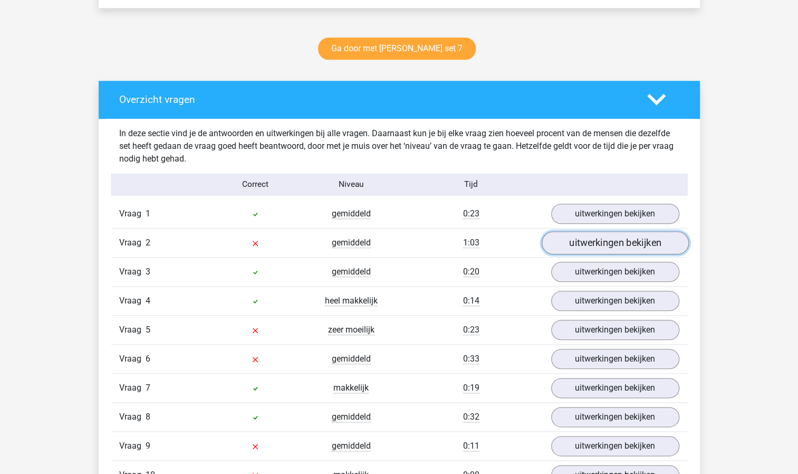
click at [568, 239] on link "uitwerkingen bekijken" at bounding box center [614, 242] width 147 height 23
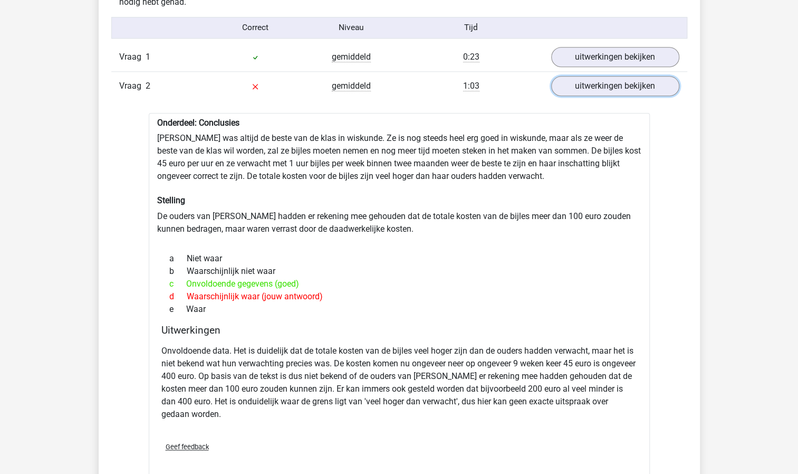
scroll to position [686, 0]
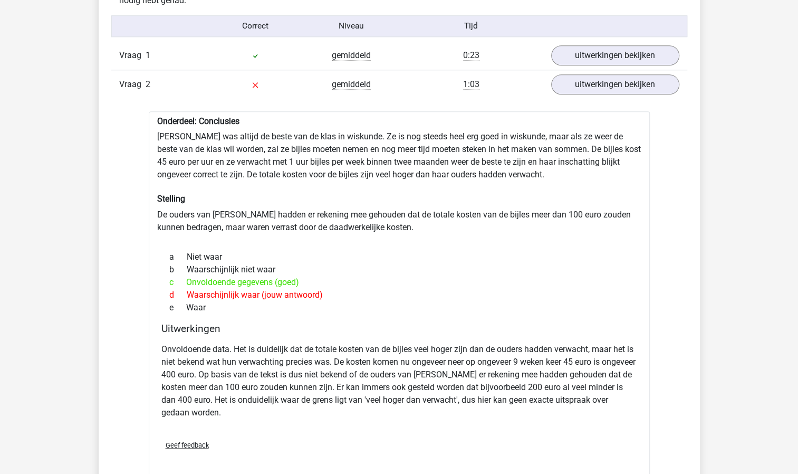
drag, startPoint x: 529, startPoint y: 277, endPoint x: 483, endPoint y: 282, distance: 46.2
click at [483, 282] on div "c Onvoldoende gegevens (goed)" at bounding box center [399, 282] width 476 height 13
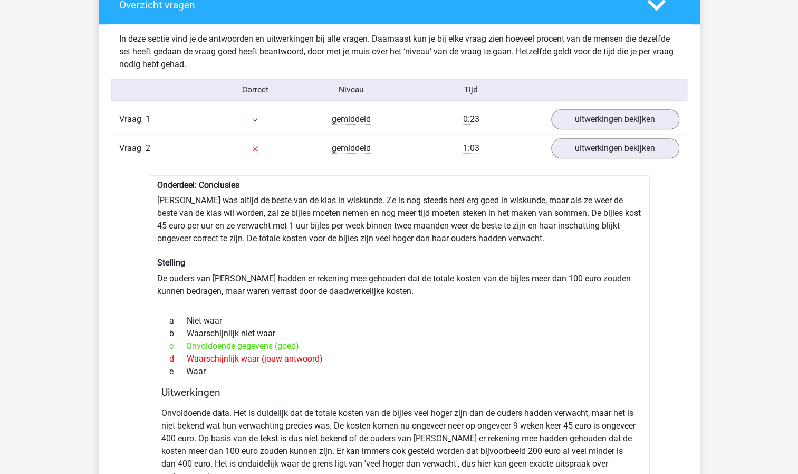
scroll to position [580, 0]
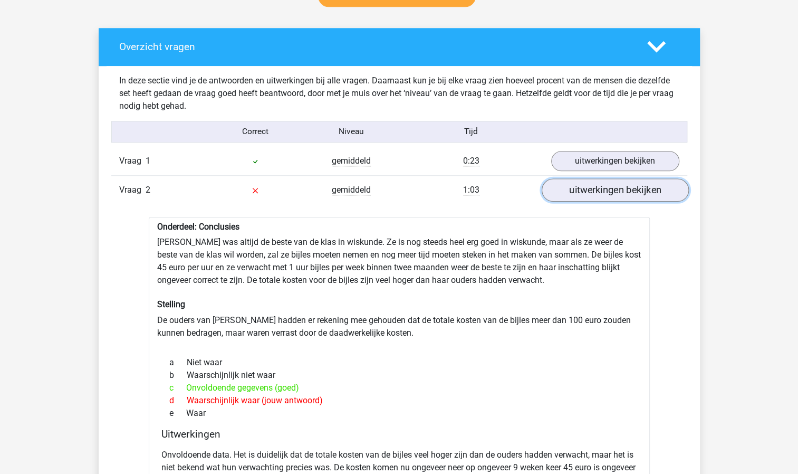
click at [572, 191] on link "uitwerkingen bekijken" at bounding box center [614, 189] width 147 height 23
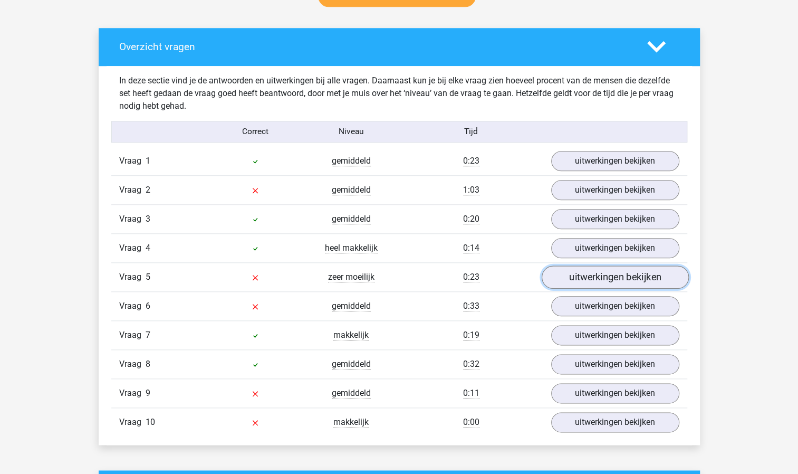
click at [571, 276] on link "uitwerkingen bekijken" at bounding box center [614, 276] width 147 height 23
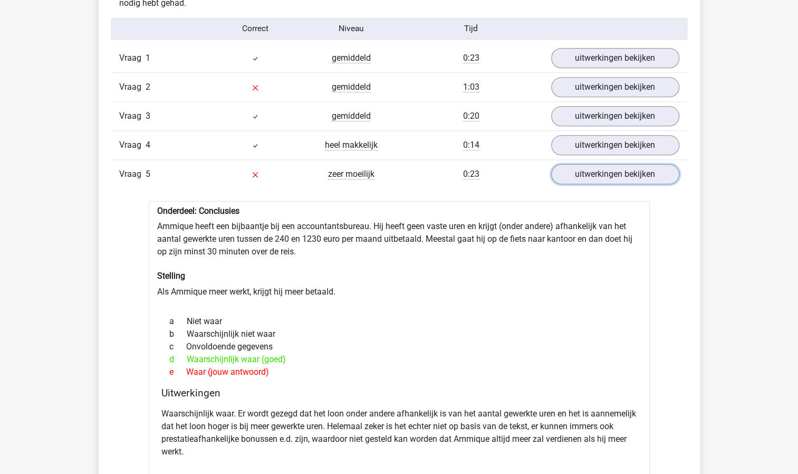
scroll to position [686, 0]
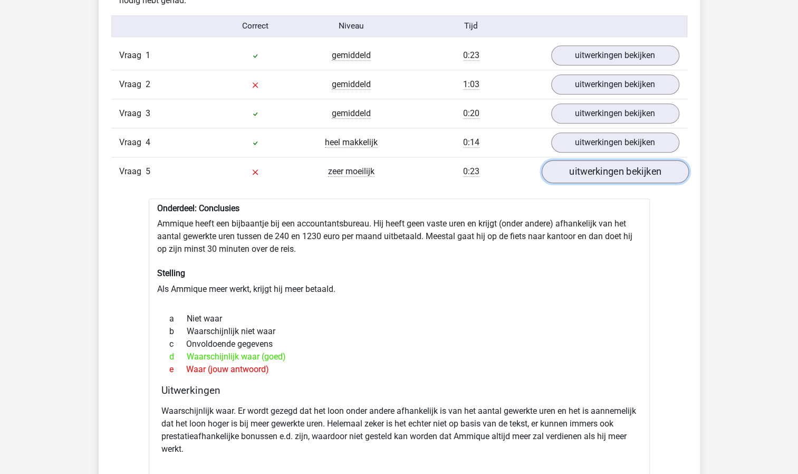
click at [599, 165] on link "uitwerkingen bekijken" at bounding box center [614, 171] width 147 height 23
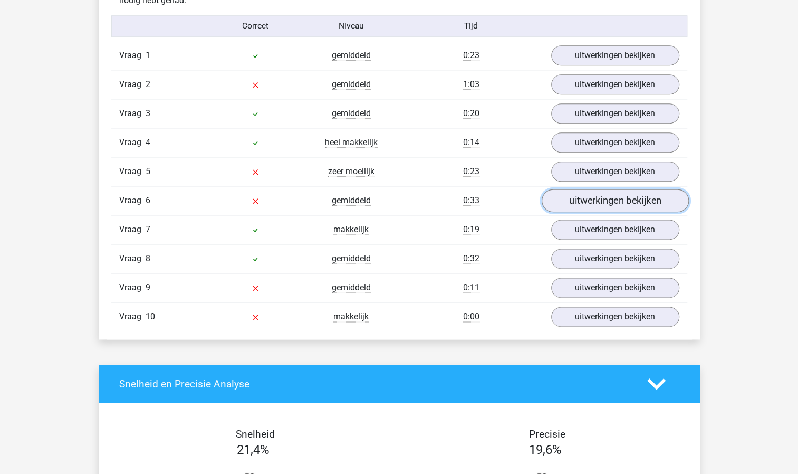
click at [594, 199] on link "uitwerkingen bekijken" at bounding box center [614, 200] width 147 height 23
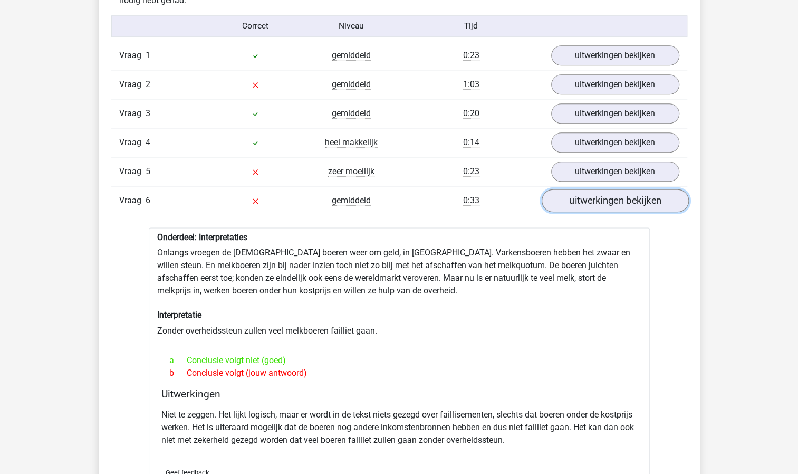
click at [591, 199] on link "uitwerkingen bekijken" at bounding box center [614, 200] width 147 height 23
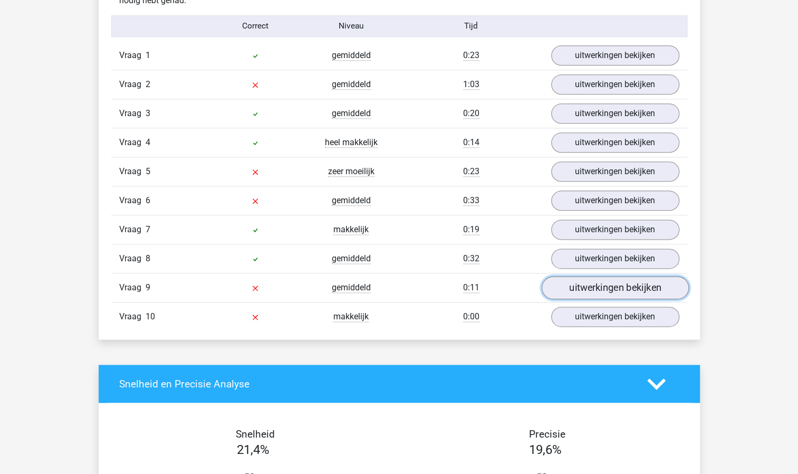
click at [579, 285] on link "uitwerkingen bekijken" at bounding box center [614, 287] width 147 height 23
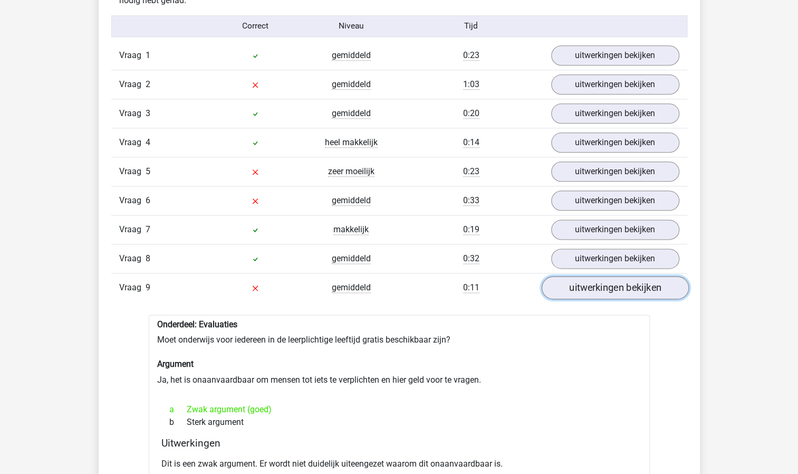
click at [579, 285] on link "uitwerkingen bekijken" at bounding box center [614, 287] width 147 height 23
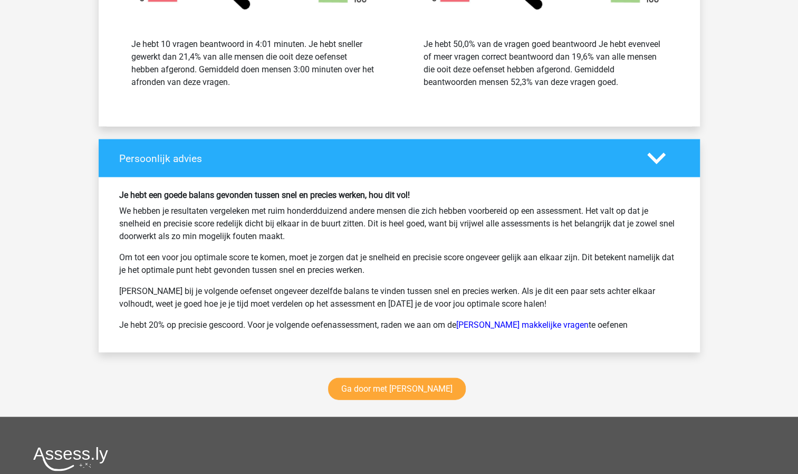
scroll to position [1266, 0]
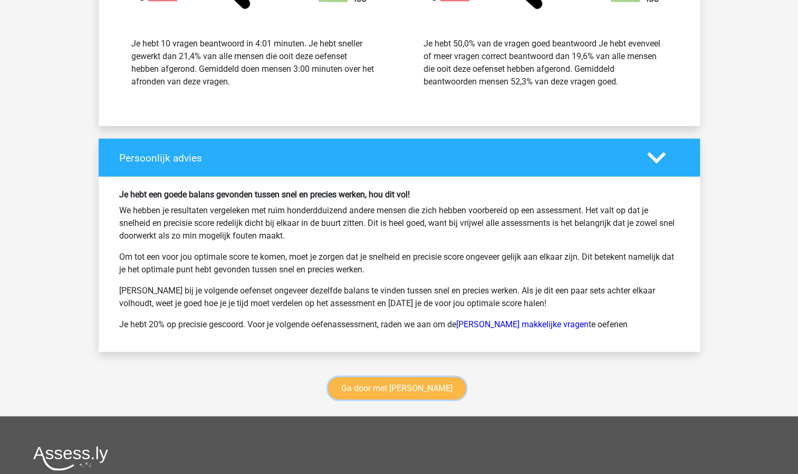
click at [414, 382] on link "Ga door met watson glaser" at bounding box center [397, 388] width 138 height 22
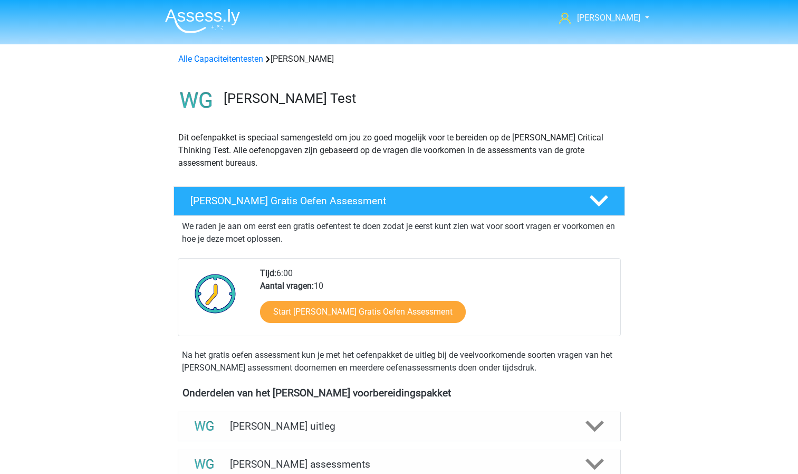
scroll to position [444, 0]
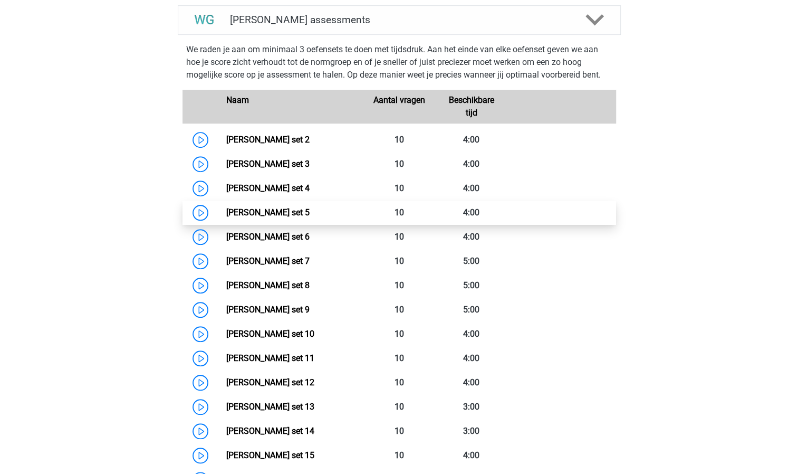
click at [293, 217] on link "[PERSON_NAME] set 5" at bounding box center [267, 212] width 83 height 10
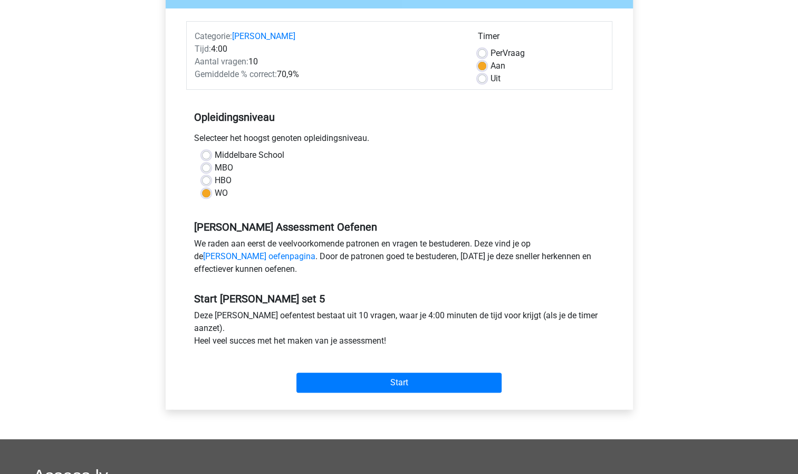
scroll to position [158, 0]
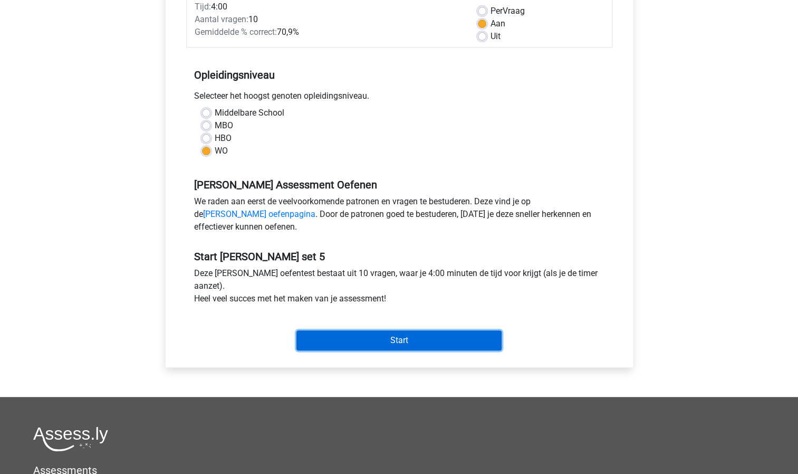
click at [329, 337] on input "Start" at bounding box center [399, 340] width 205 height 20
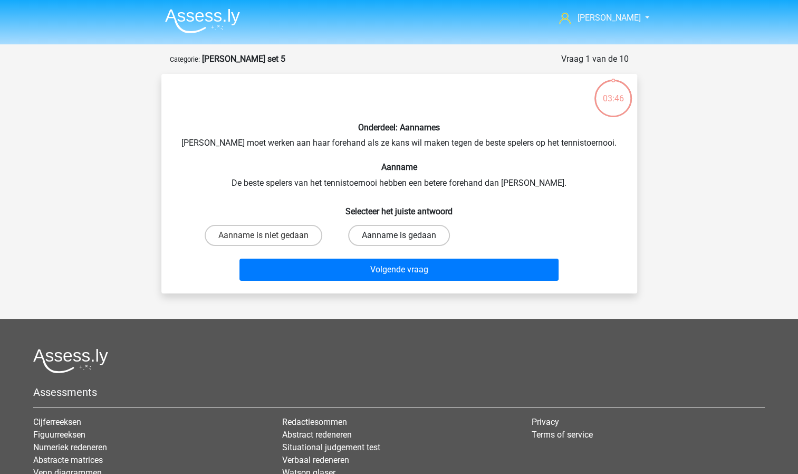
click at [375, 241] on label "Aanname is gedaan" at bounding box center [399, 235] width 102 height 21
click at [399, 241] on input "Aanname is gedaan" at bounding box center [402, 238] width 7 height 7
radio input "true"
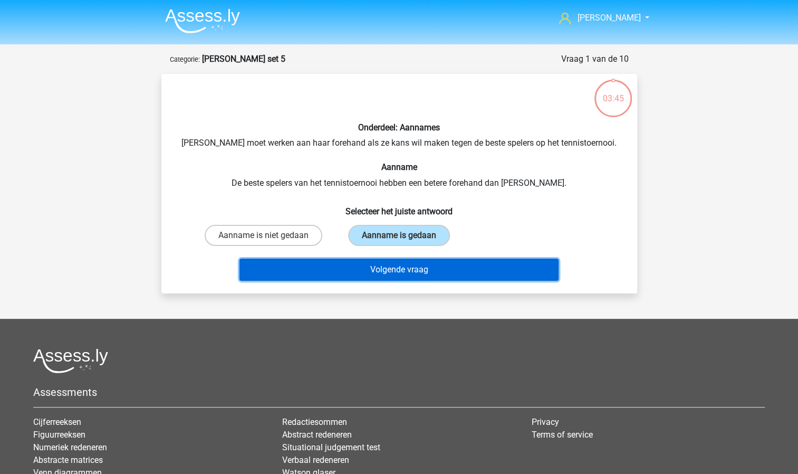
click at [382, 268] on button "Volgende vraag" at bounding box center [399, 270] width 319 height 22
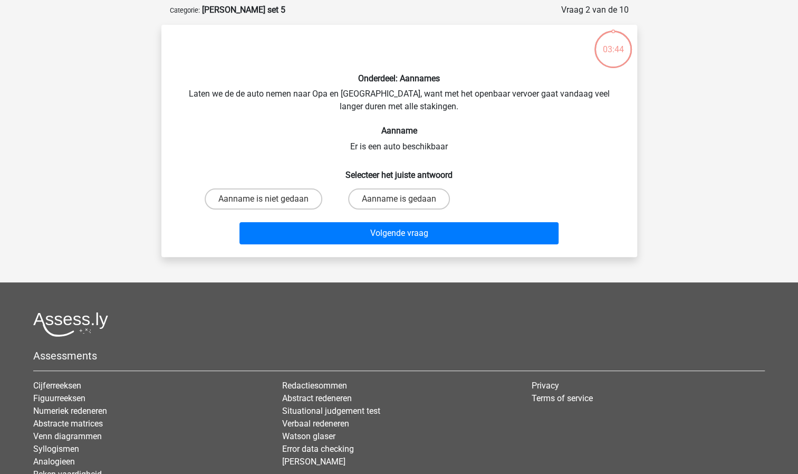
scroll to position [53, 0]
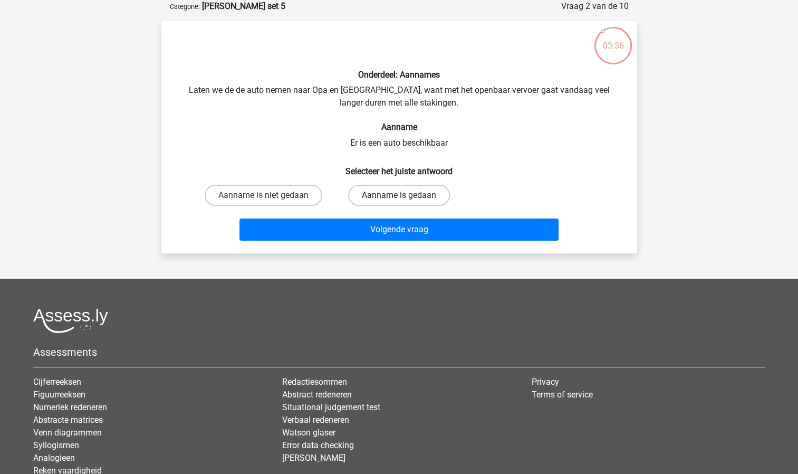
click at [398, 190] on label "Aanname is gedaan" at bounding box center [399, 195] width 102 height 21
click at [399, 195] on input "Aanname is gedaan" at bounding box center [402, 198] width 7 height 7
radio input "true"
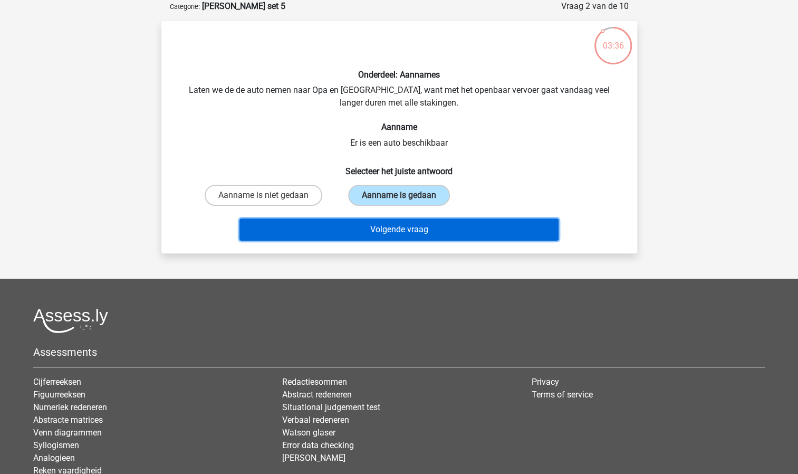
click at [399, 231] on button "Volgende vraag" at bounding box center [399, 229] width 319 height 22
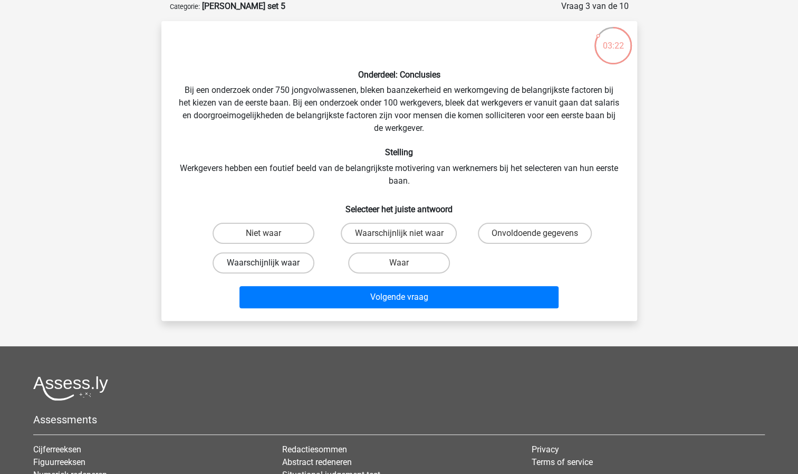
click at [283, 261] on label "Waarschijnlijk waar" at bounding box center [264, 262] width 102 height 21
click at [270, 263] on input "Waarschijnlijk waar" at bounding box center [266, 266] width 7 height 7
radio input "true"
click at [396, 265] on label "Waar" at bounding box center [399, 262] width 102 height 21
click at [399, 265] on input "Waar" at bounding box center [402, 266] width 7 height 7
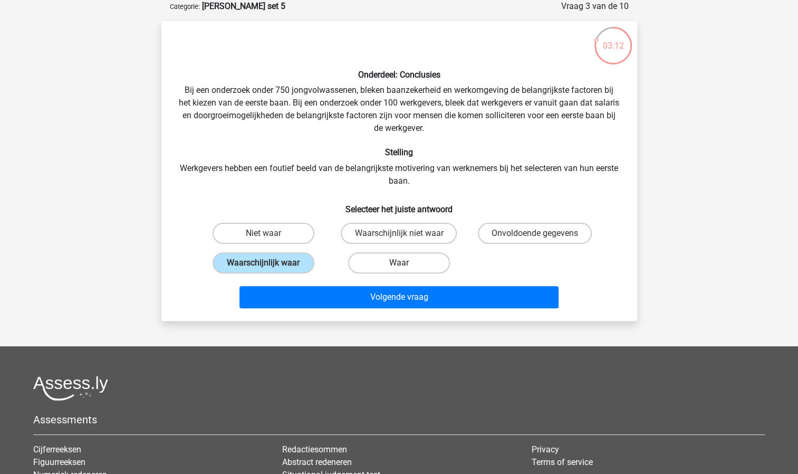
radio input "true"
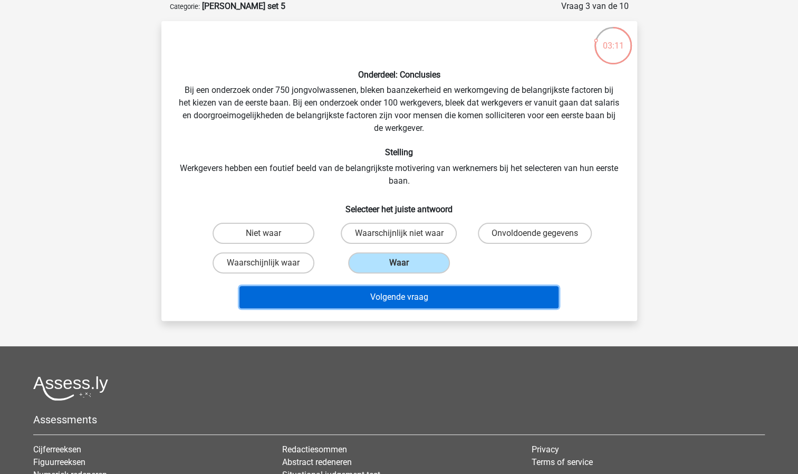
click at [393, 301] on button "Volgende vraag" at bounding box center [399, 297] width 319 height 22
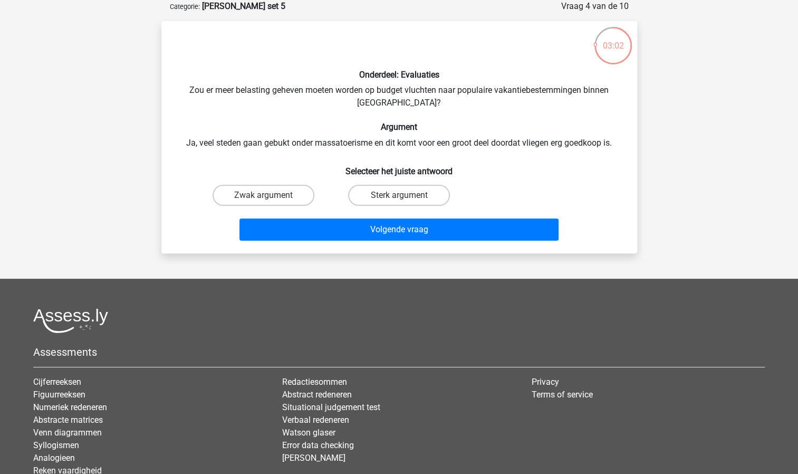
click at [401, 198] on input "Sterk argument" at bounding box center [402, 198] width 7 height 7
radio input "true"
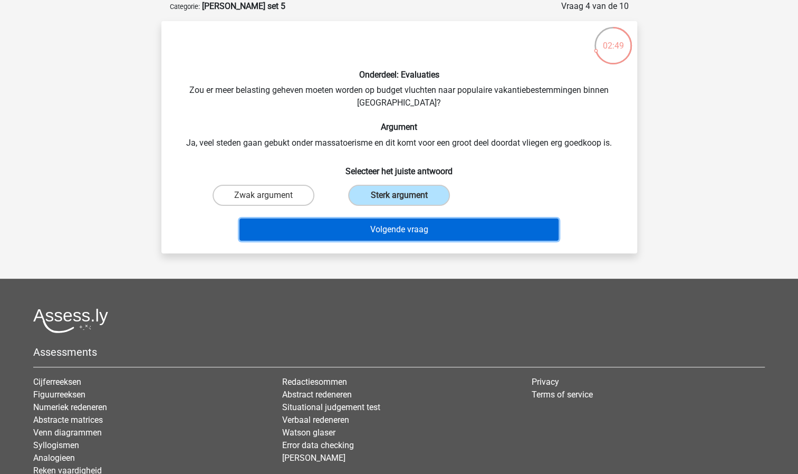
click at [389, 231] on button "Volgende vraag" at bounding box center [399, 229] width 319 height 22
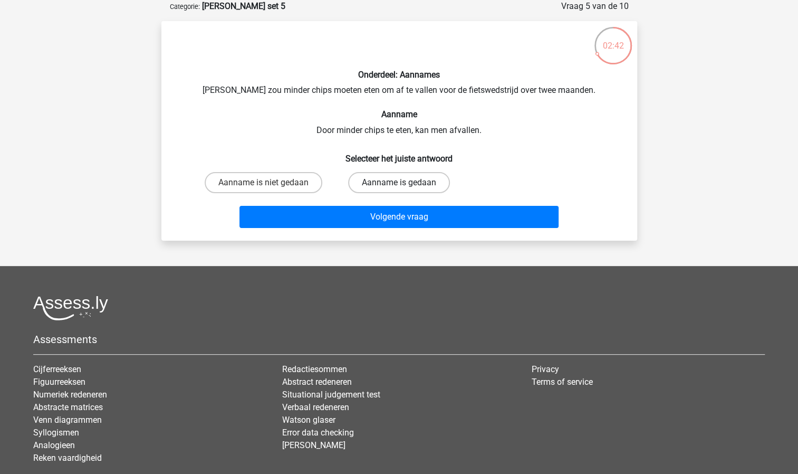
click at [409, 181] on label "Aanname is gedaan" at bounding box center [399, 182] width 102 height 21
click at [406, 183] on input "Aanname is gedaan" at bounding box center [402, 186] width 7 height 7
radio input "true"
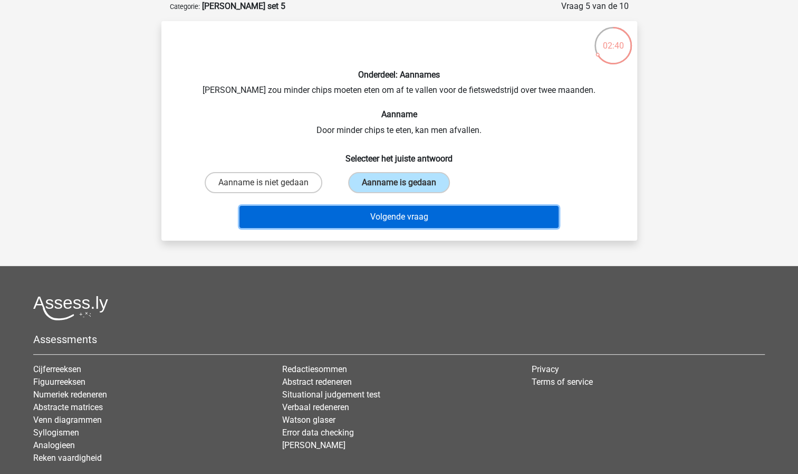
click at [405, 216] on button "Volgende vraag" at bounding box center [399, 217] width 319 height 22
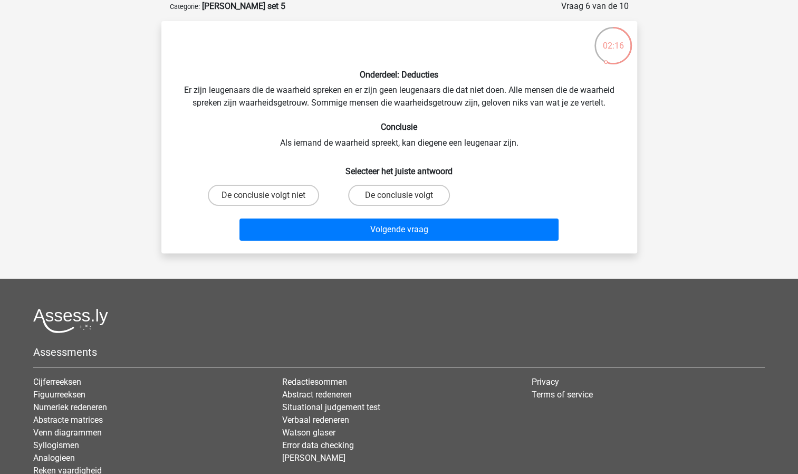
click at [400, 199] on input "De conclusie volgt" at bounding box center [402, 198] width 7 height 7
radio input "true"
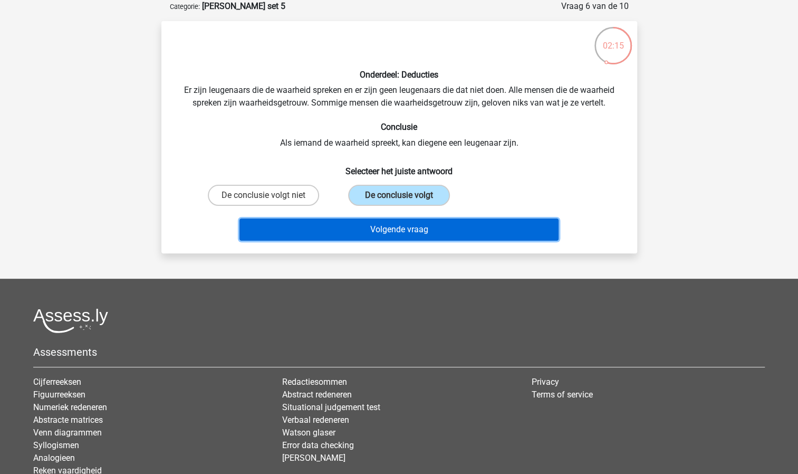
click at [402, 234] on button "Volgende vraag" at bounding box center [399, 229] width 319 height 22
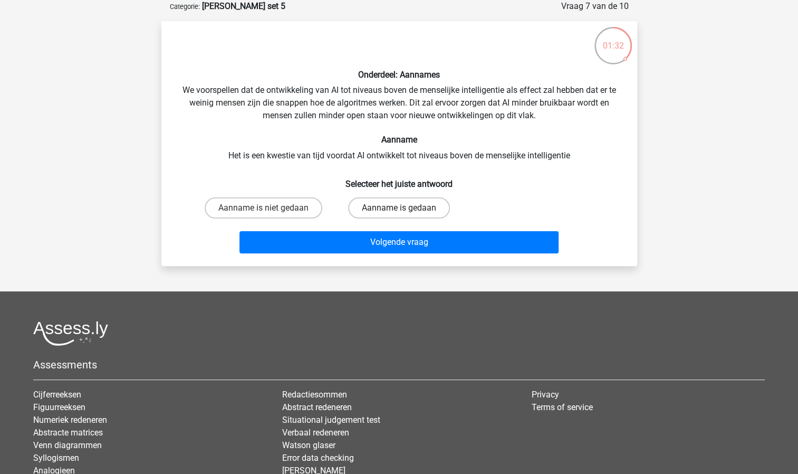
click at [418, 211] on label "Aanname is gedaan" at bounding box center [399, 207] width 102 height 21
click at [406, 211] on input "Aanname is gedaan" at bounding box center [402, 211] width 7 height 7
radio input "true"
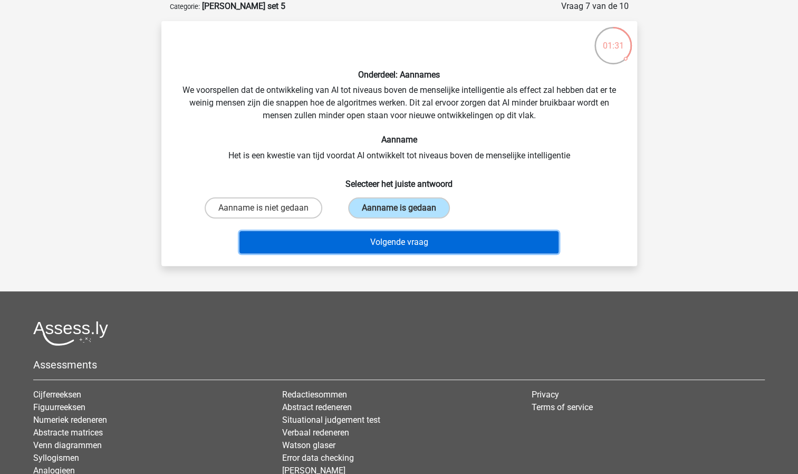
click at [408, 238] on button "Volgende vraag" at bounding box center [399, 242] width 319 height 22
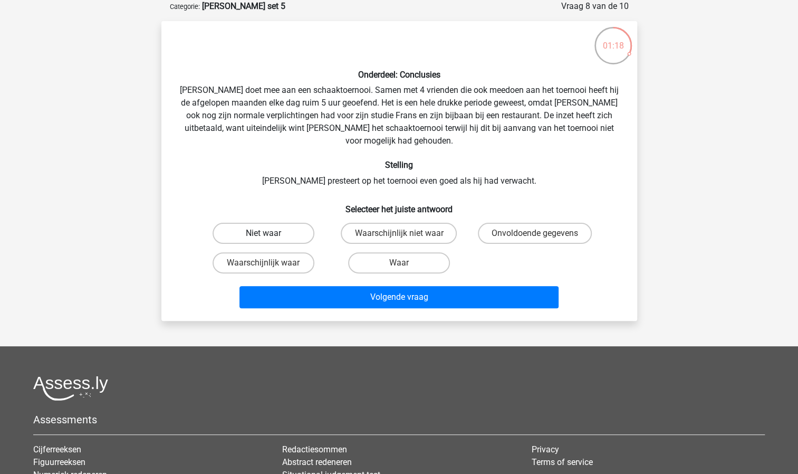
click at [284, 223] on label "Niet waar" at bounding box center [264, 233] width 102 height 21
click at [270, 233] on input "Niet waar" at bounding box center [266, 236] width 7 height 7
radio input "true"
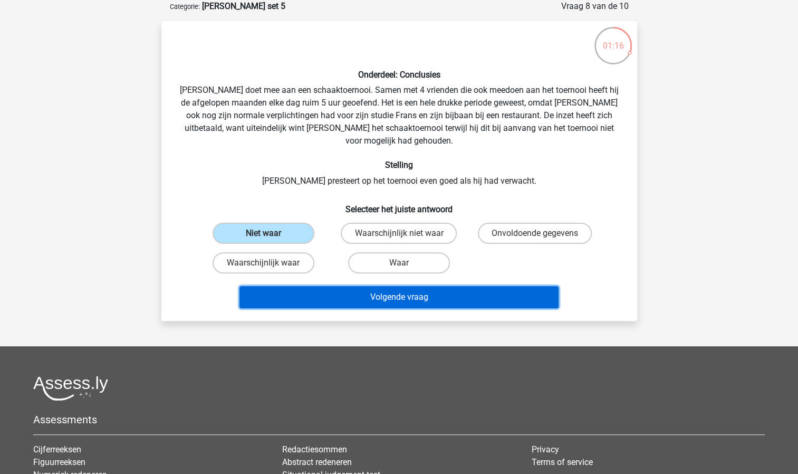
click at [380, 286] on button "Volgende vraag" at bounding box center [399, 297] width 319 height 22
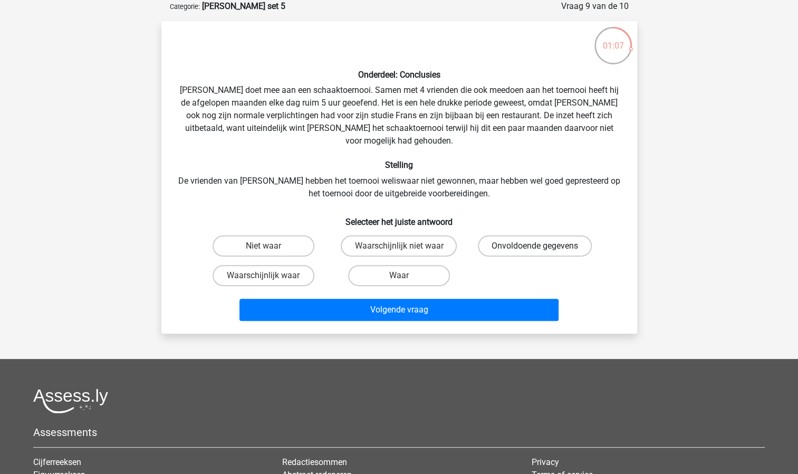
click at [494, 235] on label "Onvoldoende gegevens" at bounding box center [535, 245] width 114 height 21
click at [535, 246] on input "Onvoldoende gegevens" at bounding box center [538, 249] width 7 height 7
radio input "true"
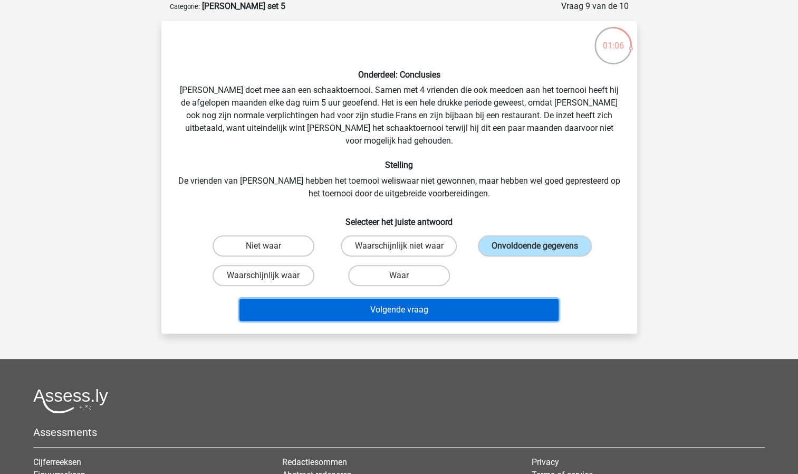
click at [466, 300] on button "Volgende vraag" at bounding box center [399, 310] width 319 height 22
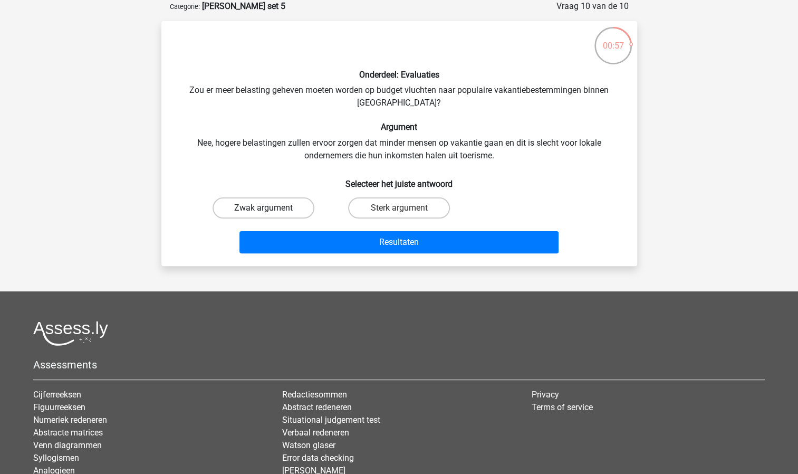
click at [296, 209] on label "Zwak argument" at bounding box center [264, 207] width 102 height 21
click at [270, 209] on input "Zwak argument" at bounding box center [266, 211] width 7 height 7
radio input "true"
click at [408, 205] on label "Sterk argument" at bounding box center [399, 207] width 102 height 21
click at [406, 208] on input "Sterk argument" at bounding box center [402, 211] width 7 height 7
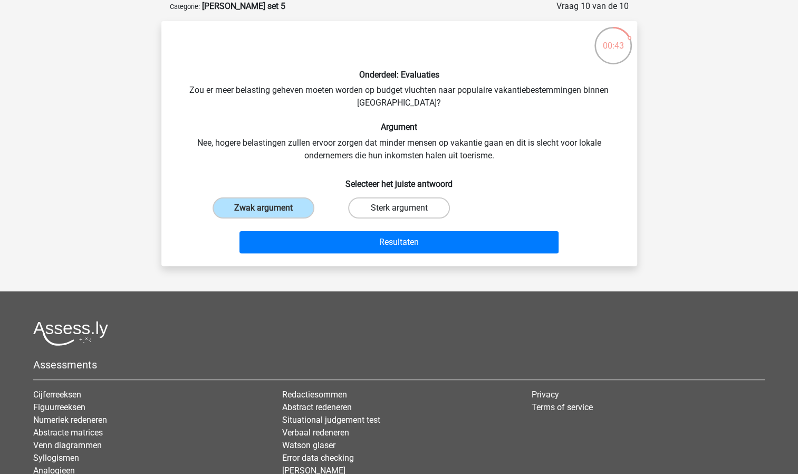
radio input "true"
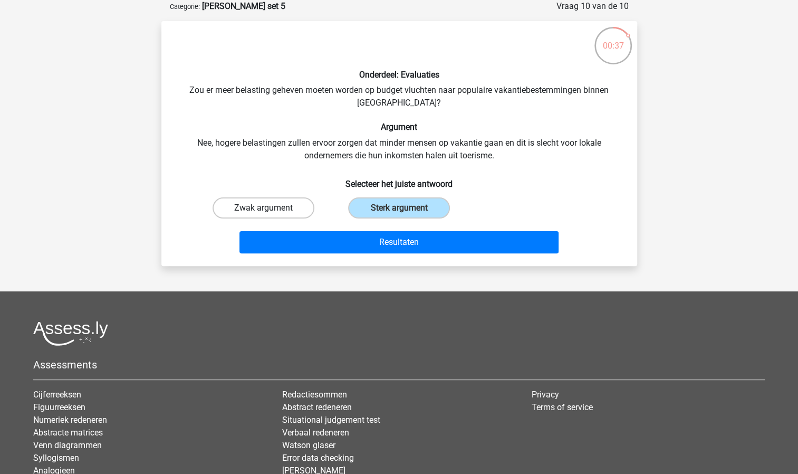
click at [309, 209] on label "Zwak argument" at bounding box center [264, 207] width 102 height 21
click at [270, 209] on input "Zwak argument" at bounding box center [266, 211] width 7 height 7
radio input "true"
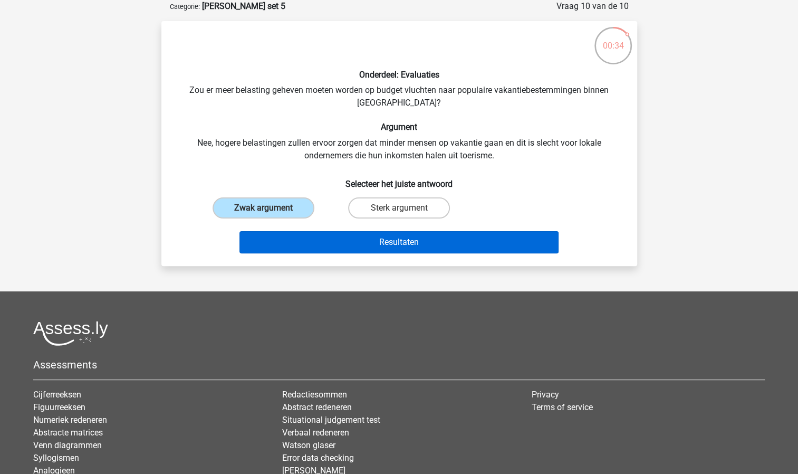
click at [312, 234] on button "Resultaten" at bounding box center [399, 242] width 319 height 22
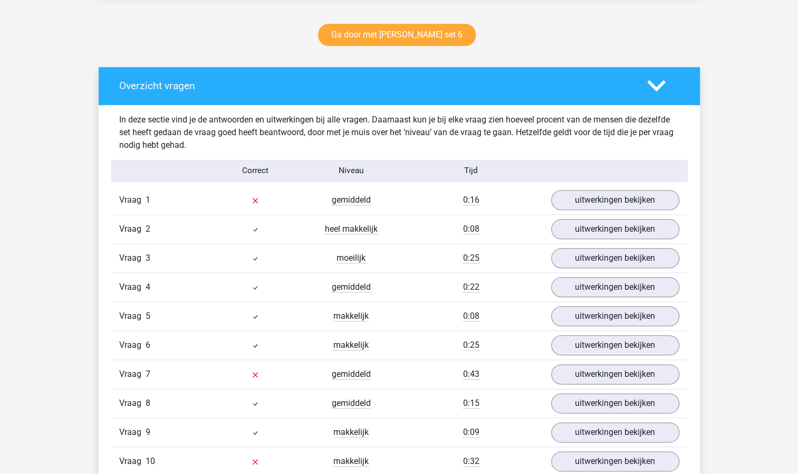
scroll to position [580, 0]
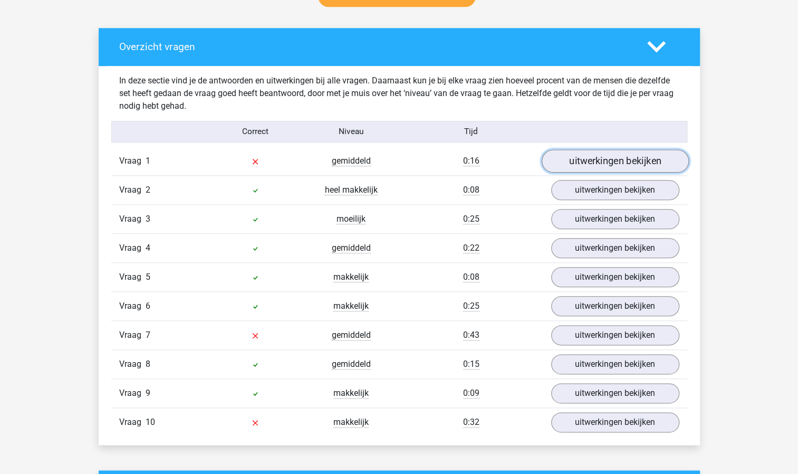
click at [590, 163] on link "uitwerkingen bekijken" at bounding box center [614, 160] width 147 height 23
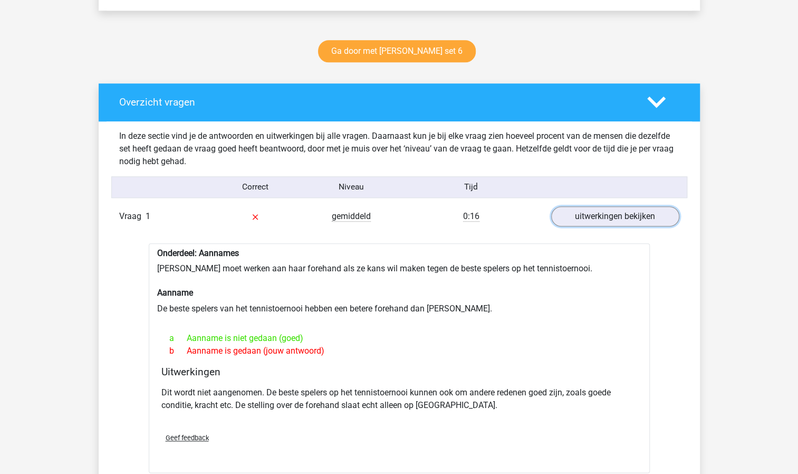
scroll to position [528, 0]
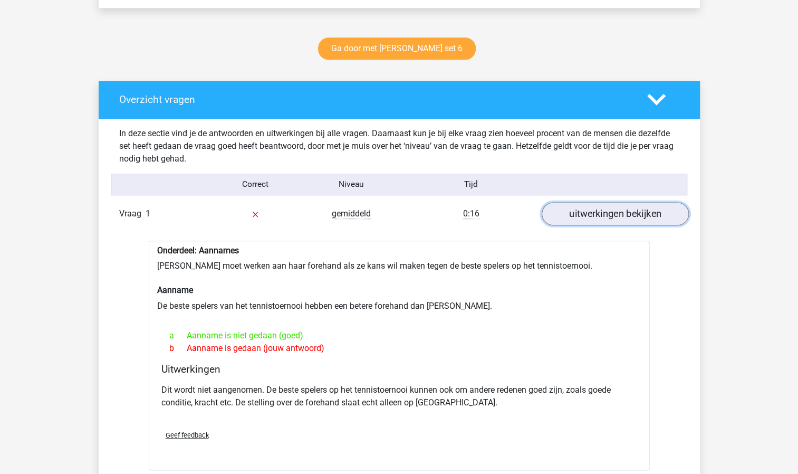
click at [612, 208] on link "uitwerkingen bekijken" at bounding box center [614, 213] width 147 height 23
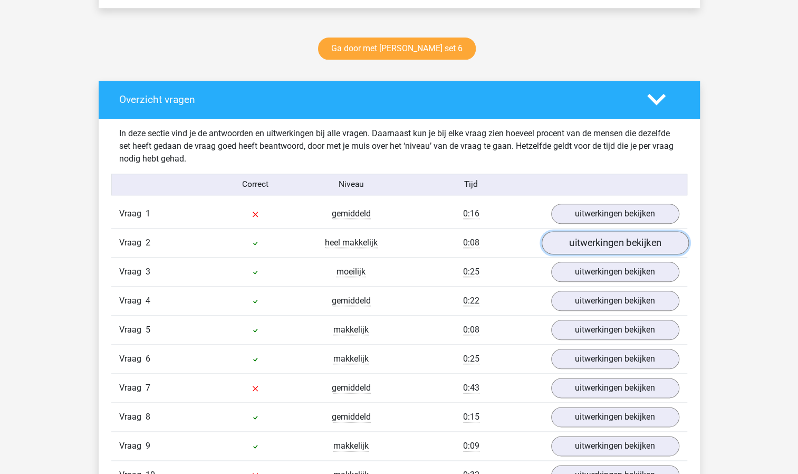
click at [598, 241] on link "uitwerkingen bekijken" at bounding box center [614, 242] width 147 height 23
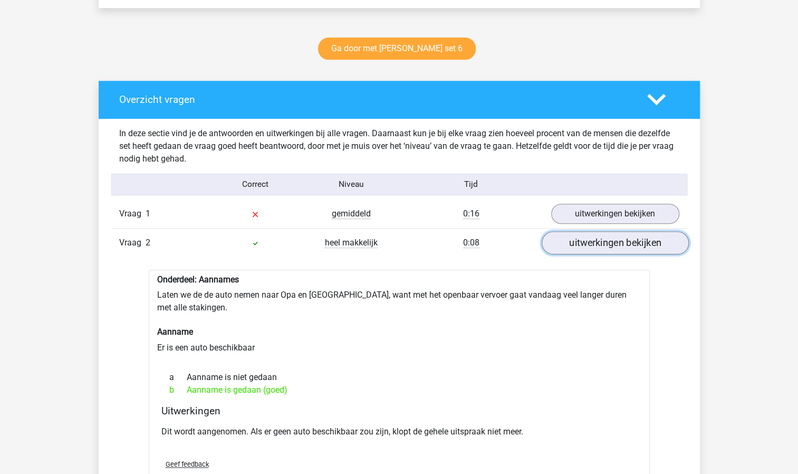
drag, startPoint x: 598, startPoint y: 241, endPoint x: 569, endPoint y: 242, distance: 28.5
click at [569, 242] on link "uitwerkingen bekijken" at bounding box center [614, 242] width 147 height 23
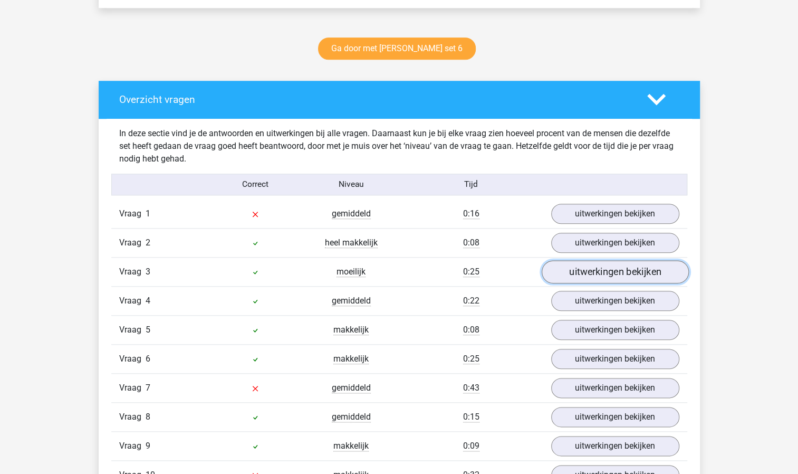
click at [575, 277] on link "uitwerkingen bekijken" at bounding box center [614, 271] width 147 height 23
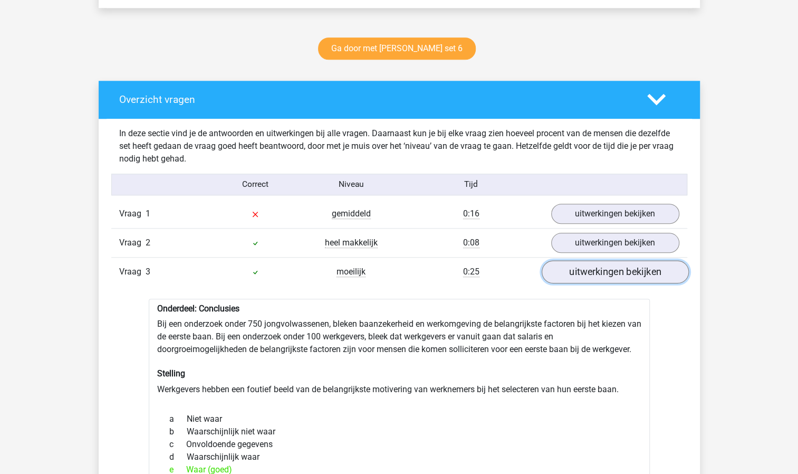
click at [575, 277] on link "uitwerkingen bekijken" at bounding box center [614, 271] width 147 height 23
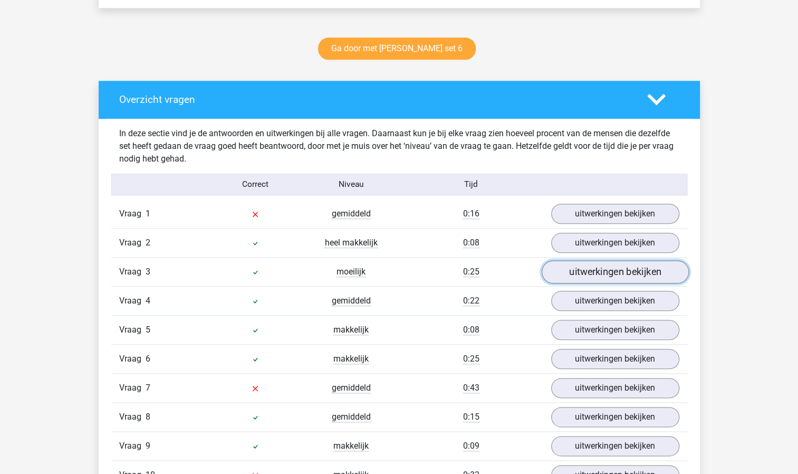
click at [575, 277] on link "uitwerkingen bekijken" at bounding box center [614, 271] width 147 height 23
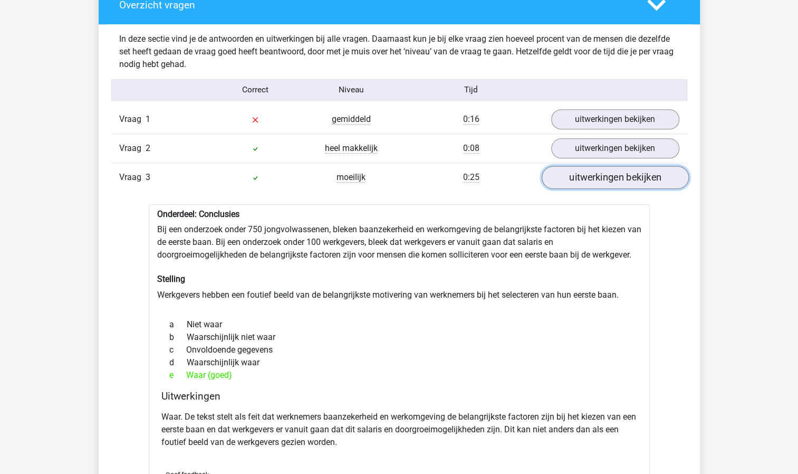
scroll to position [686, 0]
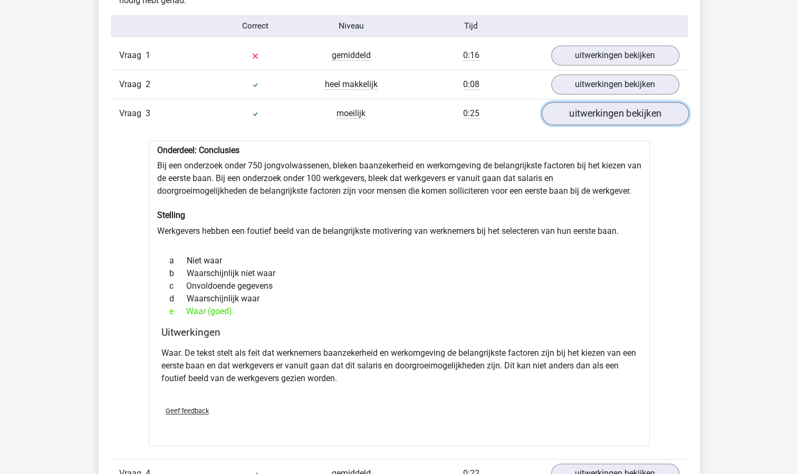
click at [614, 111] on link "uitwerkingen bekijken" at bounding box center [614, 113] width 147 height 23
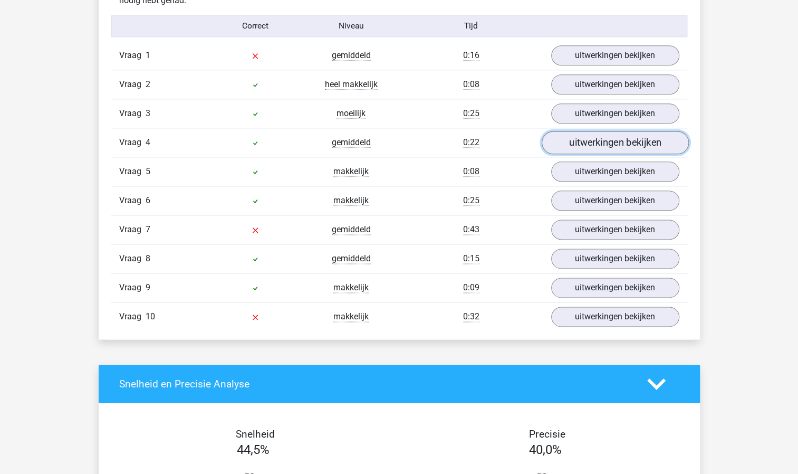
click at [605, 144] on link "uitwerkingen bekijken" at bounding box center [614, 142] width 147 height 23
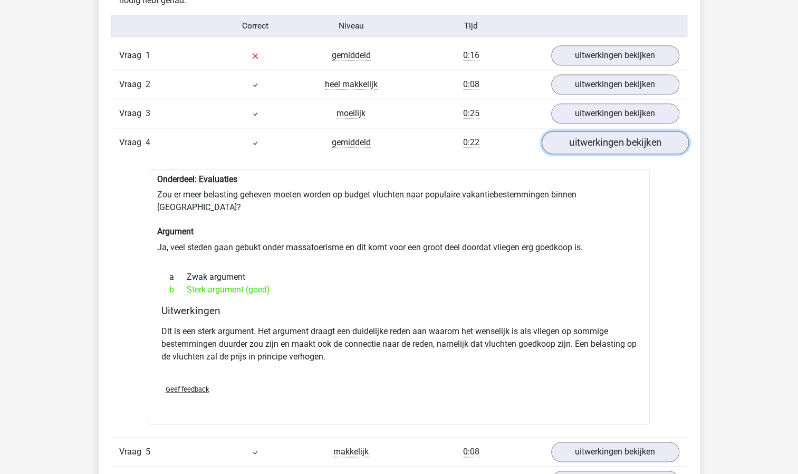
drag, startPoint x: 605, startPoint y: 144, endPoint x: 590, endPoint y: 146, distance: 14.3
click at [590, 146] on link "uitwerkingen bekijken" at bounding box center [614, 142] width 147 height 23
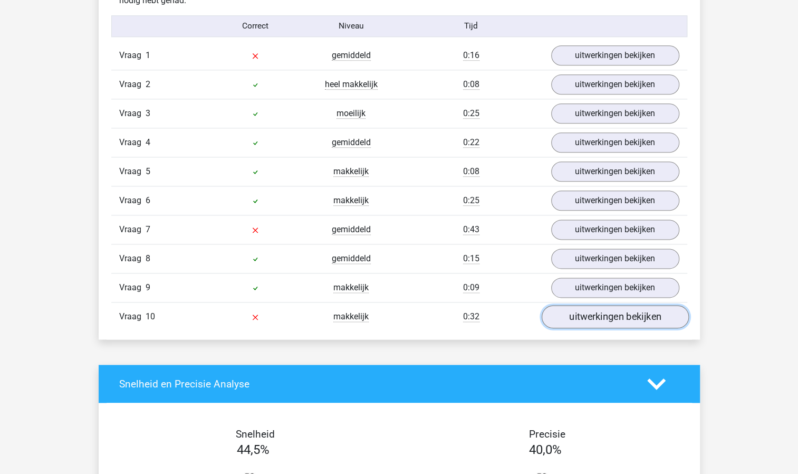
click at [582, 308] on link "uitwerkingen bekijken" at bounding box center [614, 316] width 147 height 23
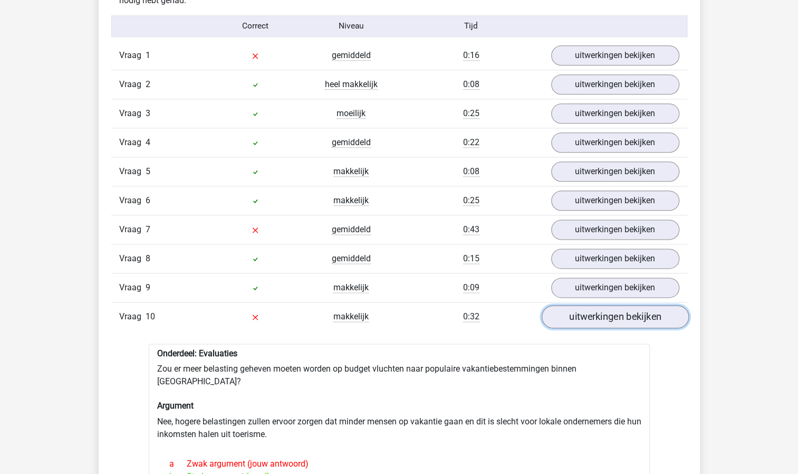
click at [582, 313] on link "uitwerkingen bekijken" at bounding box center [614, 316] width 147 height 23
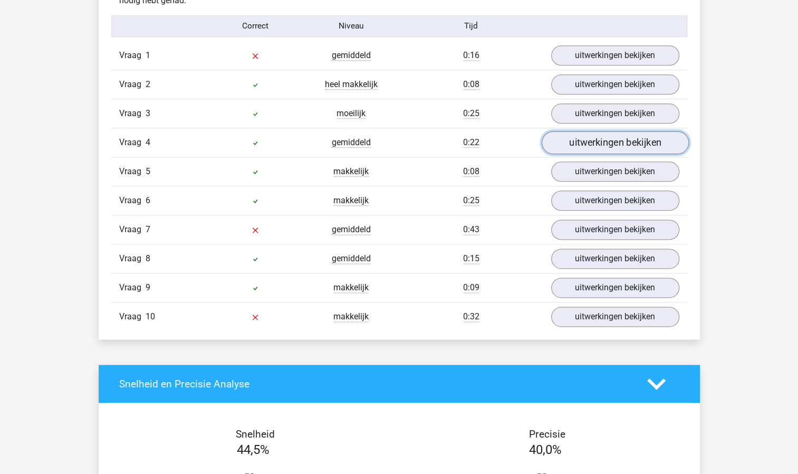
click at [616, 147] on link "uitwerkingen bekijken" at bounding box center [614, 142] width 147 height 23
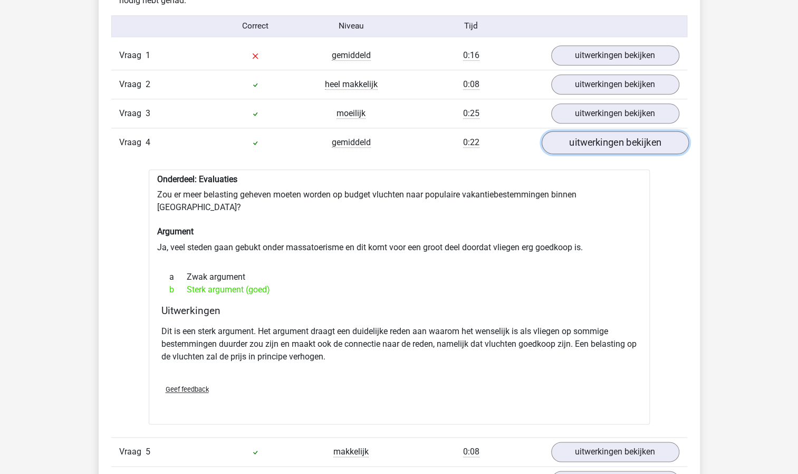
click at [616, 147] on link "uitwerkingen bekijken" at bounding box center [614, 142] width 147 height 23
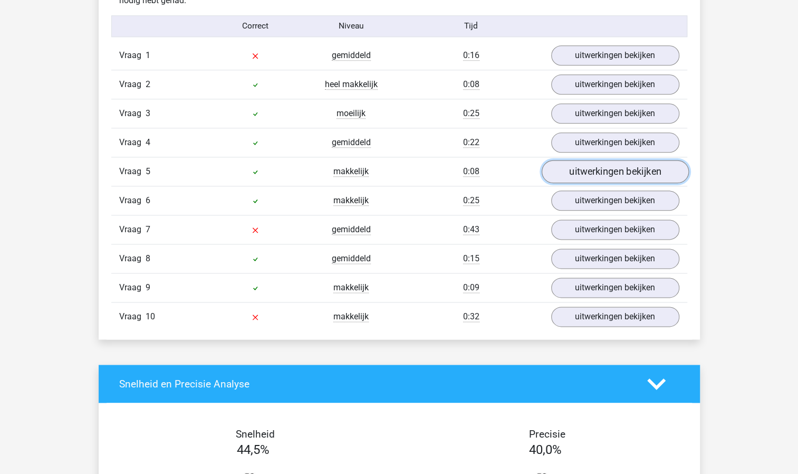
click at [606, 174] on link "uitwerkingen bekijken" at bounding box center [614, 171] width 147 height 23
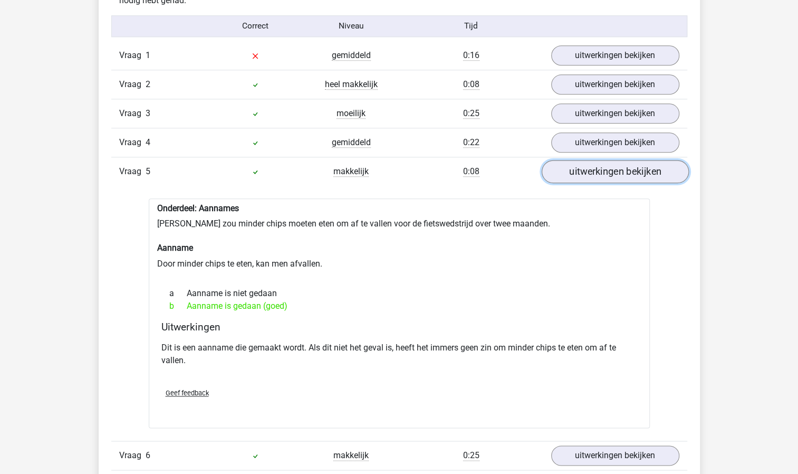
click at [606, 174] on link "uitwerkingen bekijken" at bounding box center [614, 171] width 147 height 23
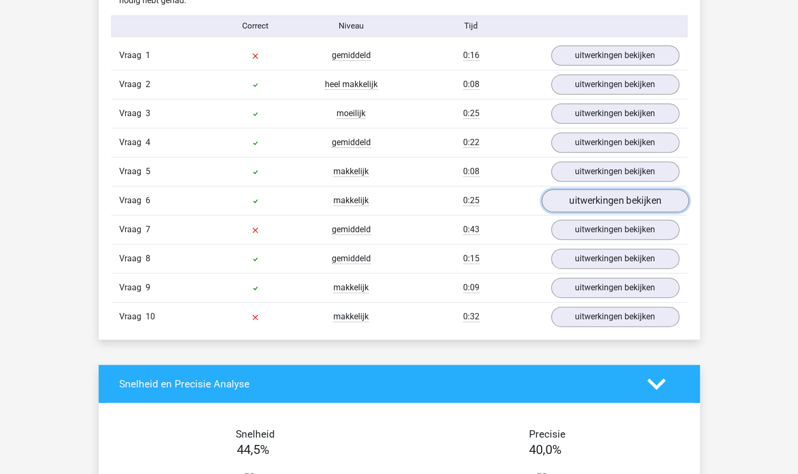
click at [601, 199] on link "uitwerkingen bekijken" at bounding box center [614, 200] width 147 height 23
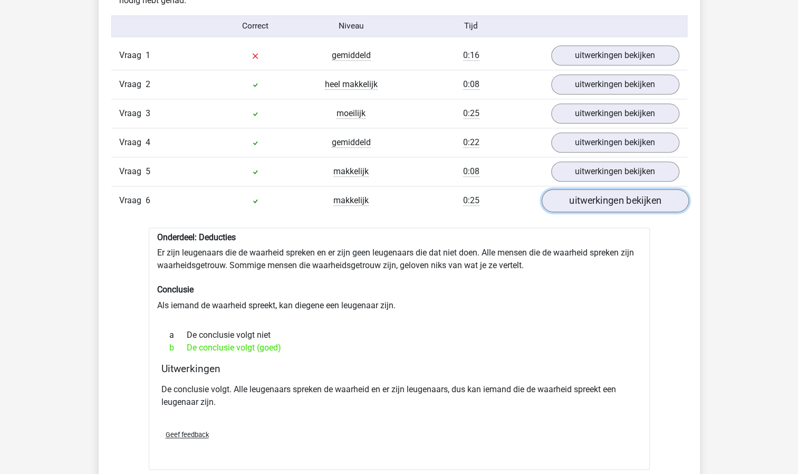
drag, startPoint x: 601, startPoint y: 199, endPoint x: 587, endPoint y: 199, distance: 13.7
click at [587, 199] on link "uitwerkingen bekijken" at bounding box center [614, 200] width 147 height 23
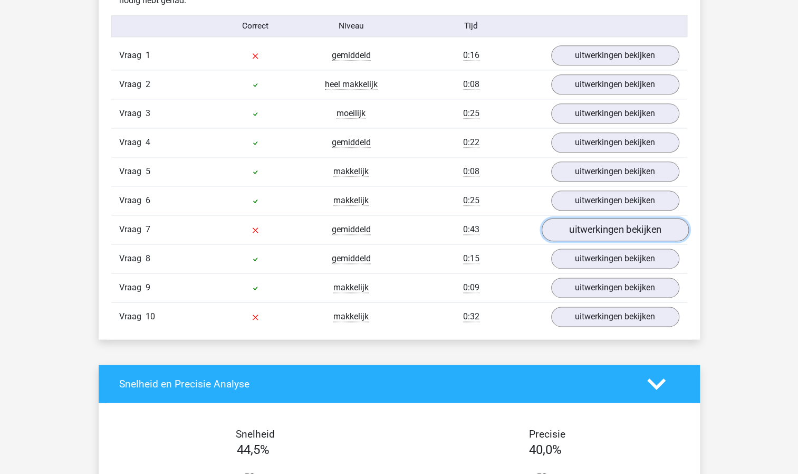
click at [585, 229] on link "uitwerkingen bekijken" at bounding box center [614, 229] width 147 height 23
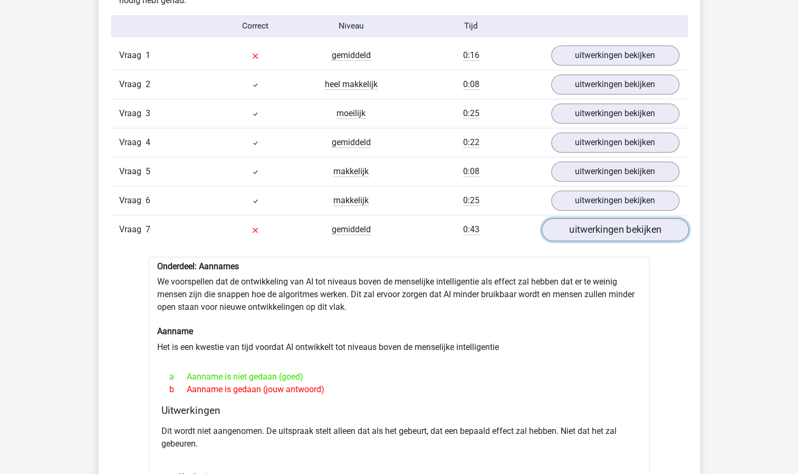
click at [585, 230] on link "uitwerkingen bekijken" at bounding box center [614, 229] width 147 height 23
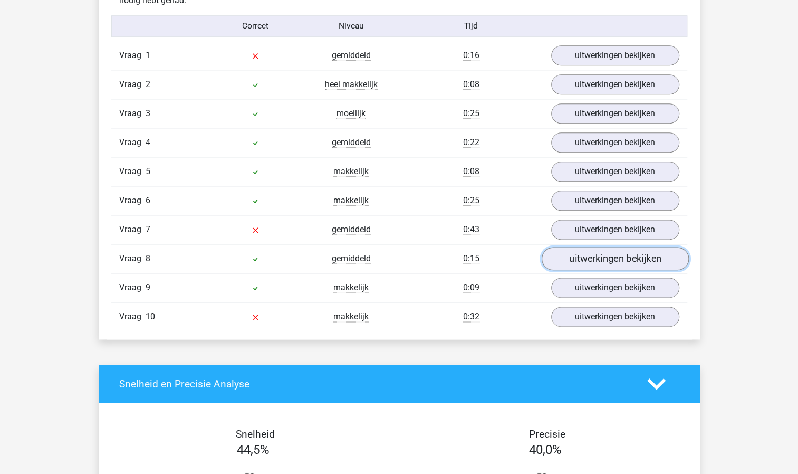
click at [582, 255] on link "uitwerkingen bekijken" at bounding box center [614, 258] width 147 height 23
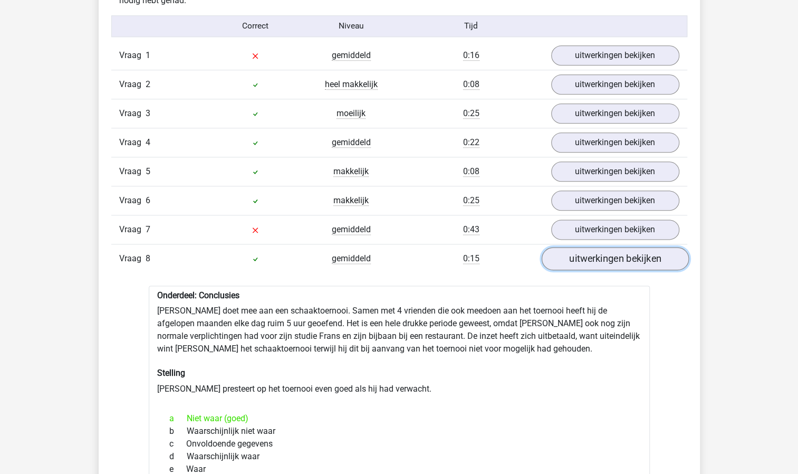
click at [582, 255] on link "uitwerkingen bekijken" at bounding box center [614, 258] width 147 height 23
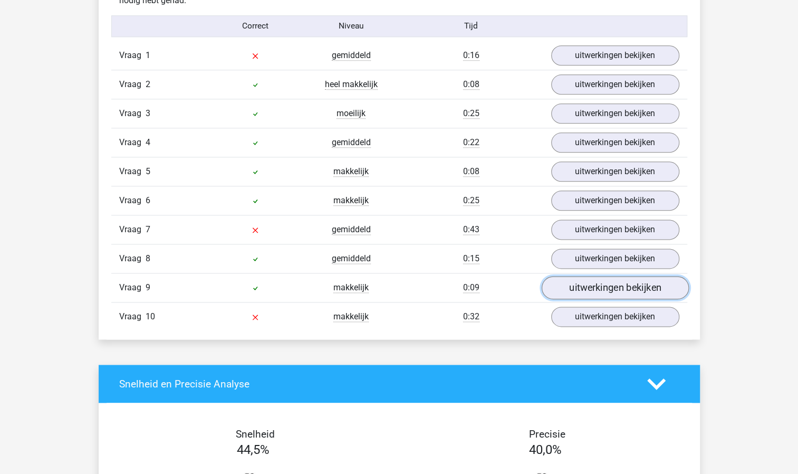
click at [576, 279] on link "uitwerkingen bekijken" at bounding box center [614, 287] width 147 height 23
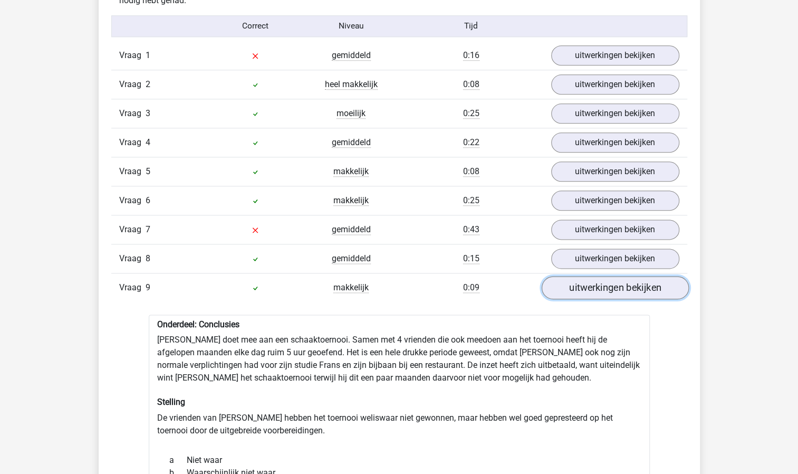
click at [576, 279] on link "uitwerkingen bekijken" at bounding box center [614, 287] width 147 height 23
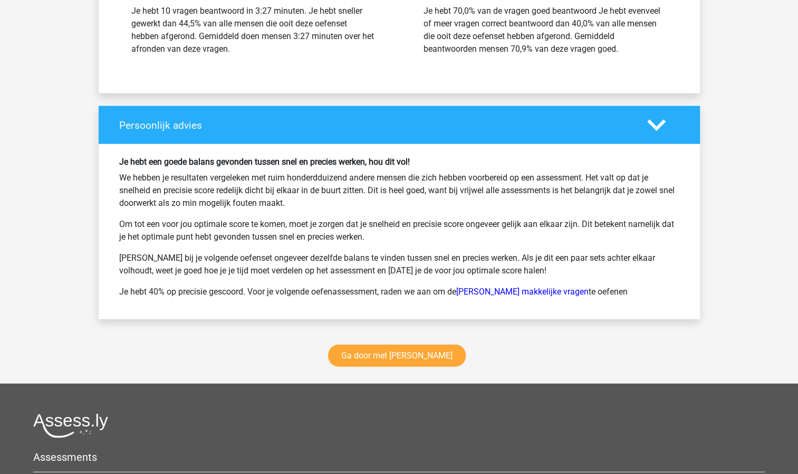
scroll to position [1319, 0]
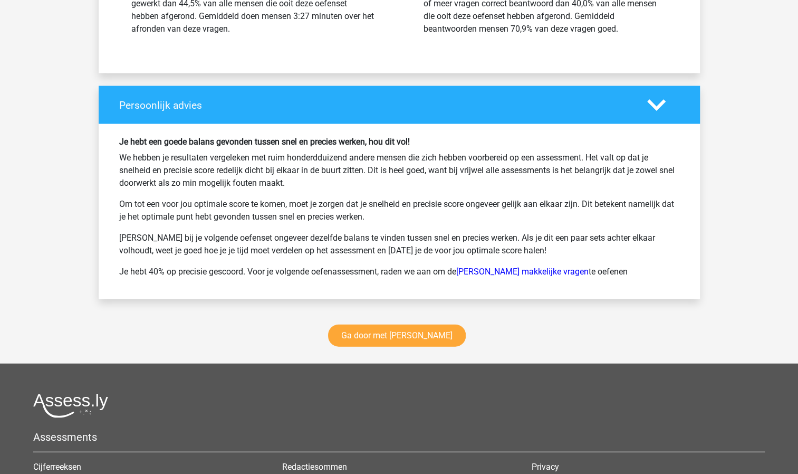
drag, startPoint x: 527, startPoint y: 323, endPoint x: 479, endPoint y: 328, distance: 47.7
drag, startPoint x: 479, startPoint y: 328, endPoint x: 412, endPoint y: 329, distance: 67.0
click at [412, 329] on link "Ga door met [PERSON_NAME]" at bounding box center [397, 336] width 138 height 22
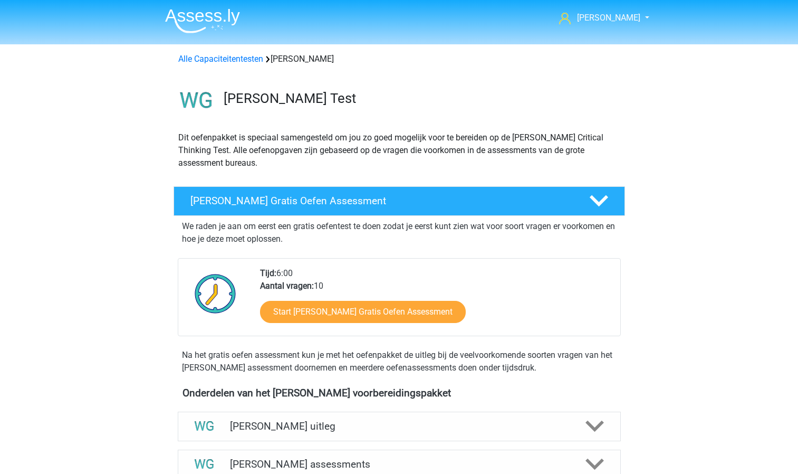
scroll to position [444, 0]
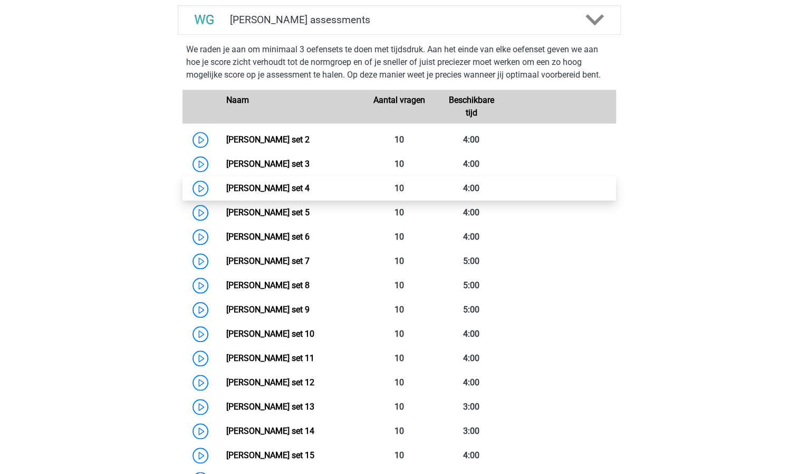
click at [306, 187] on link "[PERSON_NAME] set 4" at bounding box center [267, 188] width 83 height 10
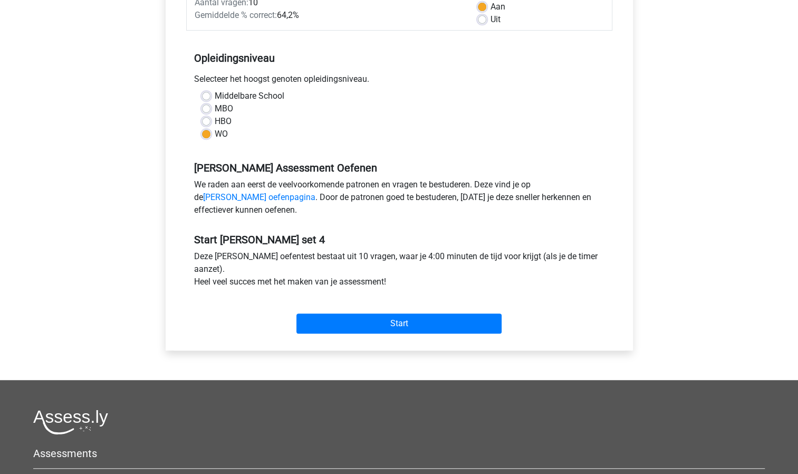
scroll to position [211, 0]
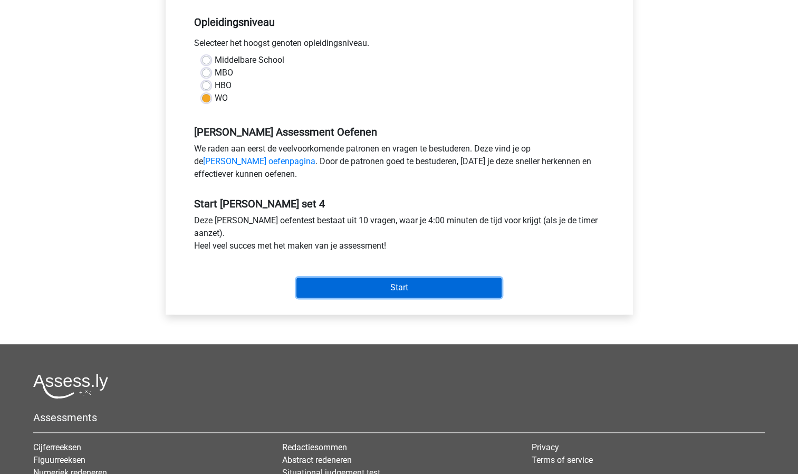
click at [354, 290] on input "Start" at bounding box center [399, 288] width 205 height 20
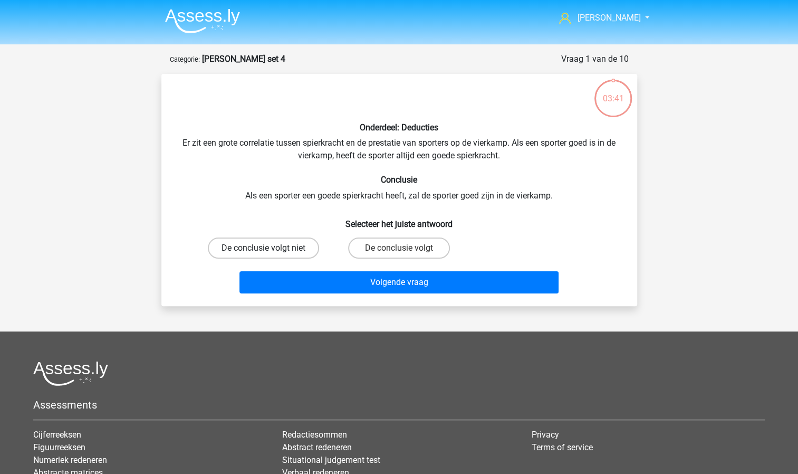
click at [315, 250] on label "De conclusie volgt niet" at bounding box center [263, 247] width 111 height 21
click at [270, 250] on input "De conclusie volgt niet" at bounding box center [266, 251] width 7 height 7
radio input "true"
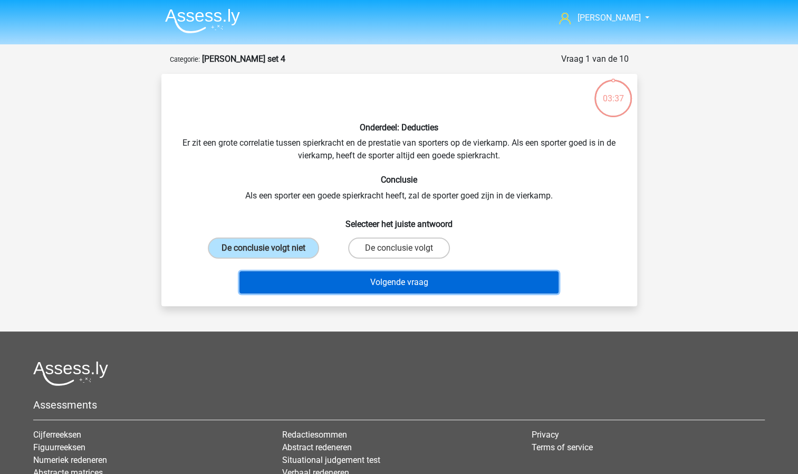
click at [337, 285] on button "Volgende vraag" at bounding box center [399, 282] width 319 height 22
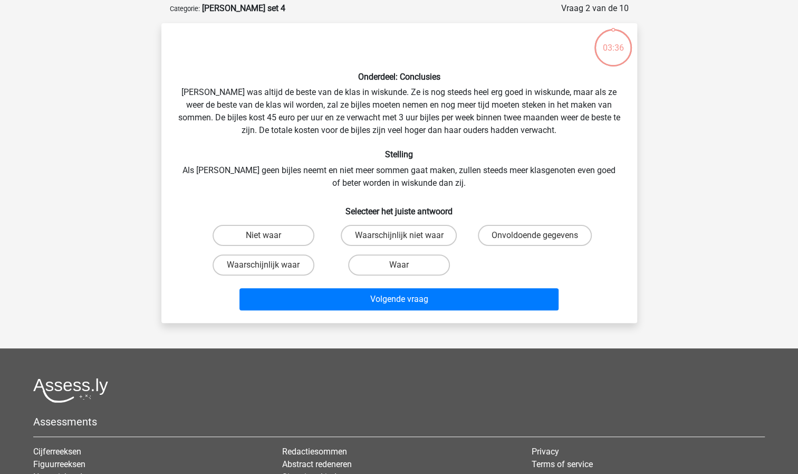
scroll to position [53, 0]
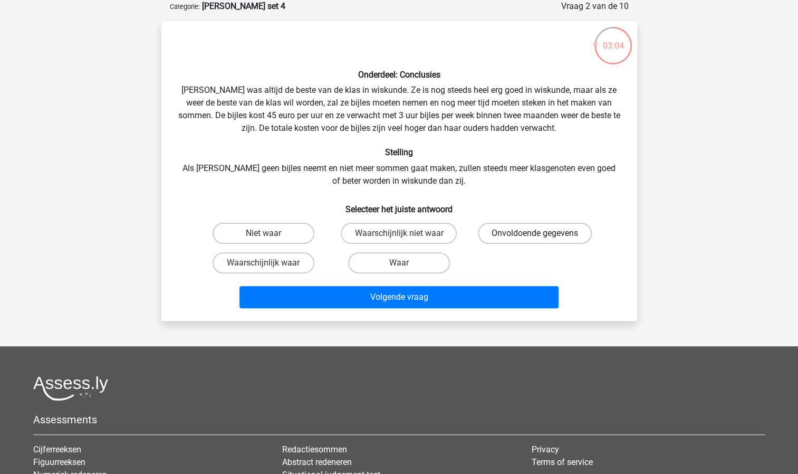
click at [527, 233] on label "Onvoldoende gegevens" at bounding box center [535, 233] width 114 height 21
click at [535, 233] on input "Onvoldoende gegevens" at bounding box center [538, 236] width 7 height 7
radio input "true"
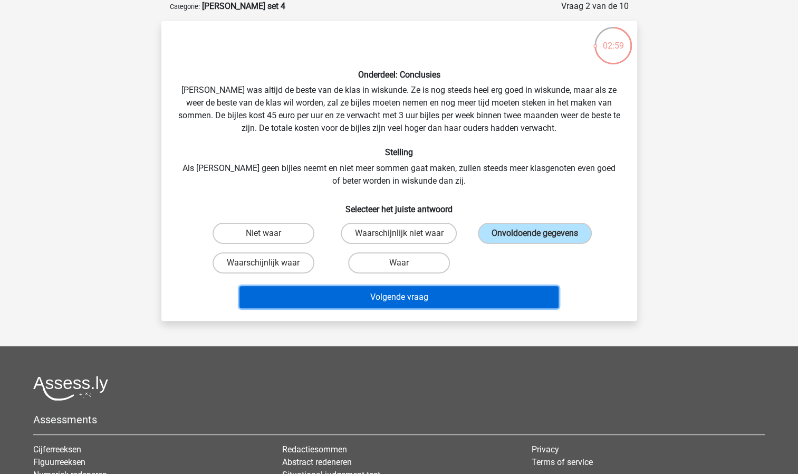
click at [494, 300] on button "Volgende vraag" at bounding box center [399, 297] width 319 height 22
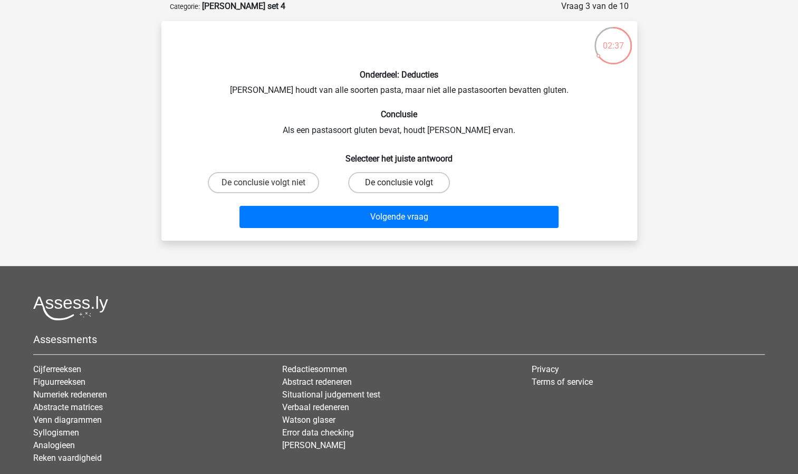
click at [390, 182] on label "De conclusie volgt" at bounding box center [399, 182] width 102 height 21
click at [399, 183] on input "De conclusie volgt" at bounding box center [402, 186] width 7 height 7
radio input "true"
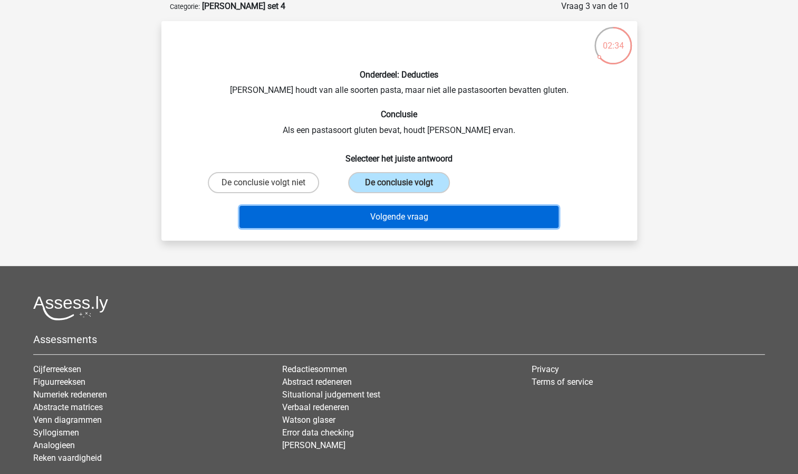
click at [381, 217] on button "Volgende vraag" at bounding box center [399, 217] width 319 height 22
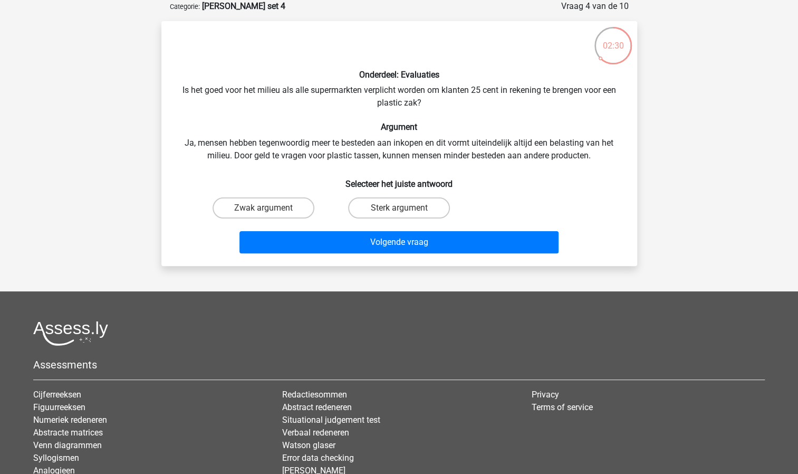
drag, startPoint x: 382, startPoint y: 217, endPoint x: 318, endPoint y: 173, distance: 78.2
click at [318, 173] on h6 "Selecteer het juiste antwoord" at bounding box center [399, 179] width 442 height 18
click at [386, 207] on label "Sterk argument" at bounding box center [399, 207] width 102 height 21
click at [399, 208] on input "Sterk argument" at bounding box center [402, 211] width 7 height 7
radio input "true"
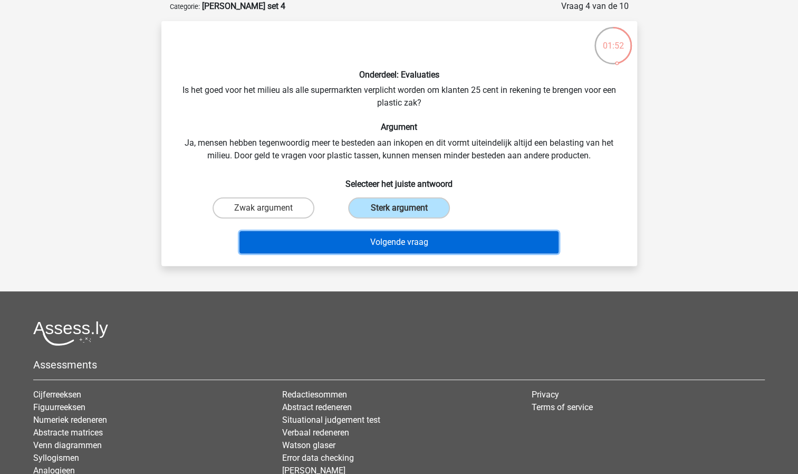
click at [387, 247] on button "Volgende vraag" at bounding box center [399, 242] width 319 height 22
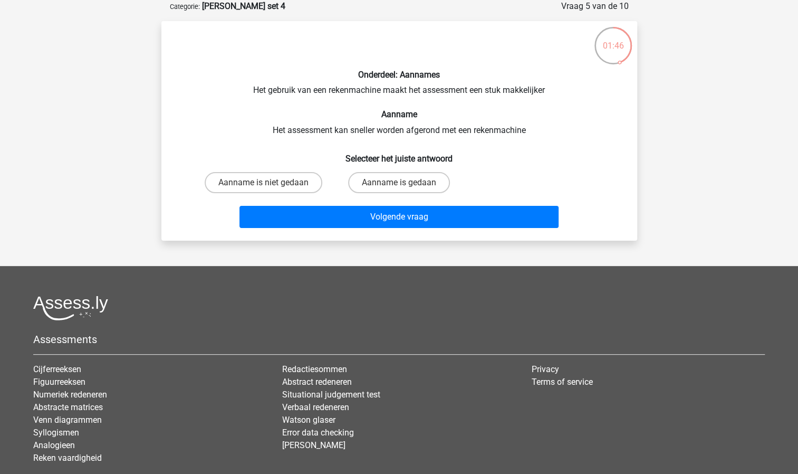
click at [405, 185] on input "Aanname is gedaan" at bounding box center [402, 186] width 7 height 7
radio input "true"
click at [311, 186] on label "Aanname is niet gedaan" at bounding box center [264, 182] width 118 height 21
click at [270, 186] on input "Aanname is niet gedaan" at bounding box center [266, 186] width 7 height 7
radio input "true"
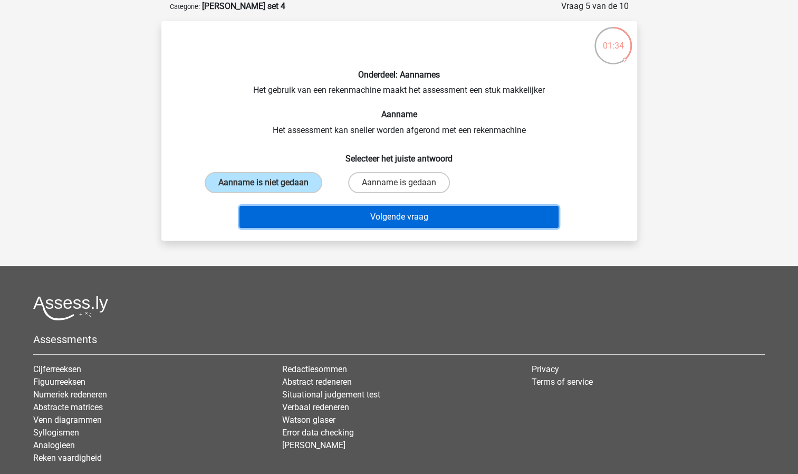
drag, startPoint x: 416, startPoint y: 215, endPoint x: 394, endPoint y: 216, distance: 21.6
click at [394, 216] on button "Volgende vraag" at bounding box center [399, 217] width 319 height 22
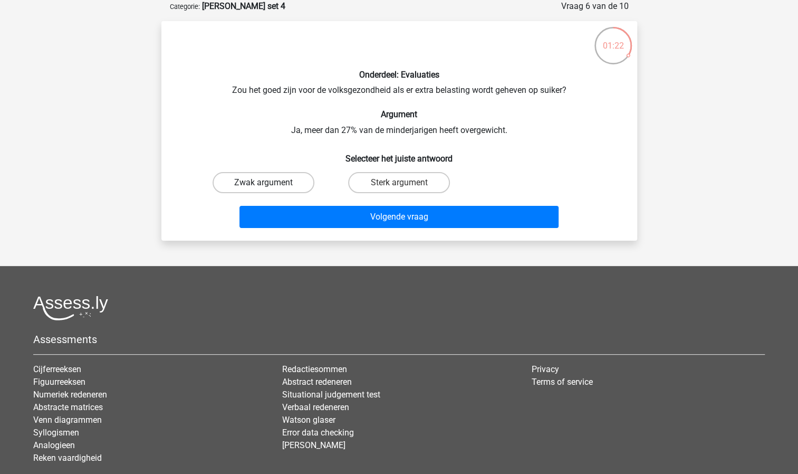
click at [279, 181] on label "Zwak argument" at bounding box center [264, 182] width 102 height 21
click at [270, 183] on input "Zwak argument" at bounding box center [266, 186] width 7 height 7
radio input "true"
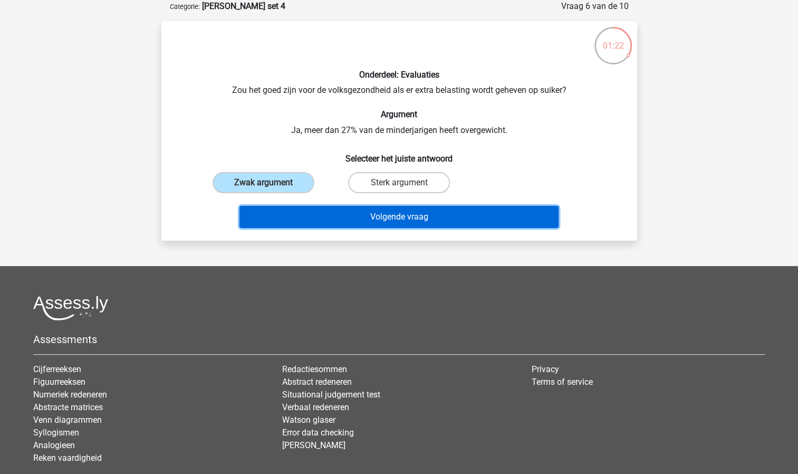
click at [378, 215] on button "Volgende vraag" at bounding box center [399, 217] width 319 height 22
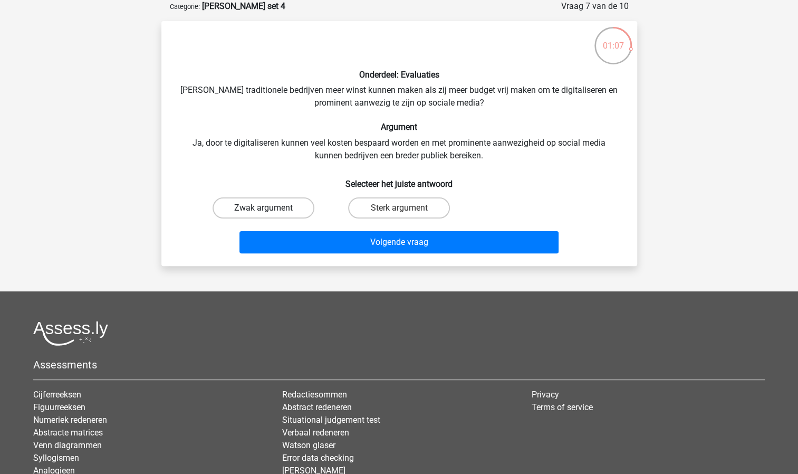
click at [286, 206] on label "Zwak argument" at bounding box center [264, 207] width 102 height 21
click at [270, 208] on input "Zwak argument" at bounding box center [266, 211] width 7 height 7
radio input "true"
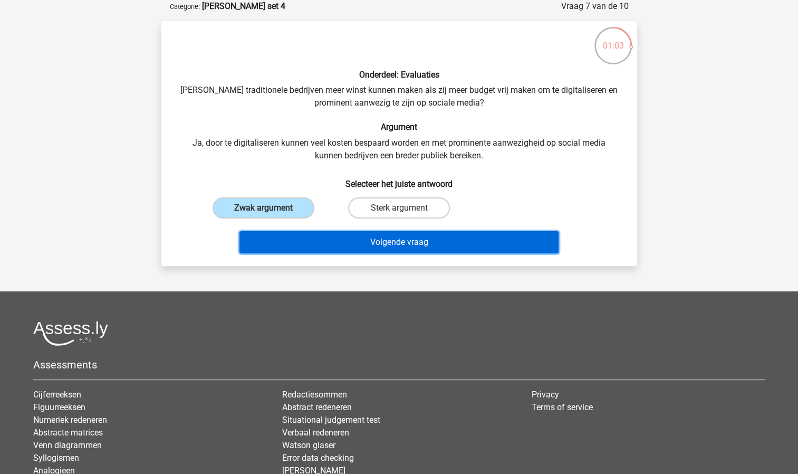
click at [375, 237] on button "Volgende vraag" at bounding box center [399, 242] width 319 height 22
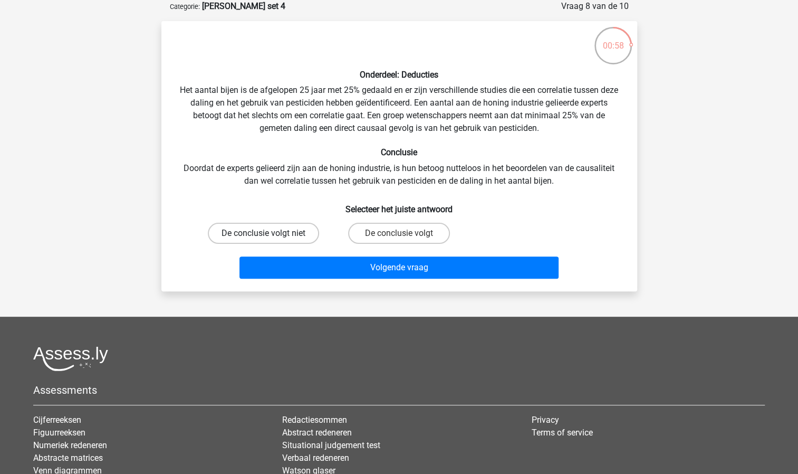
click at [282, 230] on label "De conclusie volgt niet" at bounding box center [263, 233] width 111 height 21
click at [270, 233] on input "De conclusie volgt niet" at bounding box center [266, 236] width 7 height 7
radio input "true"
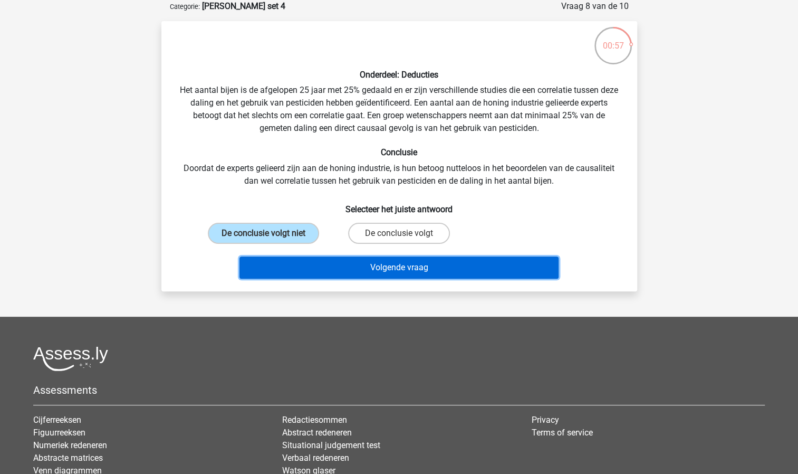
click at [339, 261] on button "Volgende vraag" at bounding box center [399, 267] width 319 height 22
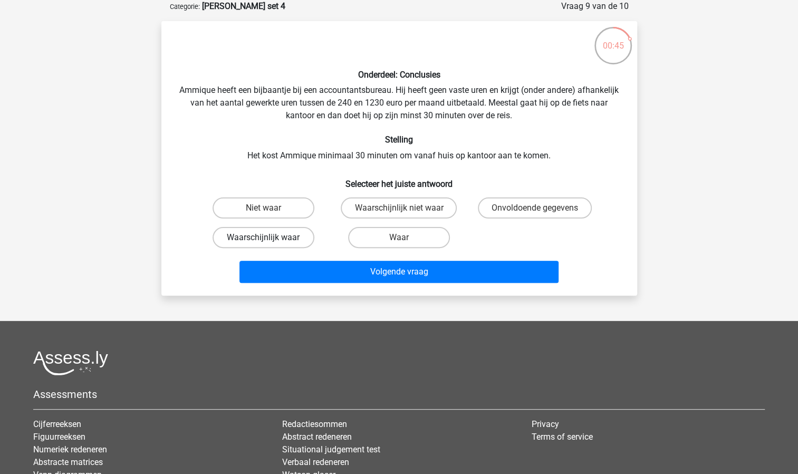
click at [292, 235] on label "Waarschijnlijk waar" at bounding box center [264, 237] width 102 height 21
click at [270, 237] on input "Waarschijnlijk waar" at bounding box center [266, 240] width 7 height 7
radio input "true"
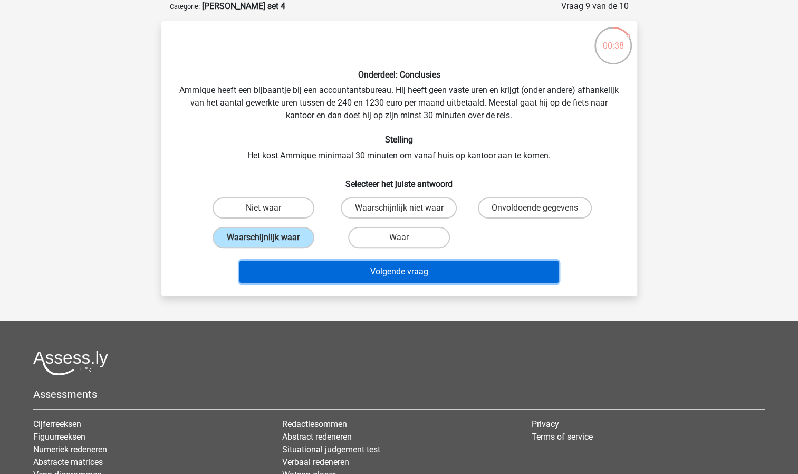
click at [399, 273] on button "Volgende vraag" at bounding box center [399, 272] width 319 height 22
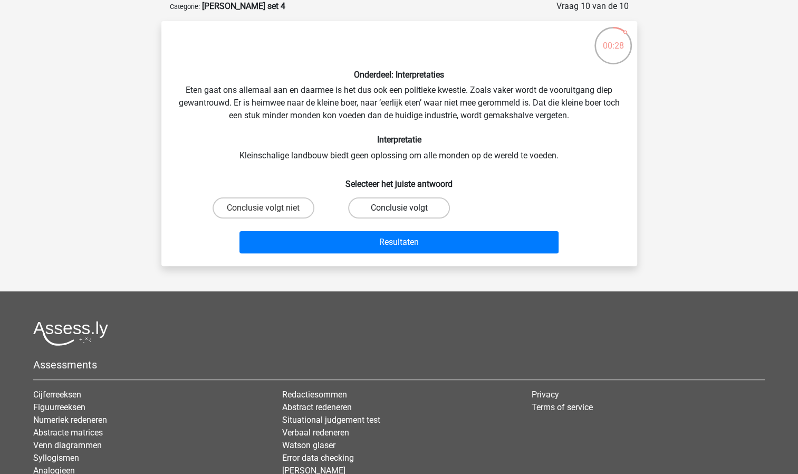
click at [397, 211] on label "Conclusie volgt" at bounding box center [399, 207] width 102 height 21
click at [399, 211] on input "Conclusie volgt" at bounding box center [402, 211] width 7 height 7
radio input "true"
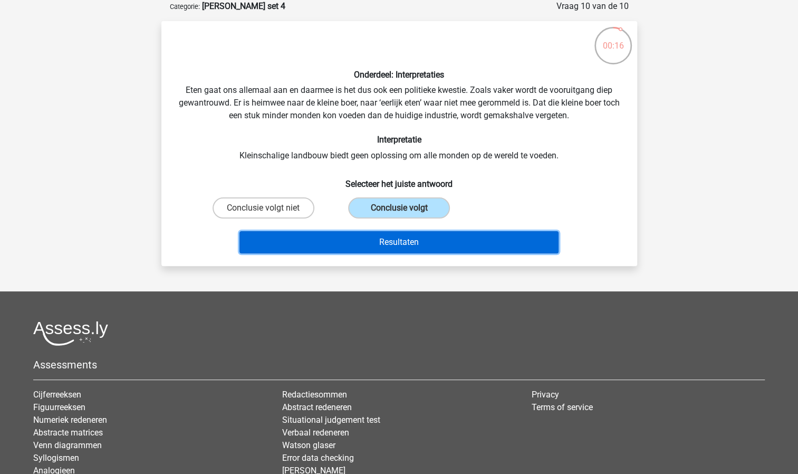
click at [396, 237] on button "Resultaten" at bounding box center [399, 242] width 319 height 22
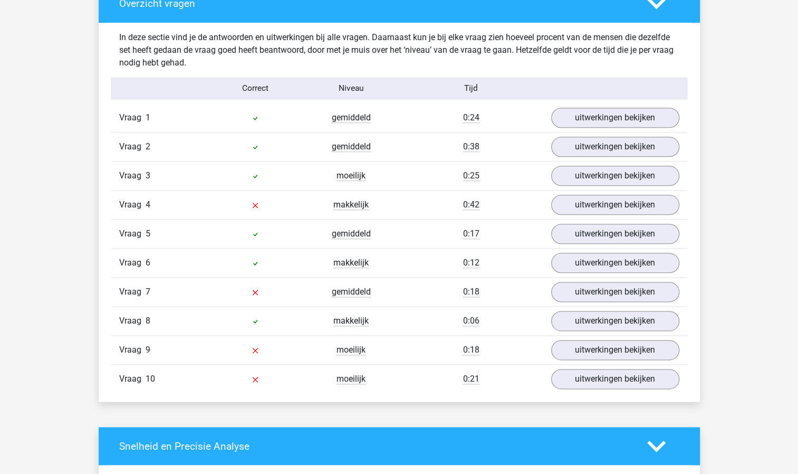
scroll to position [633, 0]
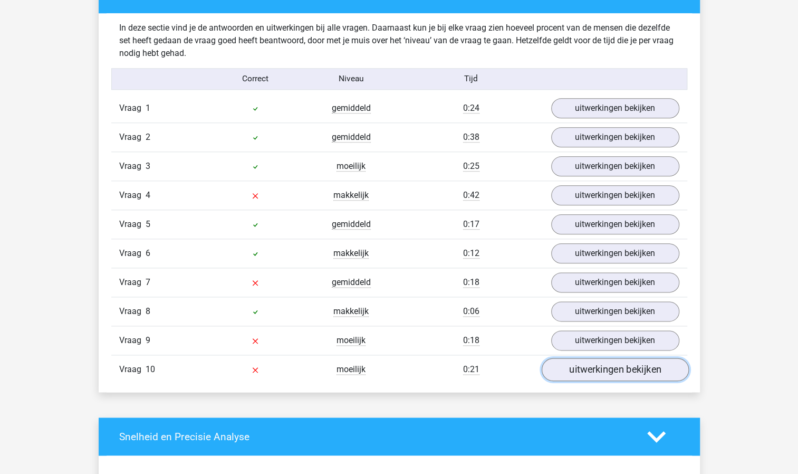
click at [583, 360] on link "uitwerkingen bekijken" at bounding box center [614, 369] width 147 height 23
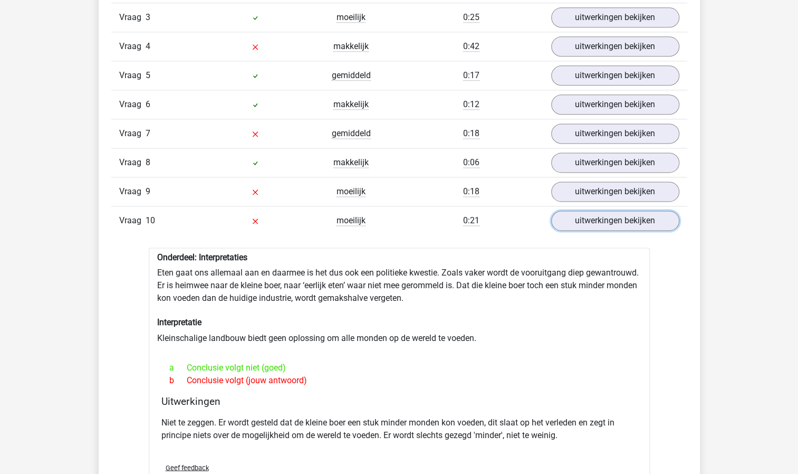
scroll to position [792, 0]
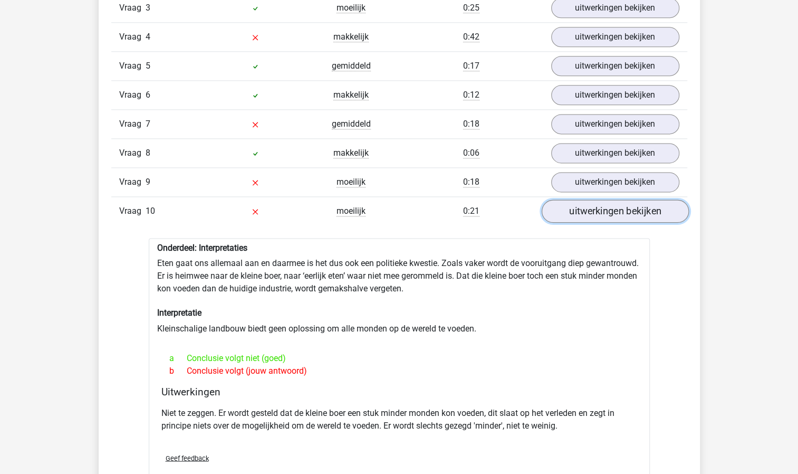
click at [613, 205] on link "uitwerkingen bekijken" at bounding box center [614, 210] width 147 height 23
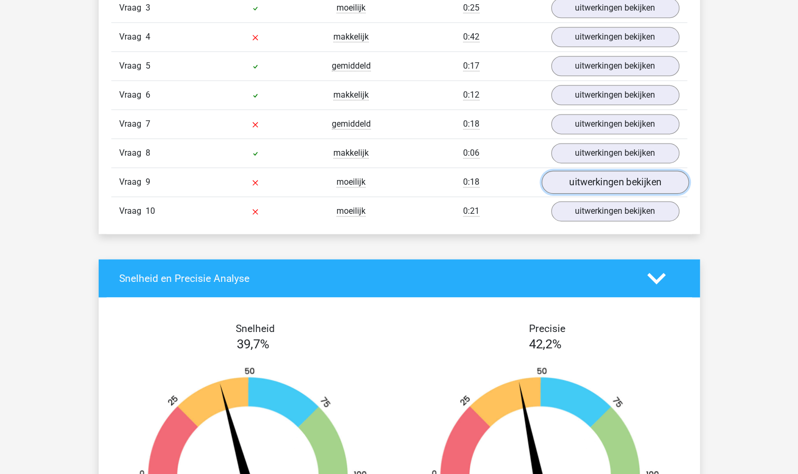
click at [615, 180] on link "uitwerkingen bekijken" at bounding box center [614, 181] width 147 height 23
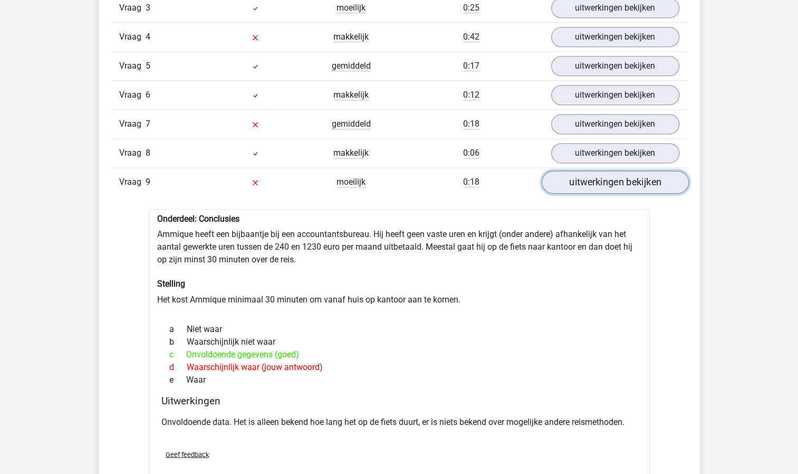
click at [615, 180] on link "uitwerkingen bekijken" at bounding box center [614, 181] width 147 height 23
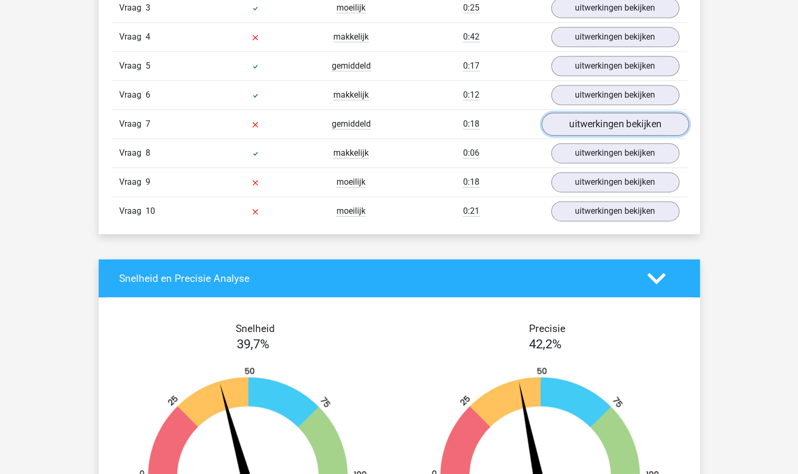
click at [621, 116] on link "uitwerkingen bekijken" at bounding box center [614, 123] width 147 height 23
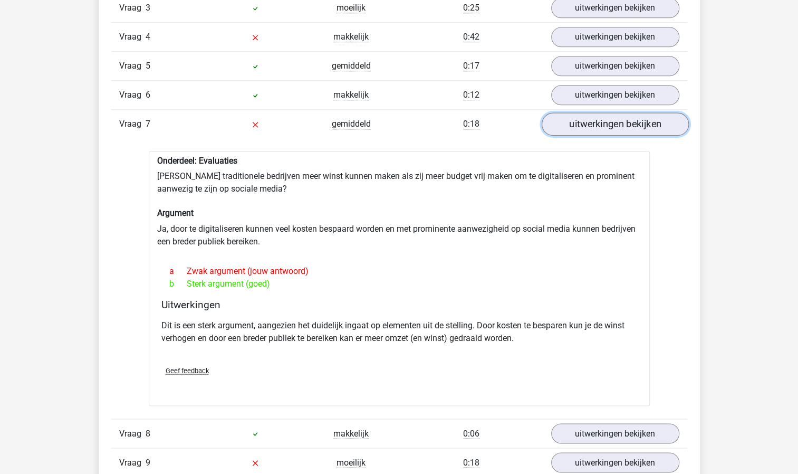
click at [621, 116] on link "uitwerkingen bekijken" at bounding box center [614, 123] width 147 height 23
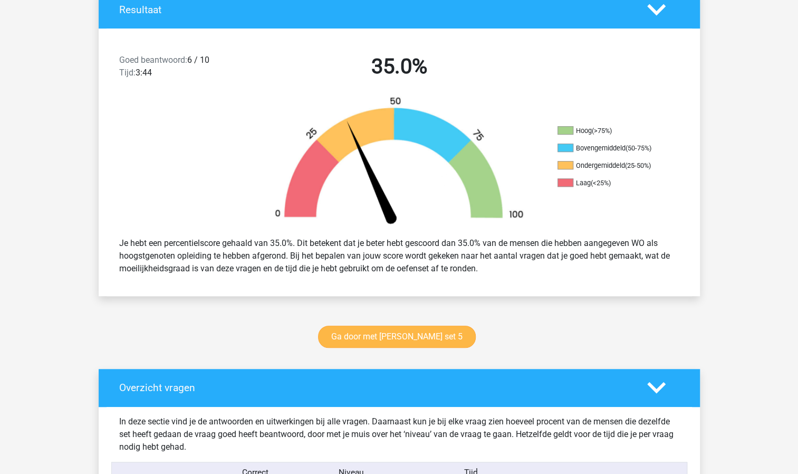
scroll to position [317, 0]
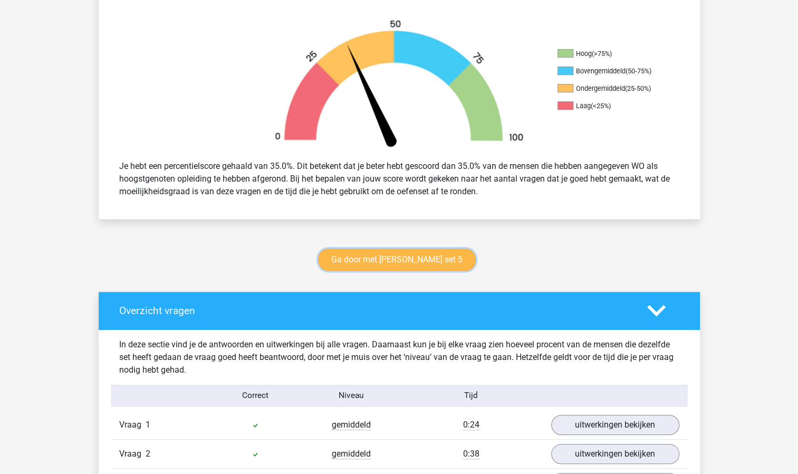
click at [399, 255] on link "Ga door met watson glaser set 5" at bounding box center [397, 260] width 158 height 22
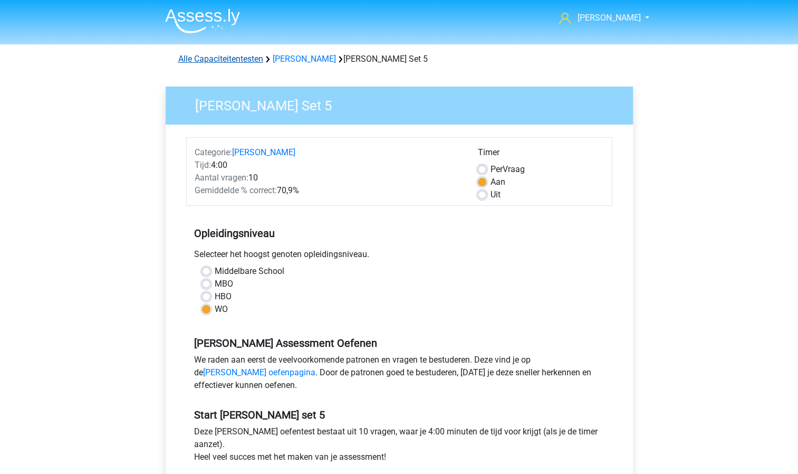
click at [239, 55] on link "Alle Capaciteitentesten" at bounding box center [220, 59] width 85 height 10
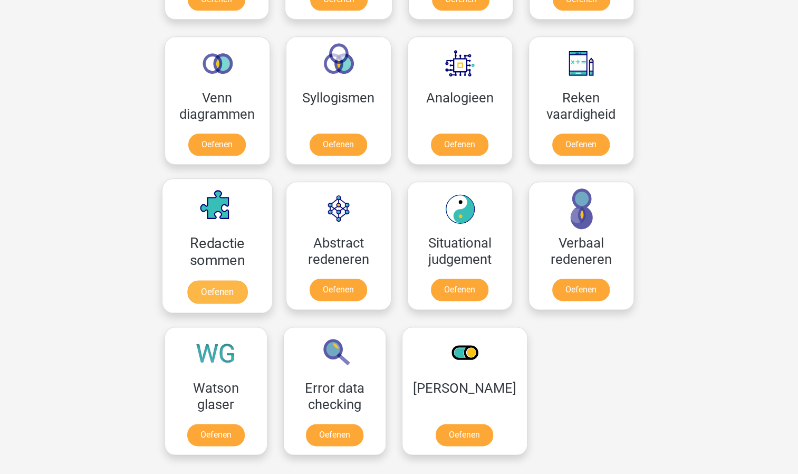
scroll to position [606, 0]
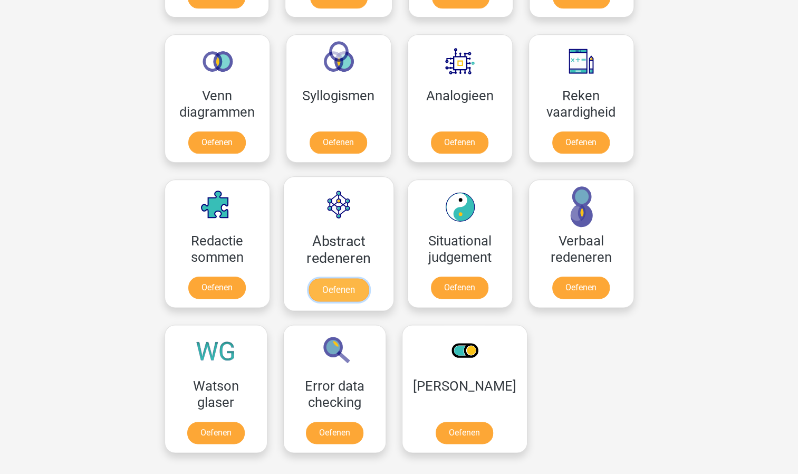
click at [326, 278] on link "Oefenen" at bounding box center [338, 289] width 60 height 23
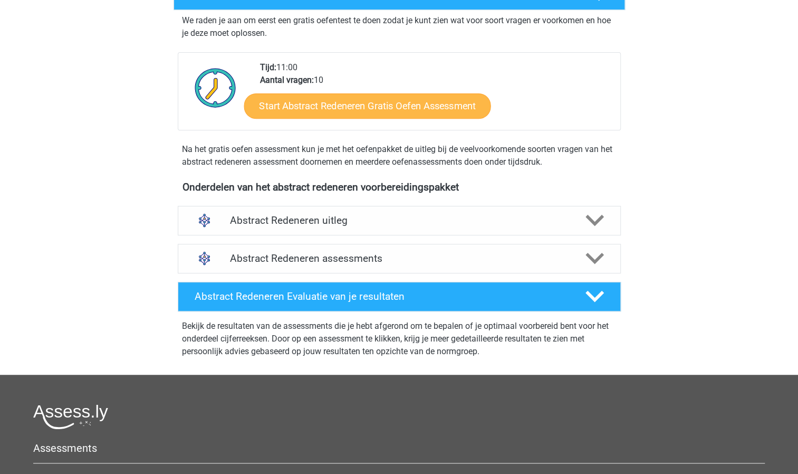
scroll to position [211, 0]
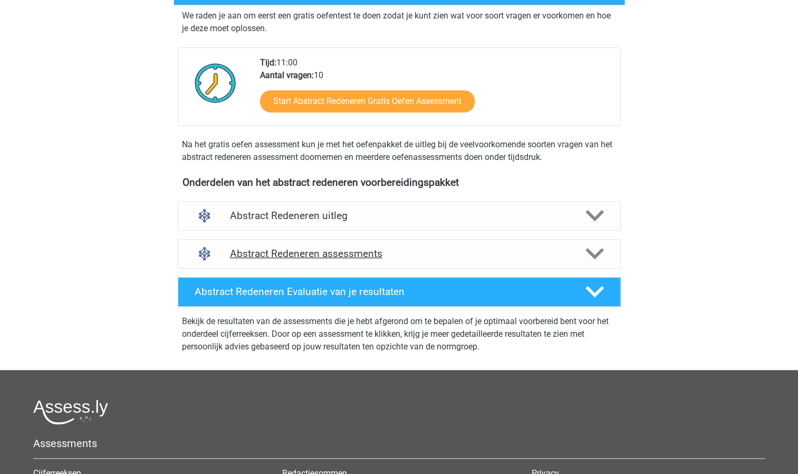
click at [323, 248] on h4 "Abstract Redeneren assessments" at bounding box center [399, 253] width 339 height 12
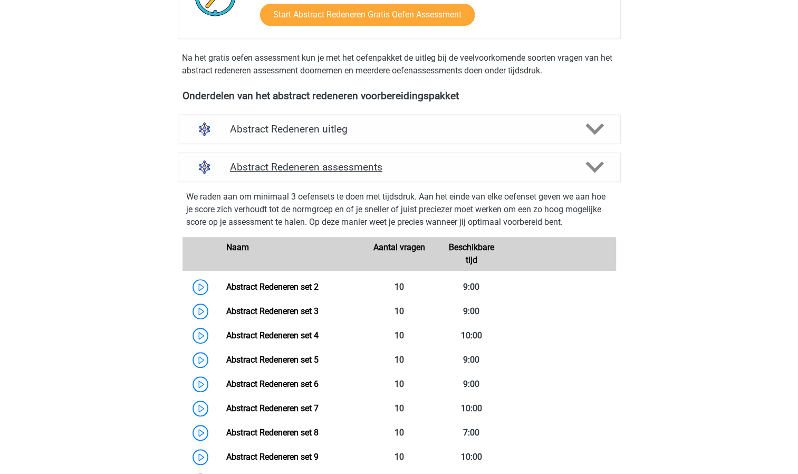
scroll to position [369, 0]
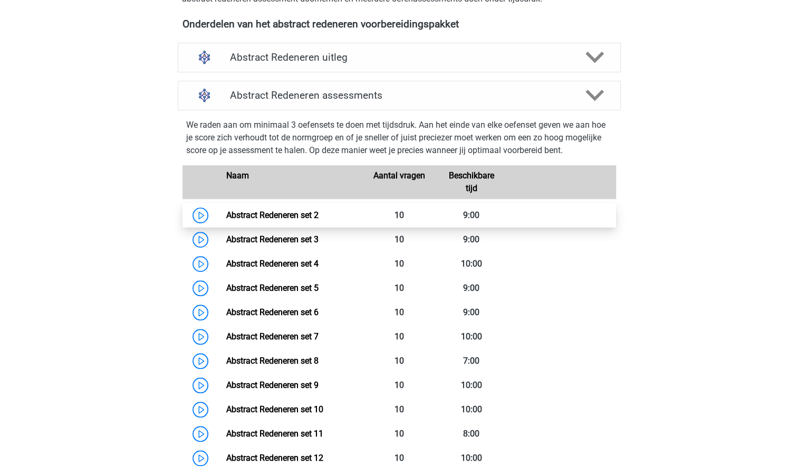
click at [312, 213] on link "Abstract Redeneren set 2" at bounding box center [272, 215] width 92 height 10
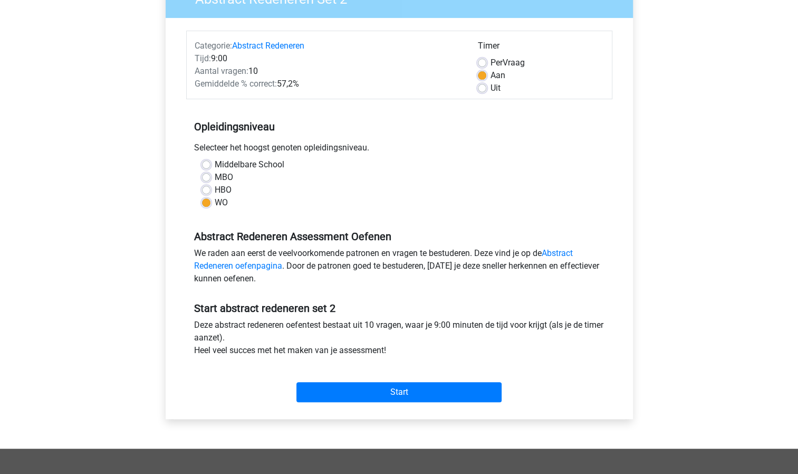
scroll to position [106, 0]
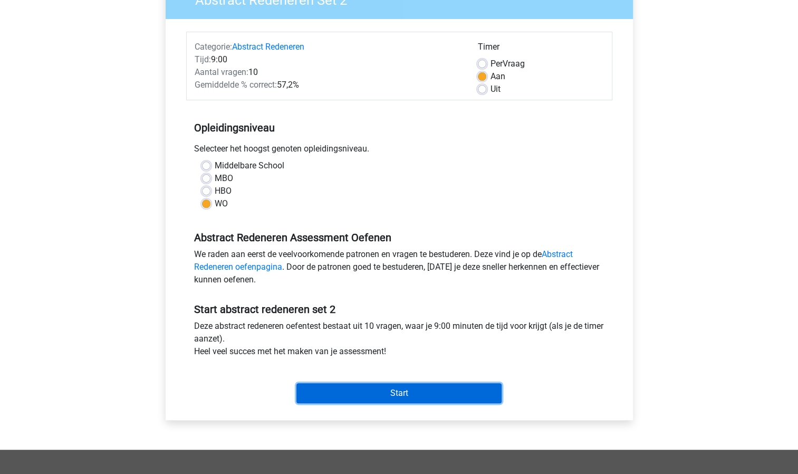
click at [347, 389] on input "Start" at bounding box center [399, 393] width 205 height 20
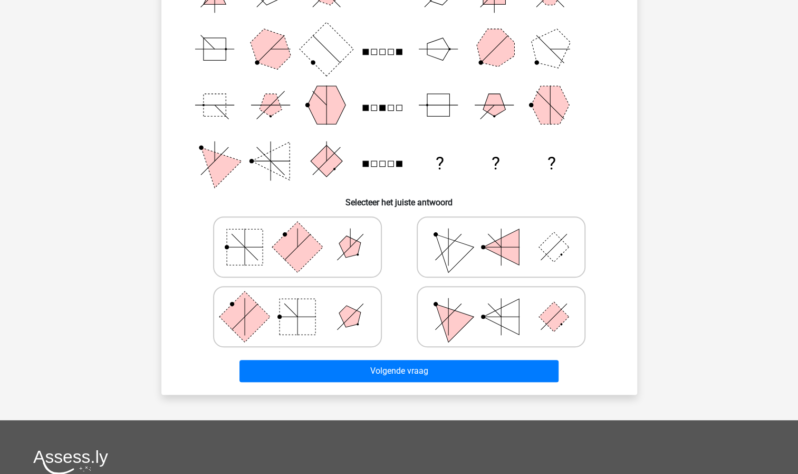
scroll to position [158, 0]
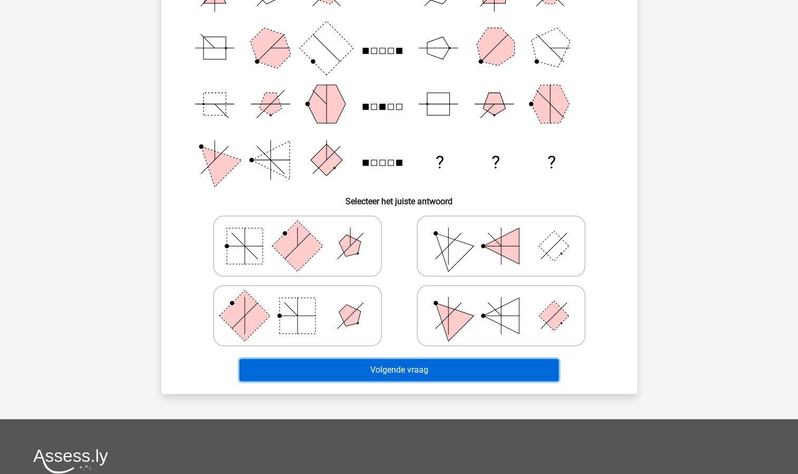
click at [396, 366] on button "Volgende vraag" at bounding box center [399, 370] width 319 height 22
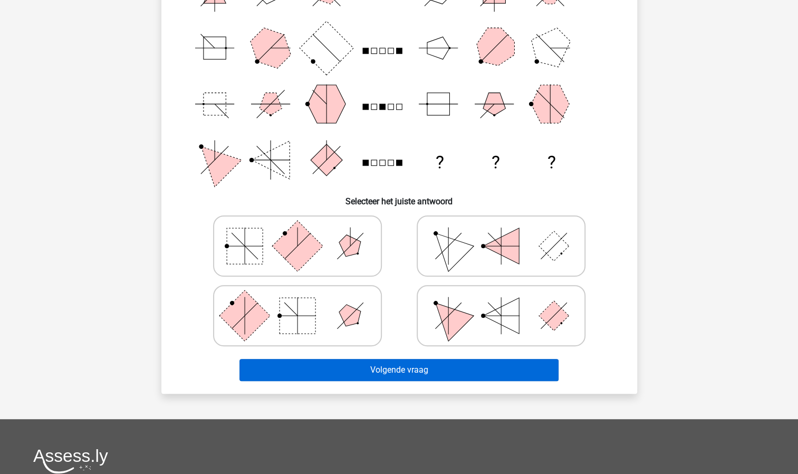
drag, startPoint x: 326, startPoint y: 310, endPoint x: 369, endPoint y: 363, distance: 68.3
click at [328, 307] on icon at bounding box center [297, 315] width 158 height 53
click at [304, 302] on input "radio" at bounding box center [301, 299] width 7 height 7
radio input "true"
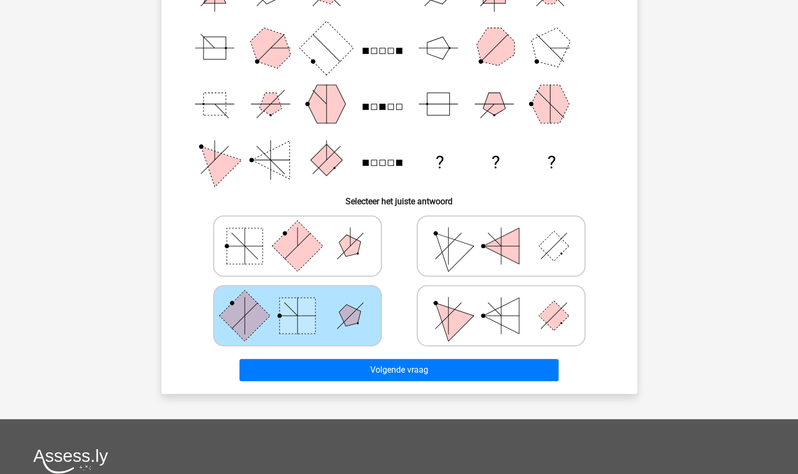
click at [387, 358] on div "Volgende vraag" at bounding box center [399, 367] width 442 height 35
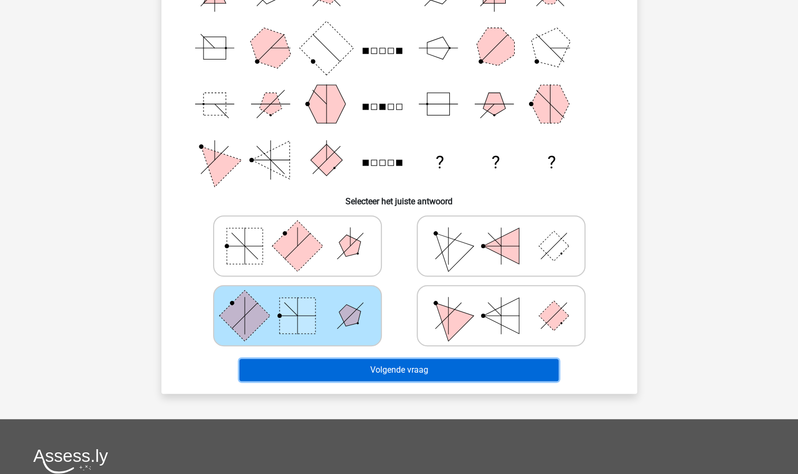
click at [380, 372] on button "Volgende vraag" at bounding box center [399, 370] width 319 height 22
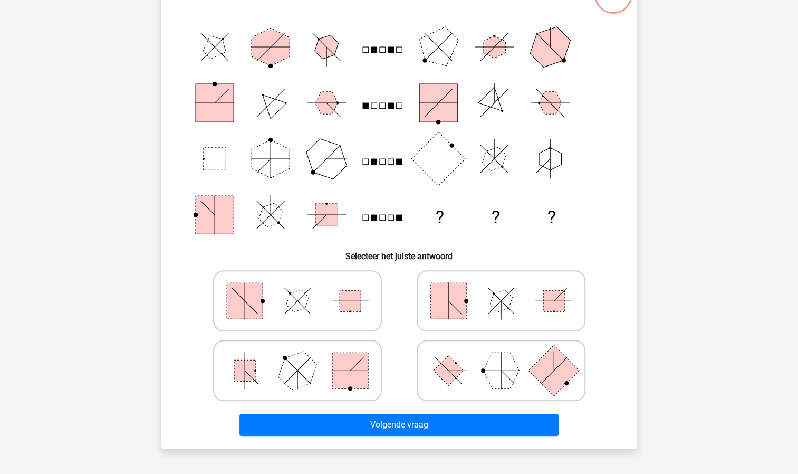
scroll to position [106, 0]
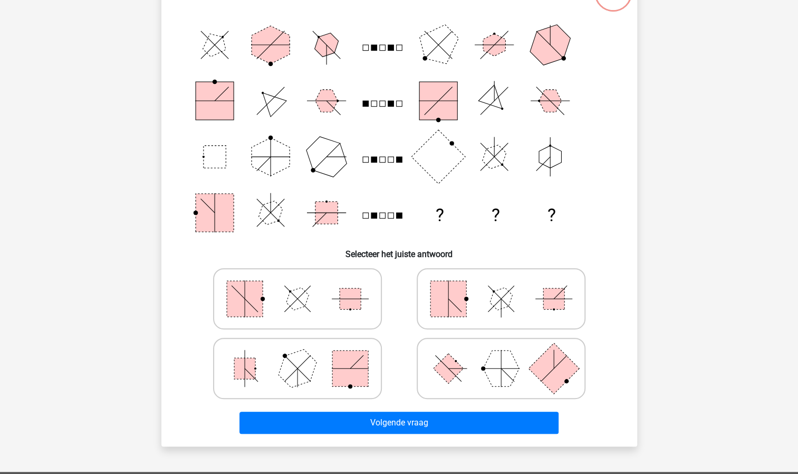
click at [443, 372] on rect at bounding box center [448, 368] width 30 height 30
click at [501, 355] on input "radio" at bounding box center [504, 351] width 7 height 7
radio input "true"
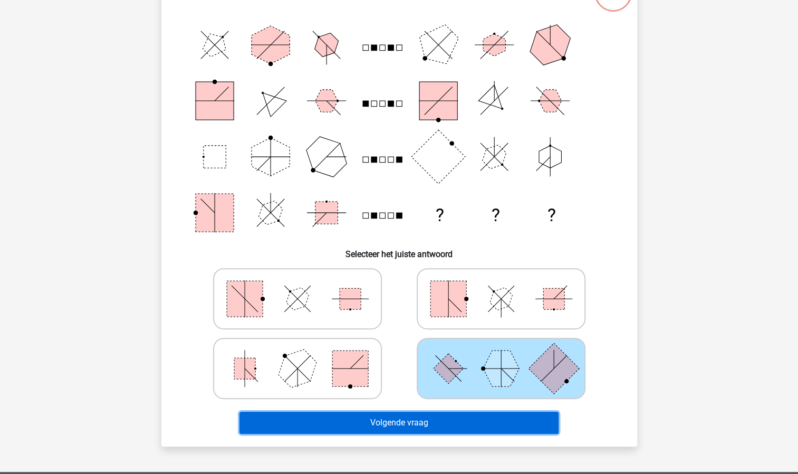
click at [437, 420] on button "Volgende vraag" at bounding box center [399, 423] width 319 height 22
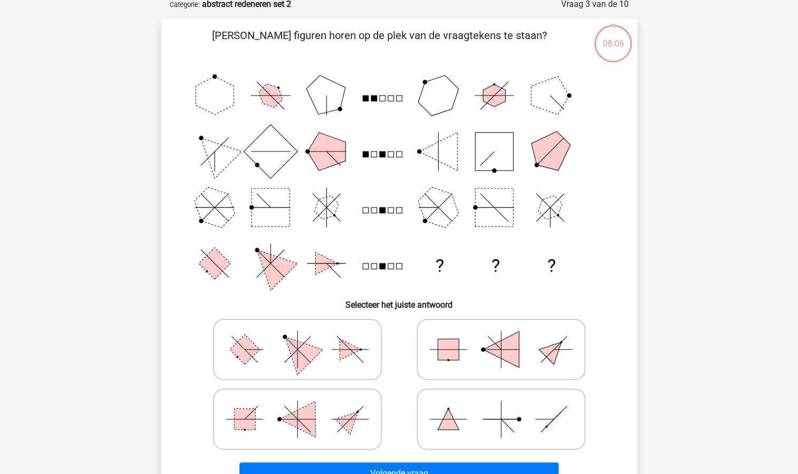
scroll to position [53, 0]
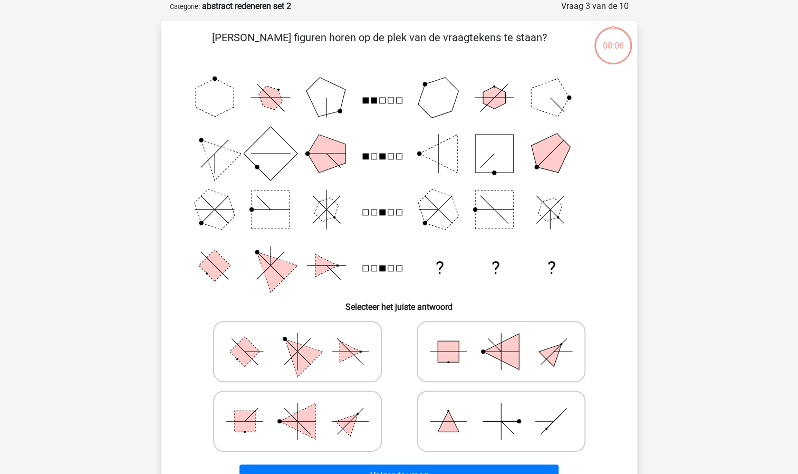
click at [452, 411] on icon at bounding box center [501, 421] width 158 height 53
click at [501, 408] on input "radio" at bounding box center [504, 404] width 7 height 7
radio input "true"
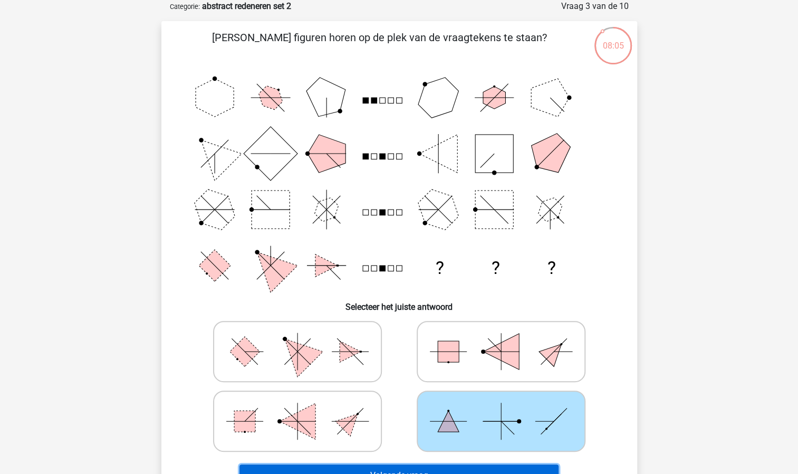
click at [428, 466] on button "Volgende vraag" at bounding box center [399, 475] width 319 height 22
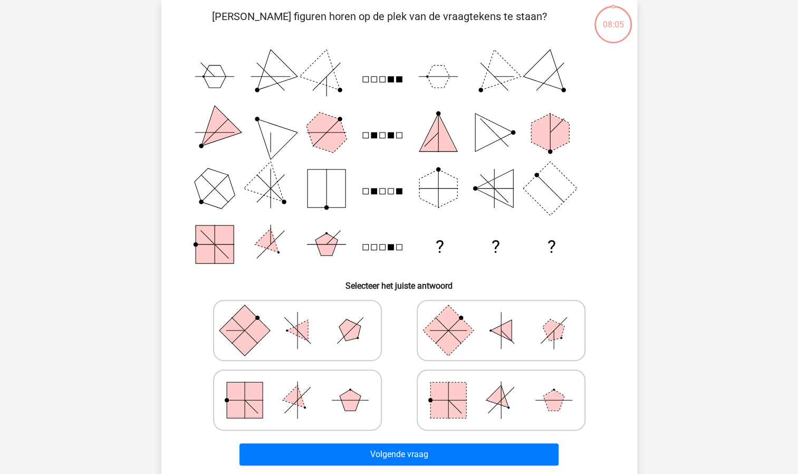
scroll to position [158, 0]
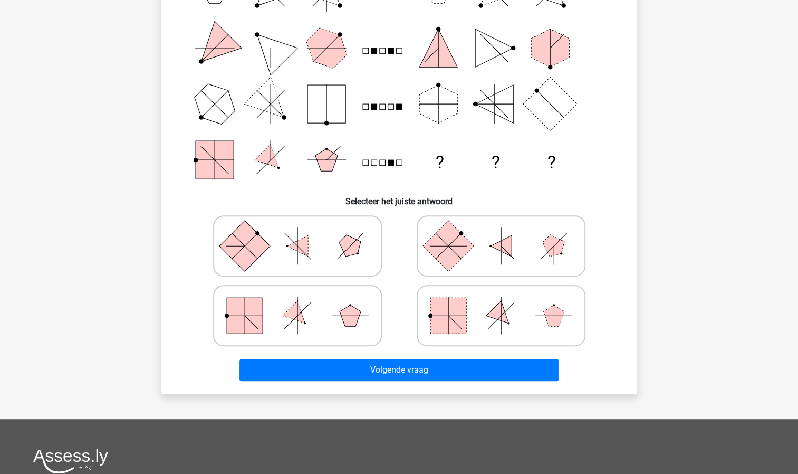
click at [463, 322] on rect at bounding box center [449, 316] width 36 height 36
click at [501, 302] on input "radio" at bounding box center [504, 299] width 7 height 7
radio input "true"
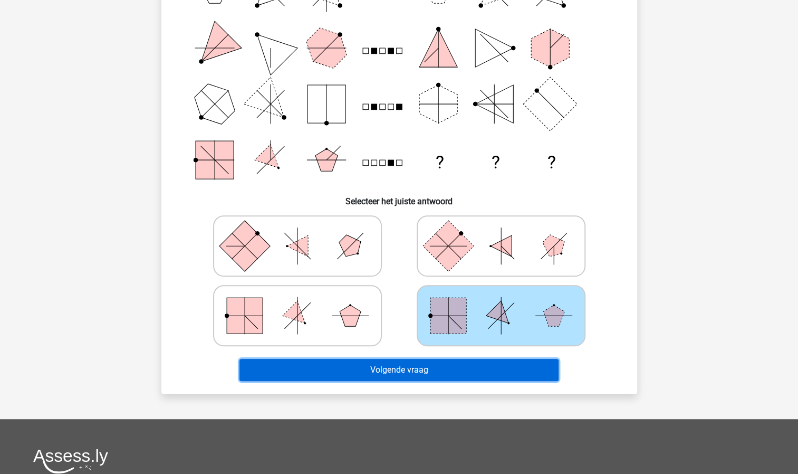
click at [444, 366] on button "Volgende vraag" at bounding box center [399, 370] width 319 height 22
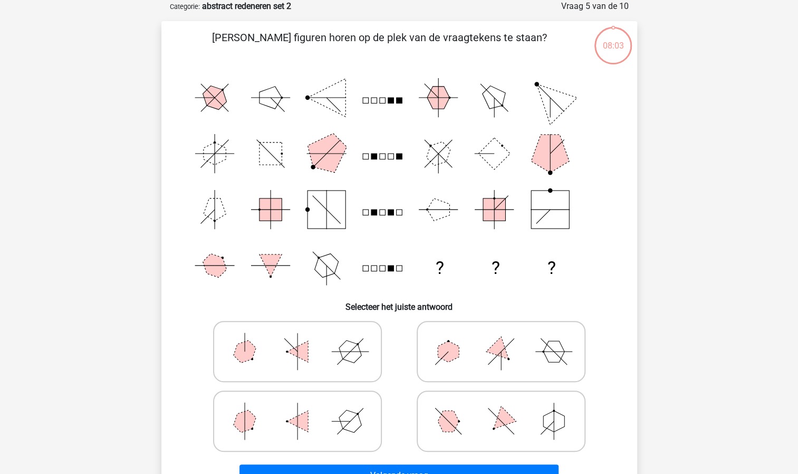
click at [463, 331] on icon at bounding box center [501, 351] width 158 height 53
click at [501, 331] on input "radio" at bounding box center [504, 334] width 7 height 7
radio input "true"
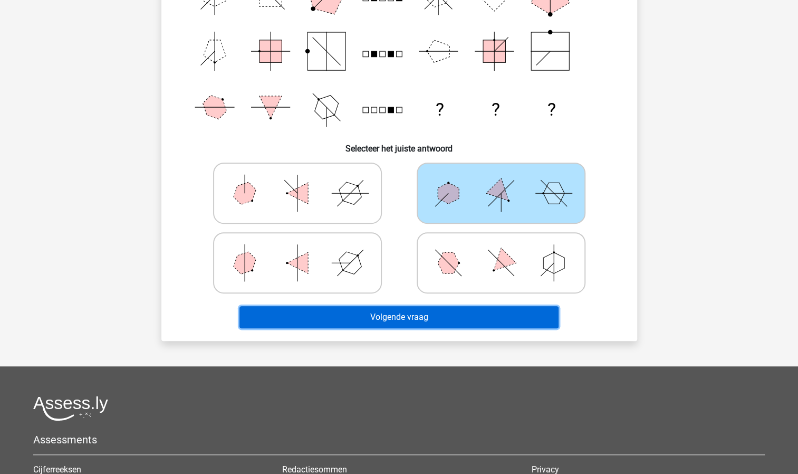
click at [444, 313] on button "Volgende vraag" at bounding box center [399, 317] width 319 height 22
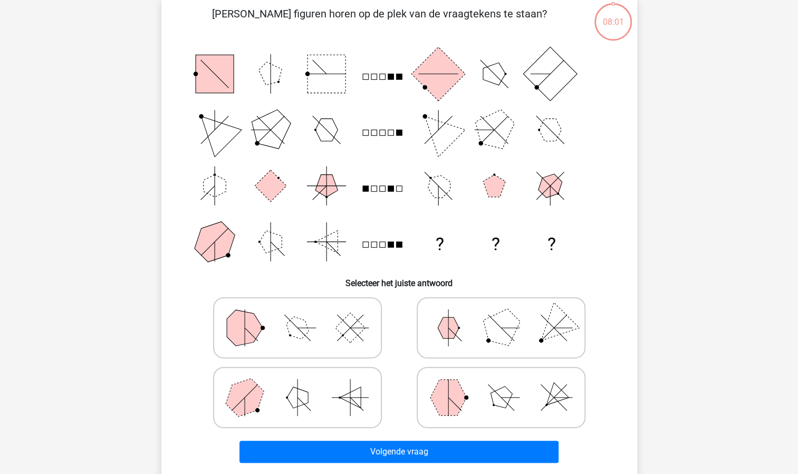
scroll to position [53, 0]
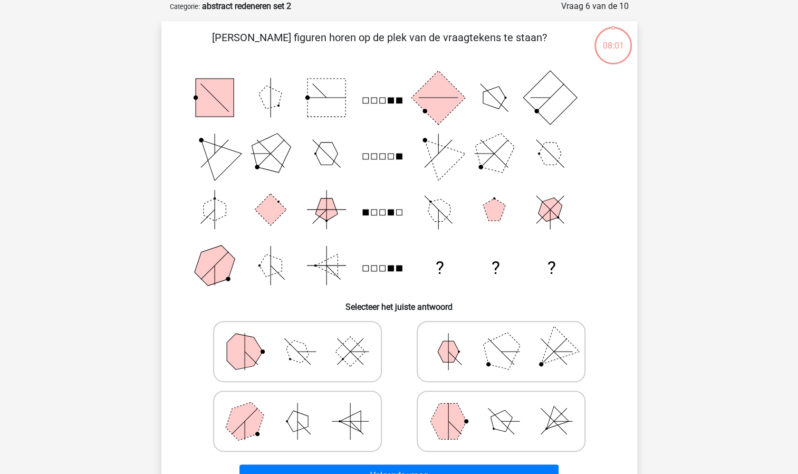
click at [336, 375] on icon at bounding box center [297, 351] width 158 height 53
click at [304, 338] on input "radio" at bounding box center [301, 334] width 7 height 7
radio input "true"
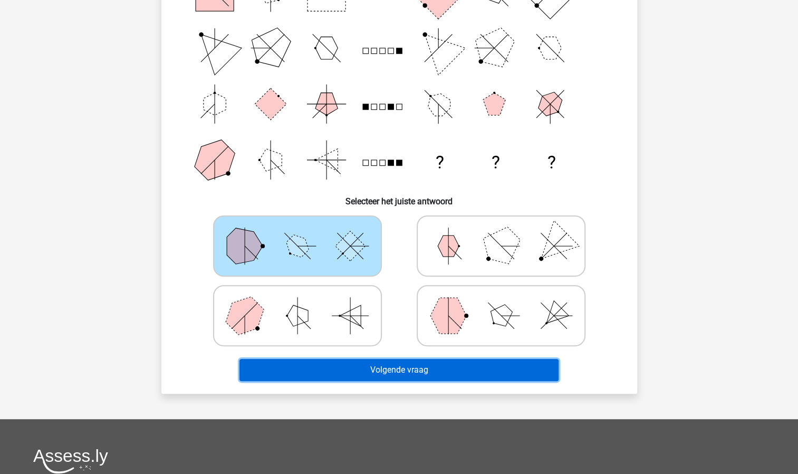
click at [380, 369] on button "Volgende vraag" at bounding box center [399, 370] width 319 height 22
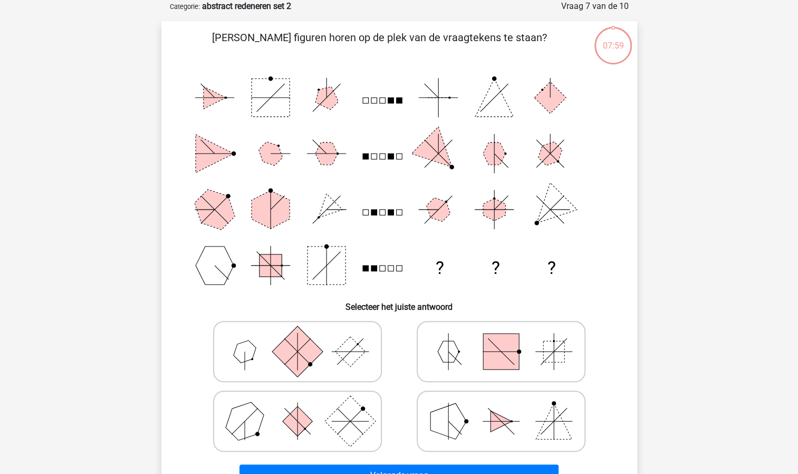
drag, startPoint x: 349, startPoint y: 365, endPoint x: 357, endPoint y: 385, distance: 21.3
click at [350, 365] on icon at bounding box center [297, 351] width 158 height 53
click at [304, 338] on input "radio" at bounding box center [301, 334] width 7 height 7
radio input "true"
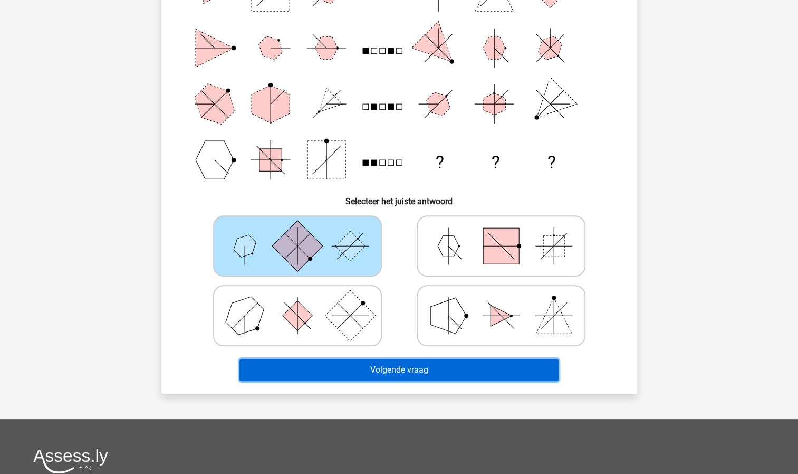
click at [395, 376] on button "Volgende vraag" at bounding box center [399, 370] width 319 height 22
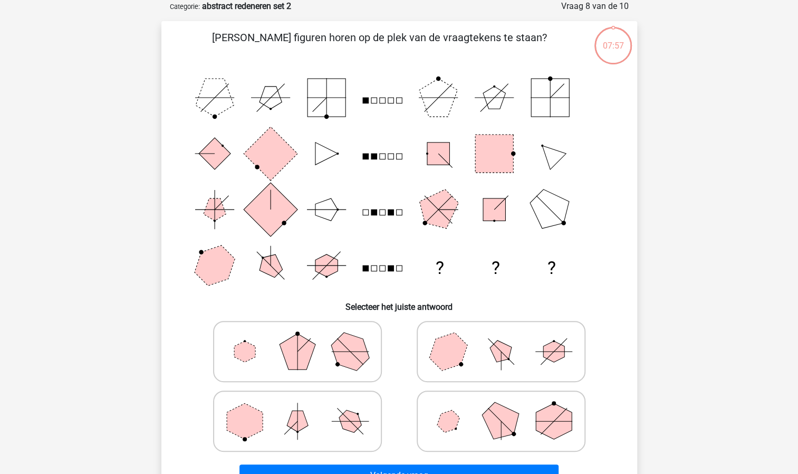
click at [452, 346] on polygon at bounding box center [448, 351] width 51 height 51
click at [501, 338] on input "radio" at bounding box center [504, 334] width 7 height 7
radio input "true"
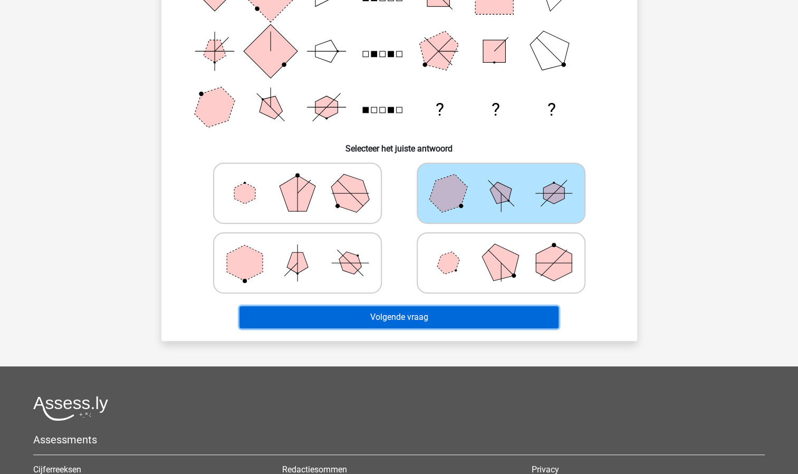
click at [427, 318] on button "Volgende vraag" at bounding box center [399, 317] width 319 height 22
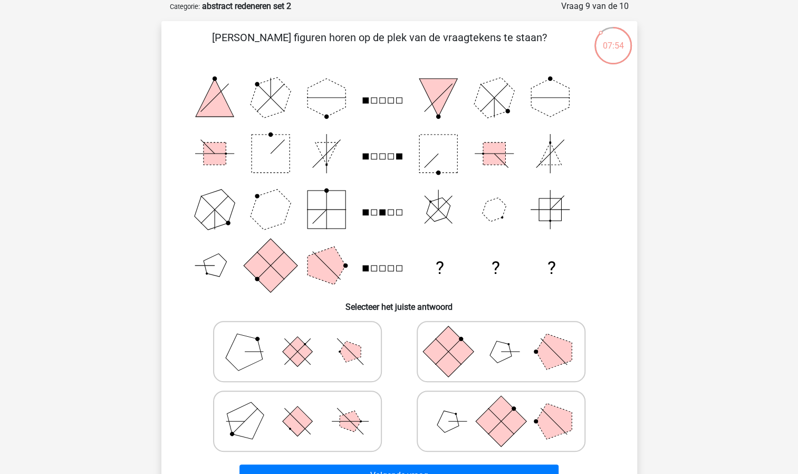
click at [356, 410] on icon at bounding box center [297, 421] width 158 height 53
click at [304, 408] on input "radio" at bounding box center [301, 404] width 7 height 7
radio input "true"
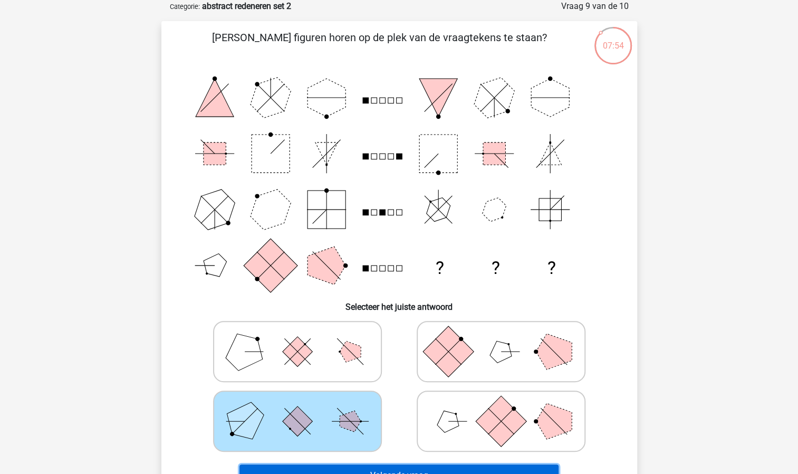
click at [378, 468] on button "Volgende vraag" at bounding box center [399, 475] width 319 height 22
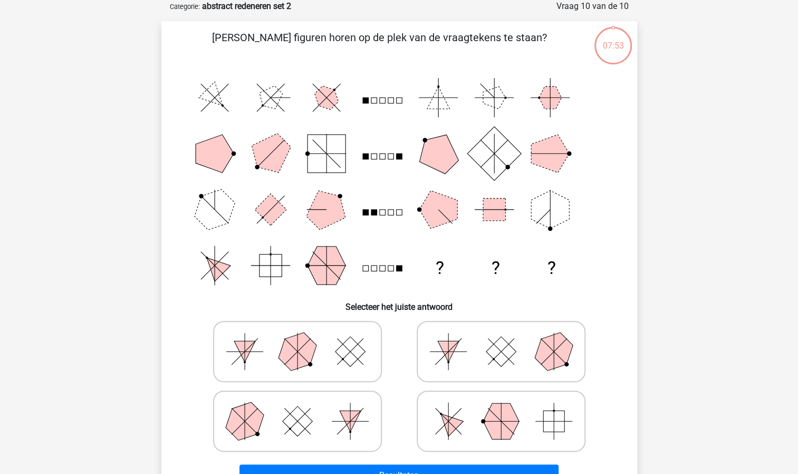
click at [457, 405] on icon at bounding box center [501, 421] width 158 height 53
click at [501, 405] on input "radio" at bounding box center [504, 404] width 7 height 7
radio input "true"
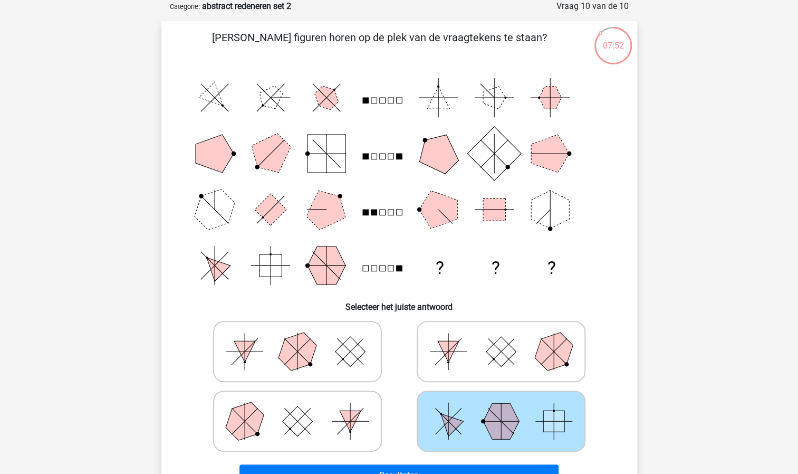
scroll to position [158, 0]
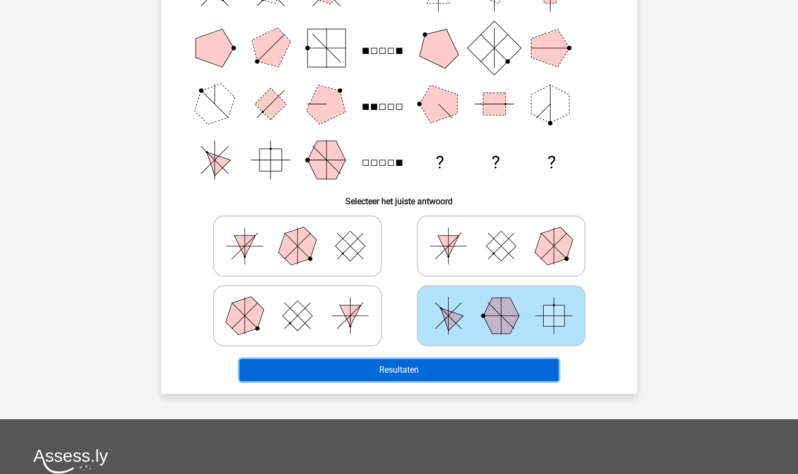
click at [451, 370] on button "Resultaten" at bounding box center [399, 370] width 319 height 22
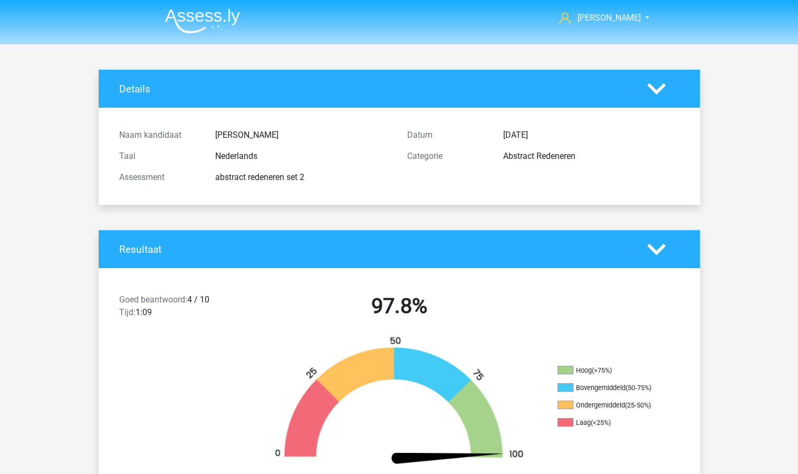
click at [204, 13] on img at bounding box center [202, 20] width 75 height 25
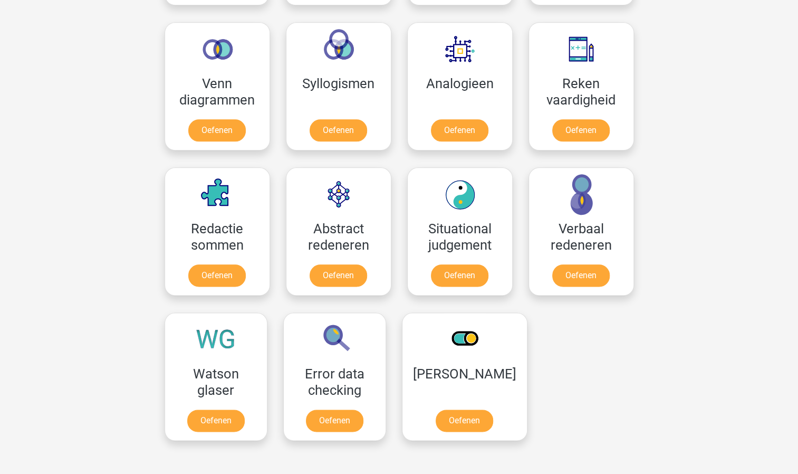
scroll to position [633, 0]
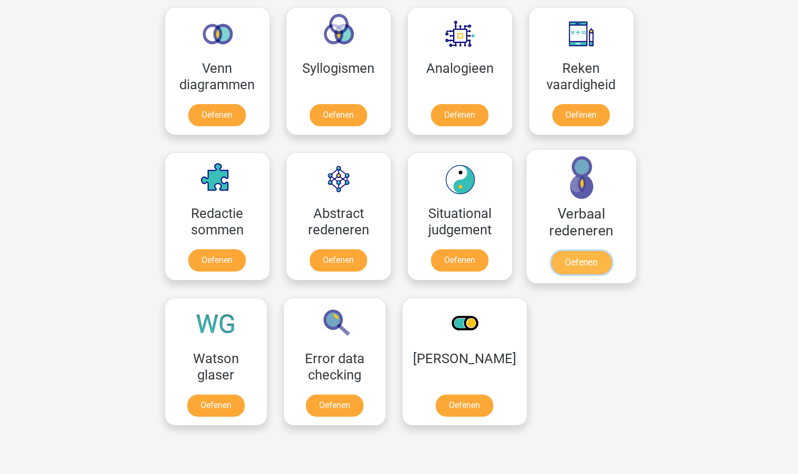
click at [571, 251] on link "Oefenen" at bounding box center [581, 262] width 60 height 23
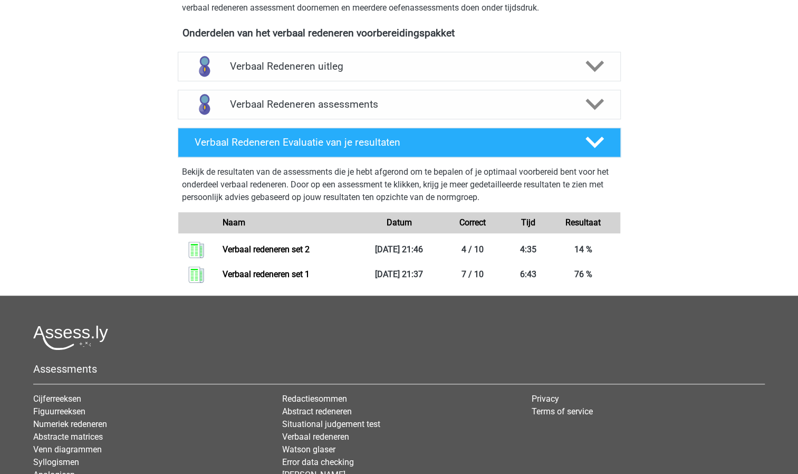
scroll to position [369, 0]
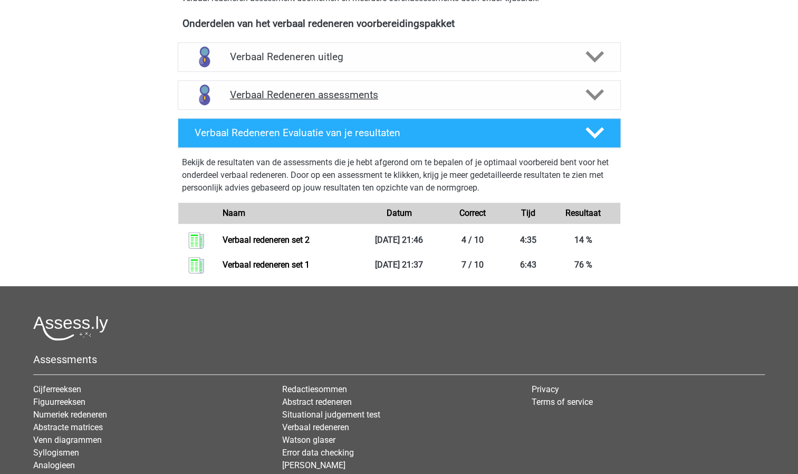
click at [343, 99] on h4 "Verbaal Redeneren assessments" at bounding box center [399, 95] width 339 height 12
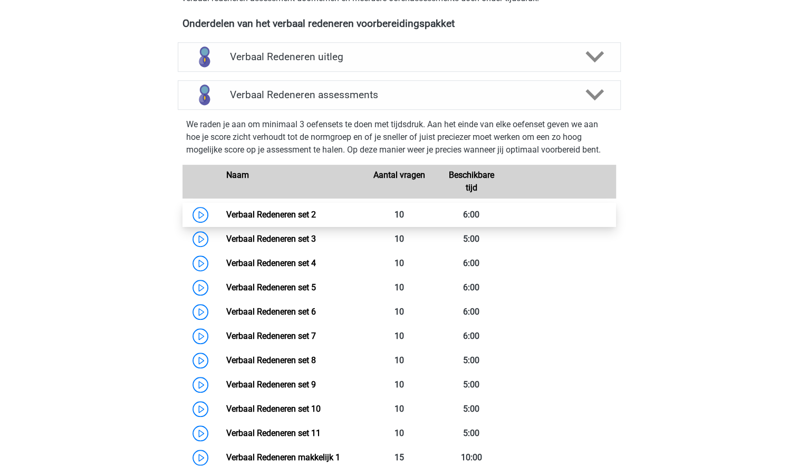
click at [306, 220] on link "Verbaal Redeneren set 2" at bounding box center [271, 214] width 90 height 10
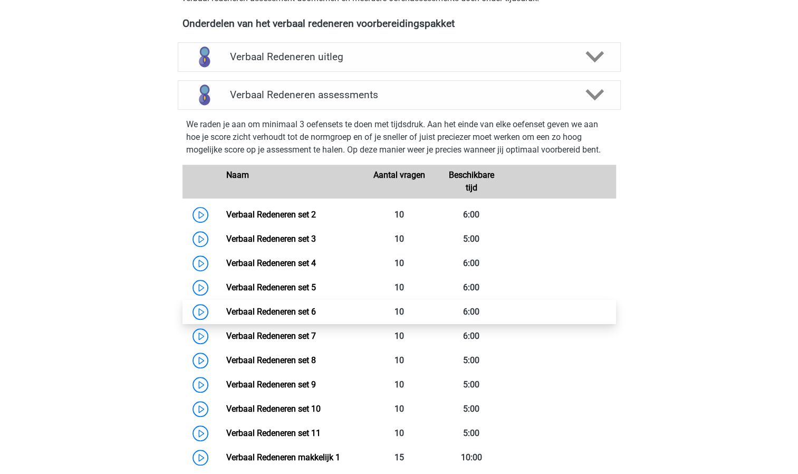
click at [296, 313] on link "Verbaal Redeneren set 6" at bounding box center [271, 312] width 90 height 10
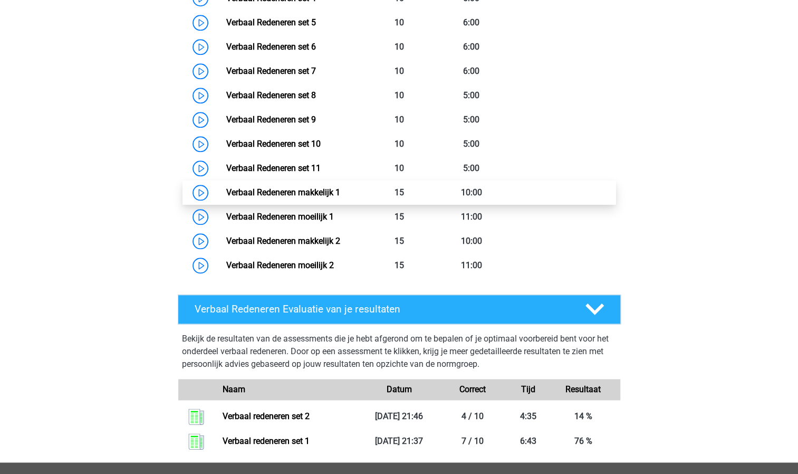
scroll to position [633, 0]
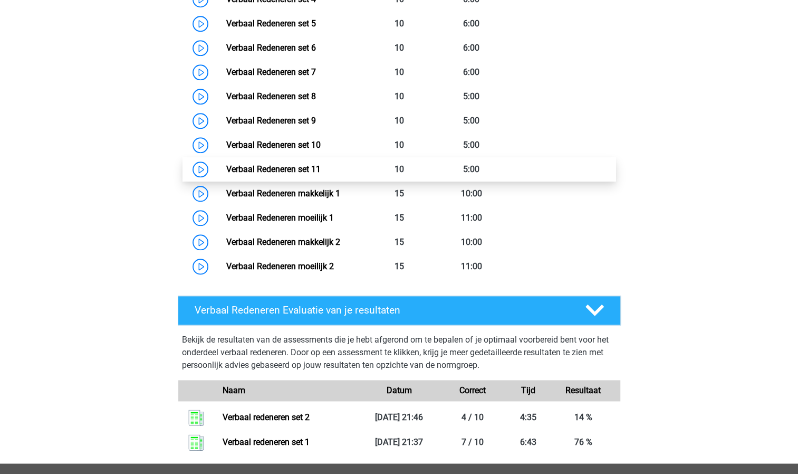
click at [281, 174] on link "Verbaal Redeneren set 11" at bounding box center [273, 169] width 94 height 10
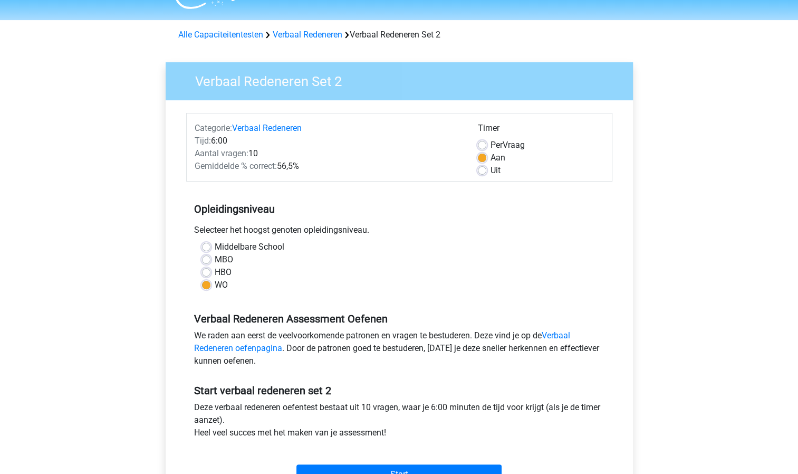
scroll to position [264, 0]
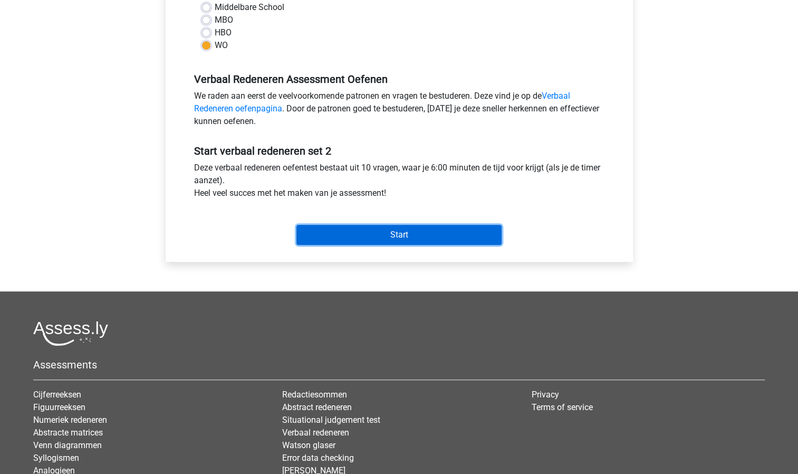
click at [342, 230] on input "Start" at bounding box center [399, 235] width 205 height 20
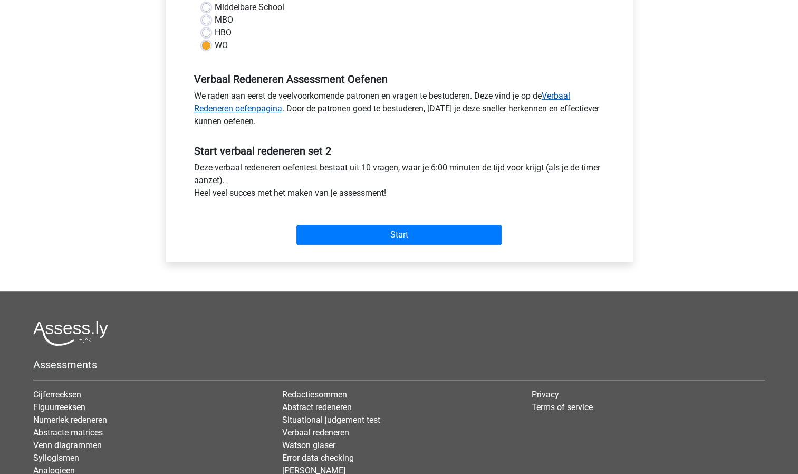
scroll to position [106, 0]
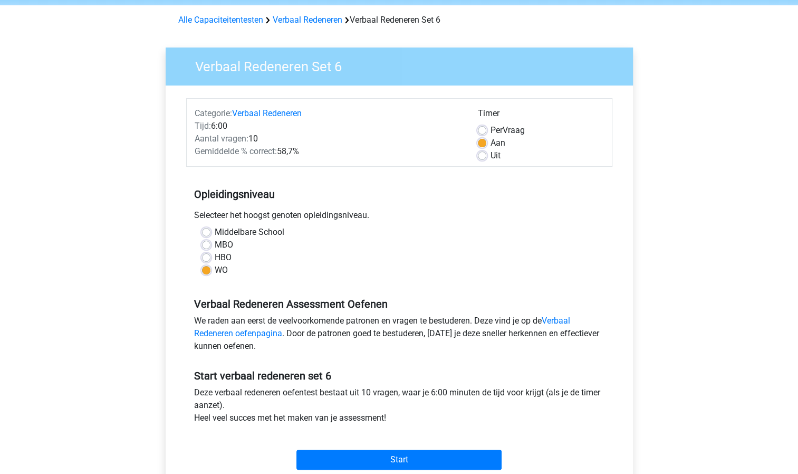
scroll to position [211, 0]
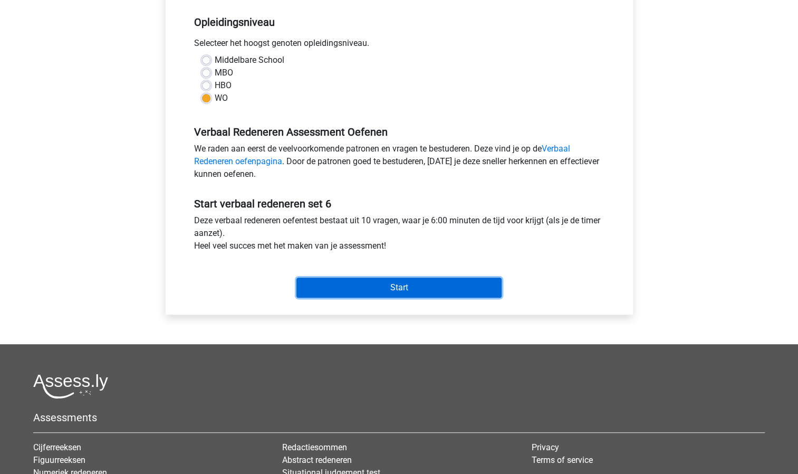
click at [351, 286] on input "Start" at bounding box center [399, 288] width 205 height 20
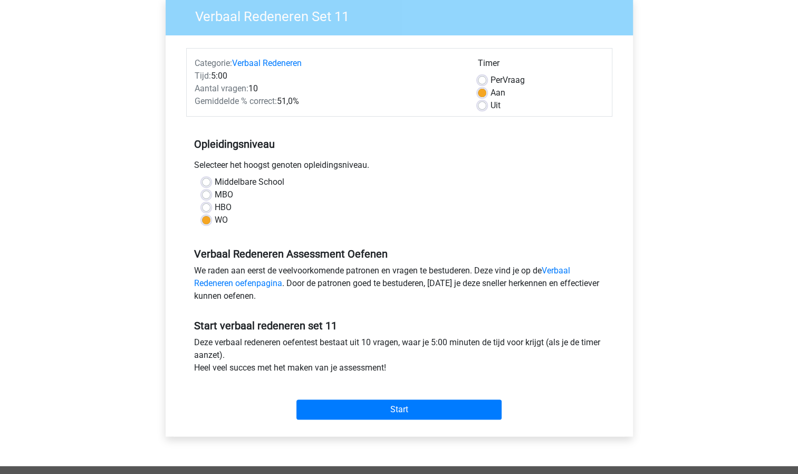
scroll to position [264, 0]
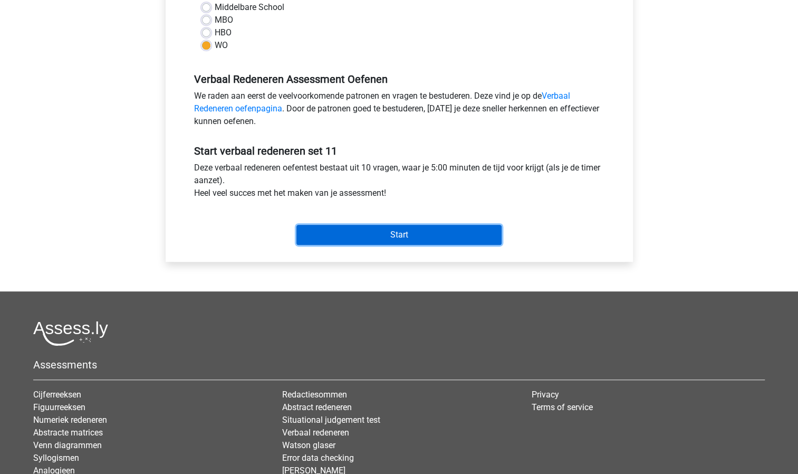
click at [325, 229] on input "Start" at bounding box center [399, 235] width 205 height 20
